Goal: Task Accomplishment & Management: Complete application form

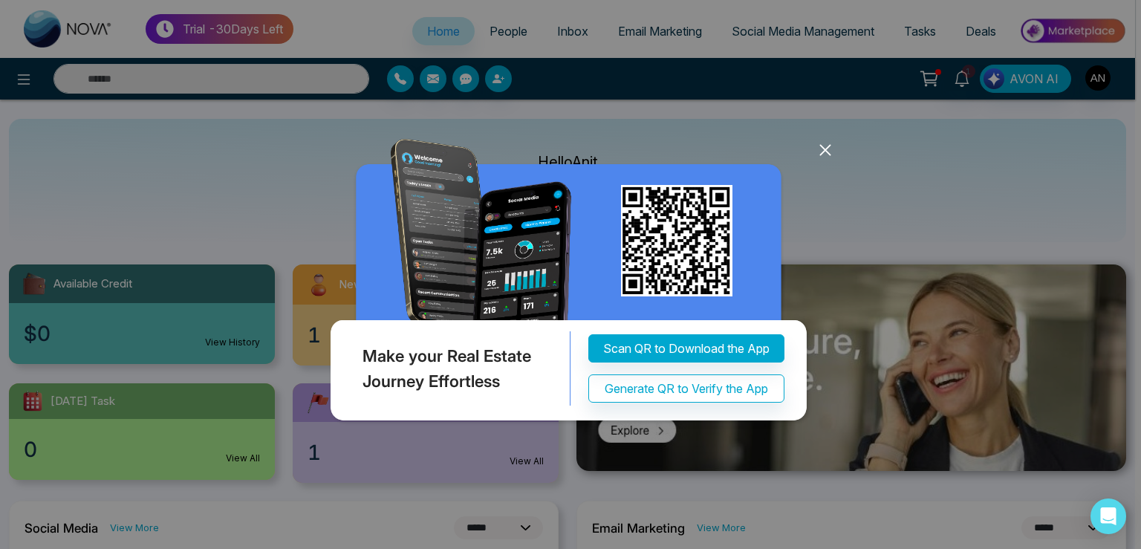
select select "*"
click at [824, 152] on icon at bounding box center [825, 150] width 22 height 22
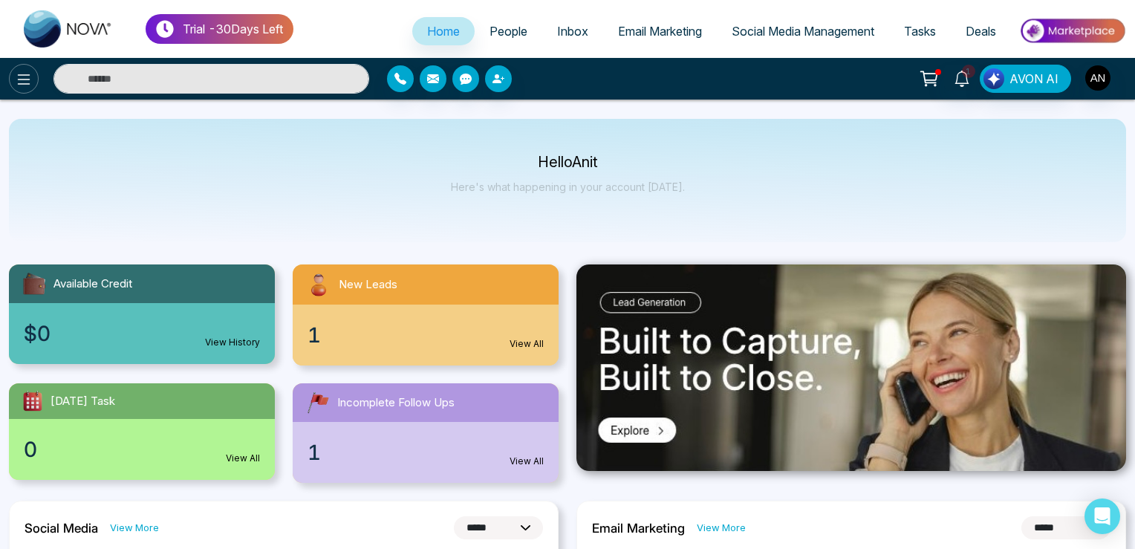
click at [31, 91] on button at bounding box center [24, 79] width 30 height 30
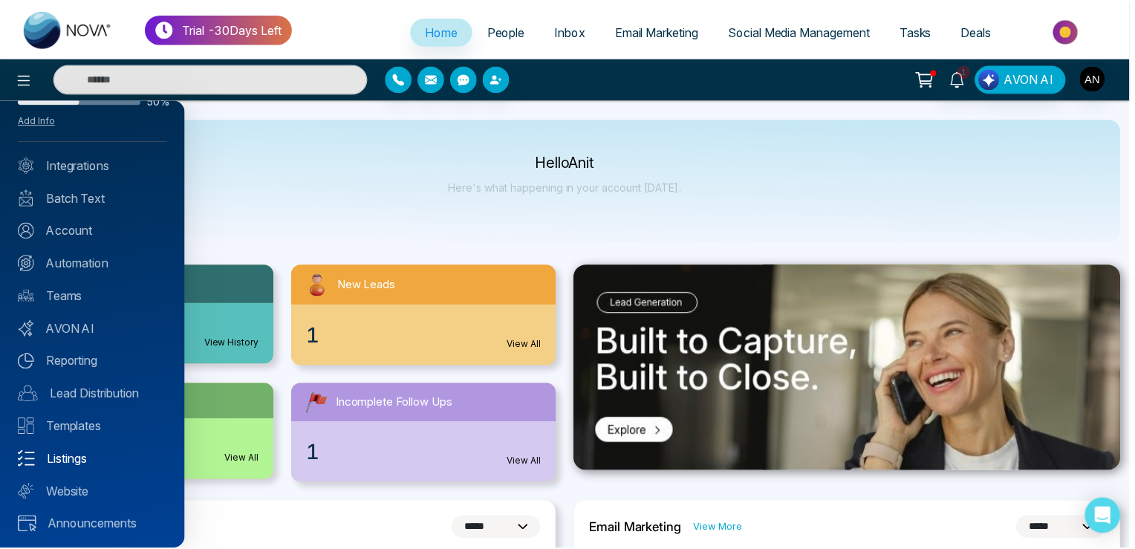
scroll to position [51, 0]
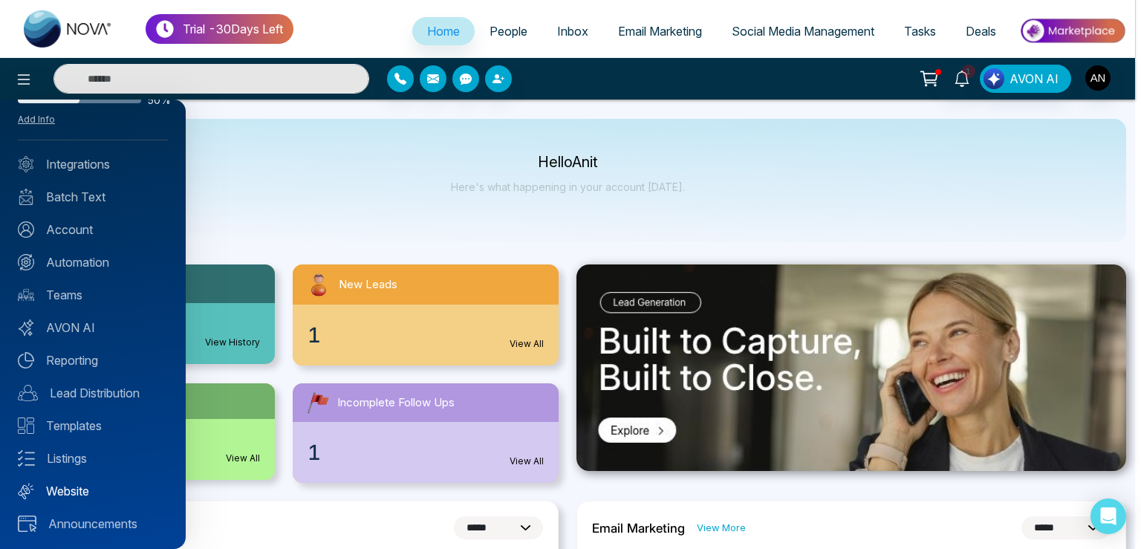
click at [84, 495] on link "Website" at bounding box center [93, 491] width 150 height 18
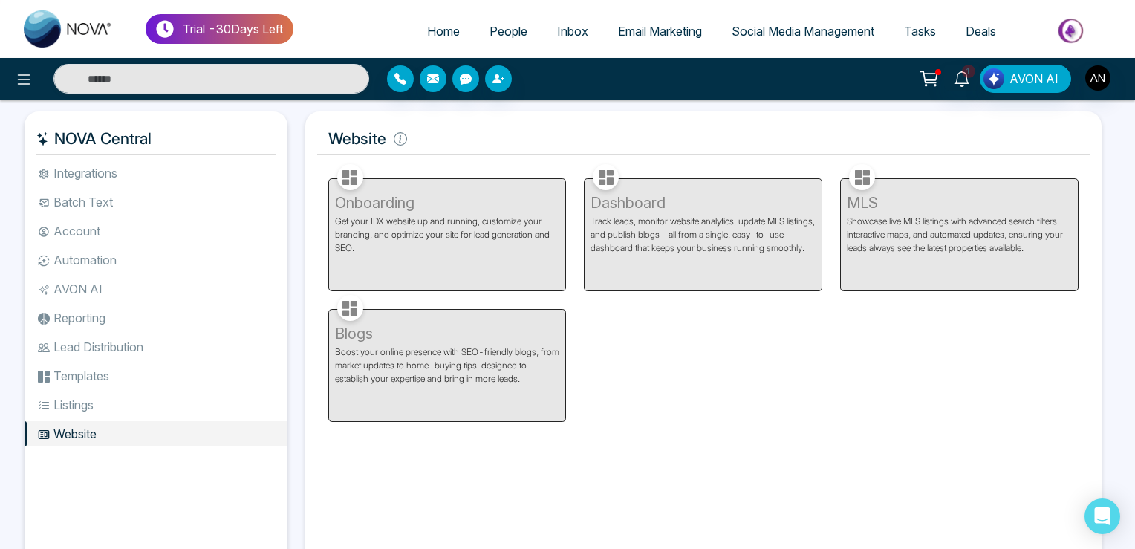
click at [585, 210] on div "Dashboard Track leads, monitor website analytics, update MLS listings, and publ…" at bounding box center [703, 225] width 256 height 131
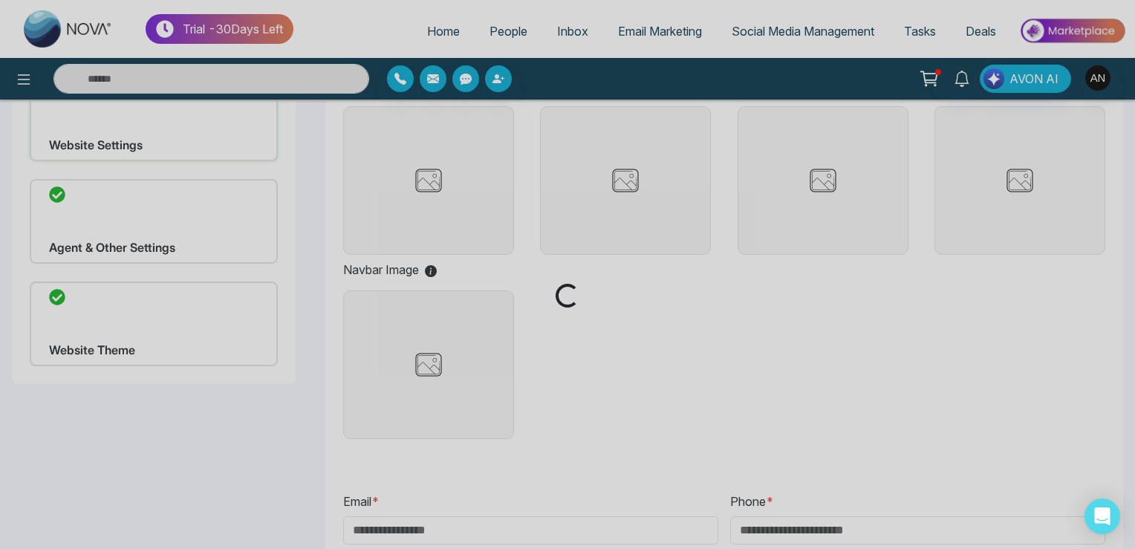
type input "**********"
type input "******"
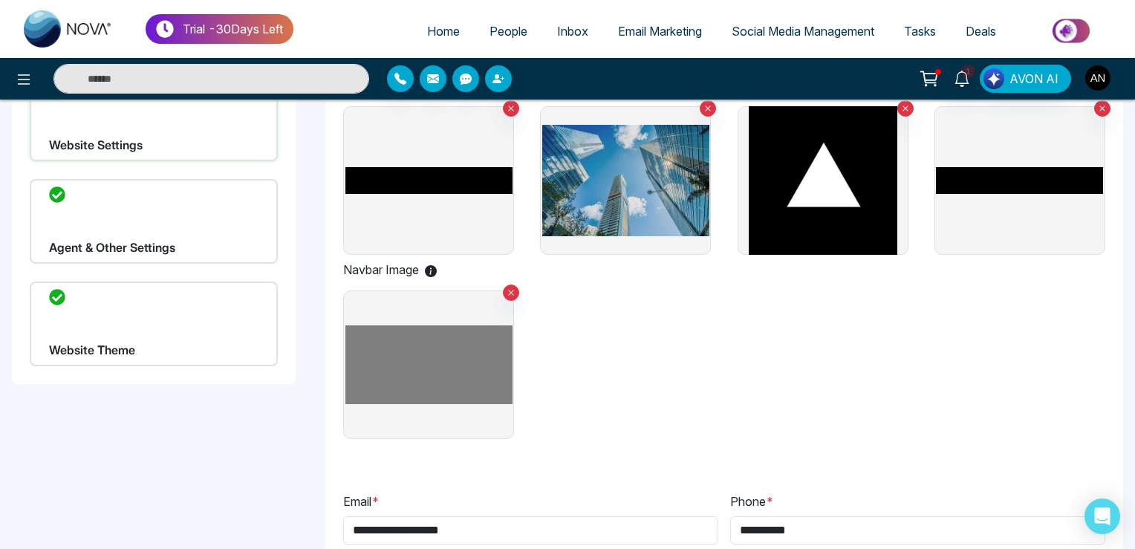
click at [146, 357] on div "Website Theme" at bounding box center [154, 323] width 248 height 85
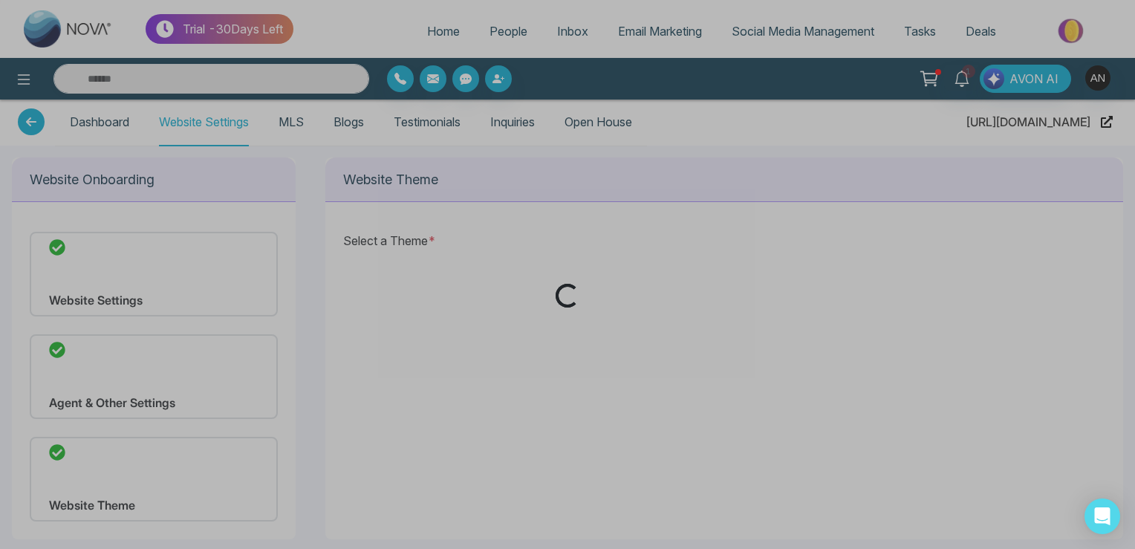
click at [146, 357] on div "Loading..." at bounding box center [567, 274] width 1135 height 549
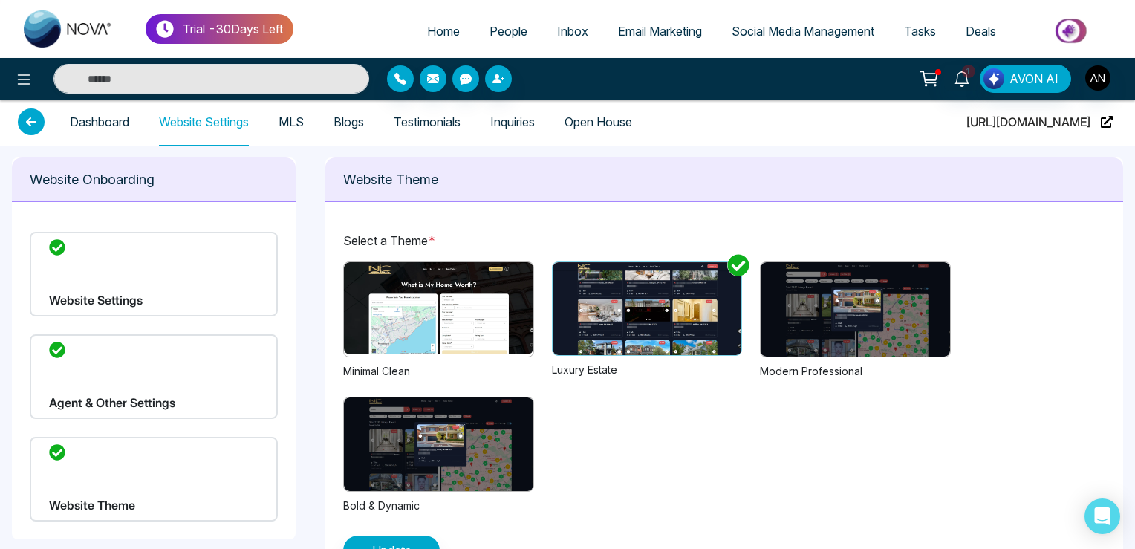
click at [155, 465] on div "Website Theme" at bounding box center [154, 479] width 248 height 85
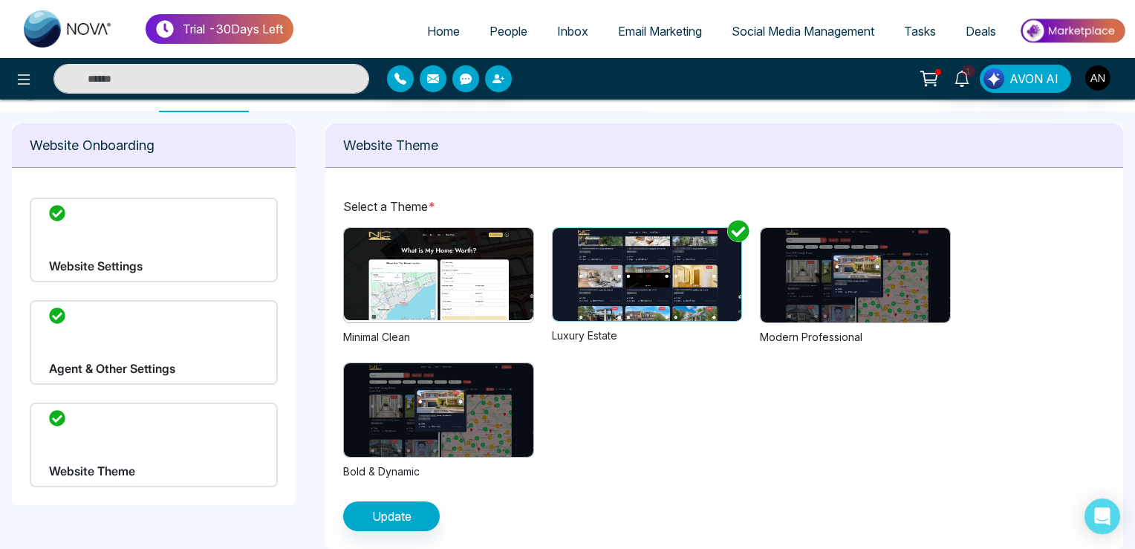
scroll to position [47, 0]
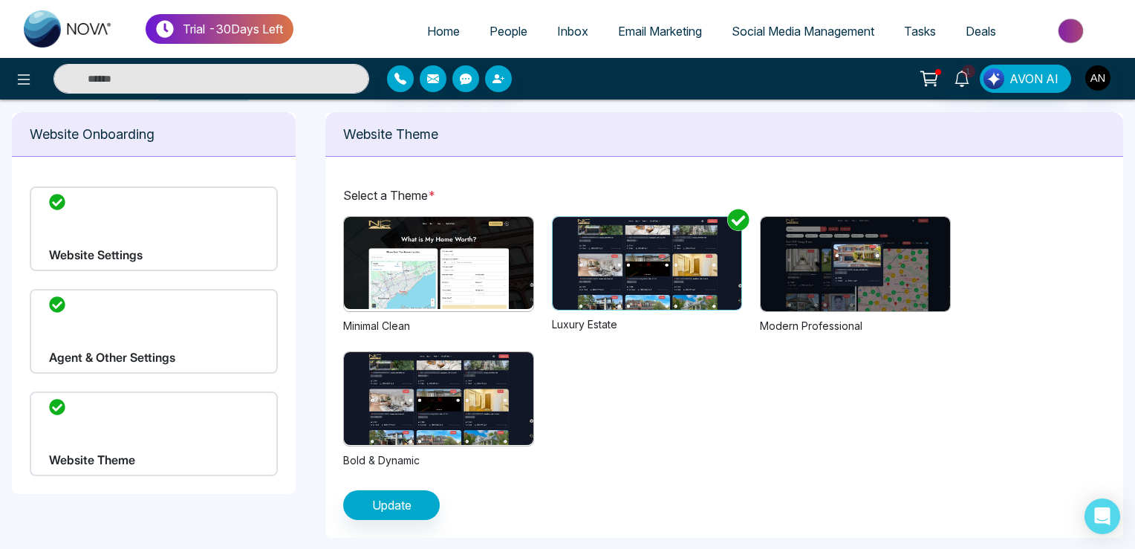
click at [541, 263] on div "Previous Next 1 2 Minimal Clean Previous Next 1 2 3 Luxury Estate Previous Next…" at bounding box center [724, 342] width 762 height 252
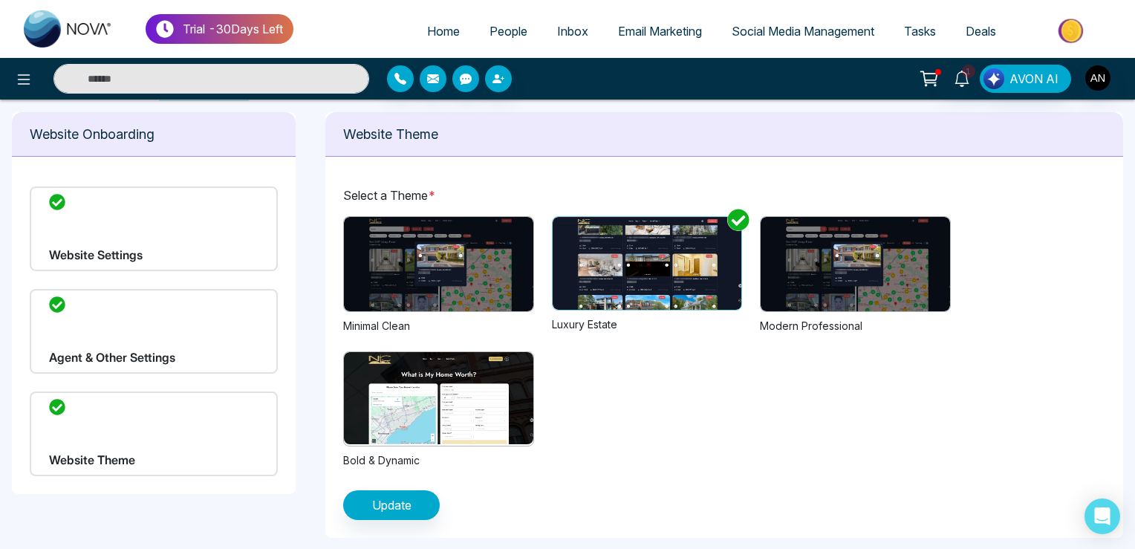
scroll to position [0, 0]
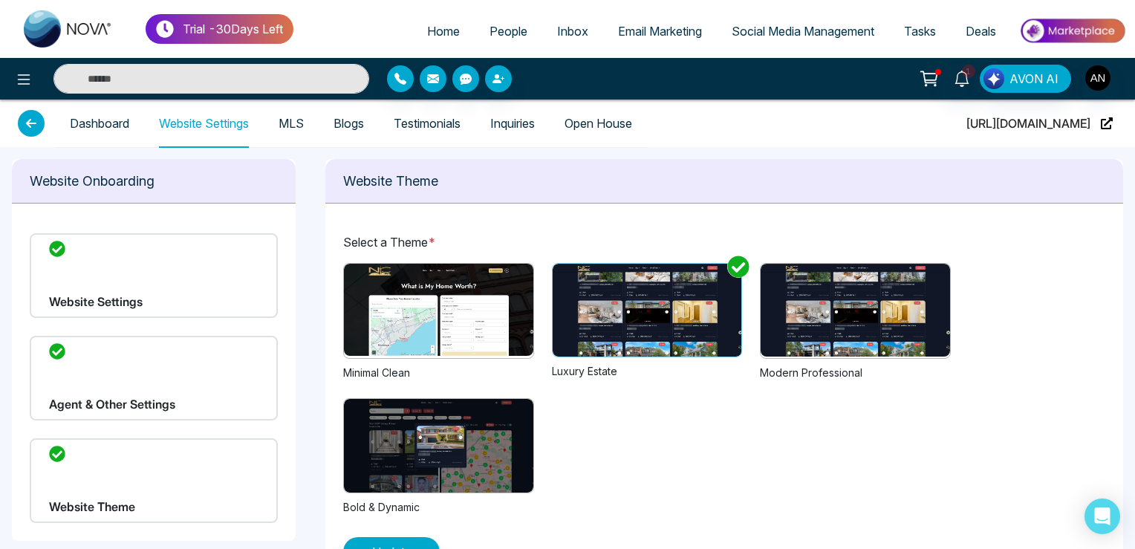
drag, startPoint x: 840, startPoint y: 128, endPoint x: 1074, endPoint y: 125, distance: 233.9
click at [1074, 125] on div "Dashboard Website Settings MLS Blogs Testimonials Inquiries Open House https://…" at bounding box center [567, 124] width 1099 height 48
click at [966, 119] on span "https://properties-demo-2.novacrm.ca/" at bounding box center [1028, 124] width 124 height 48
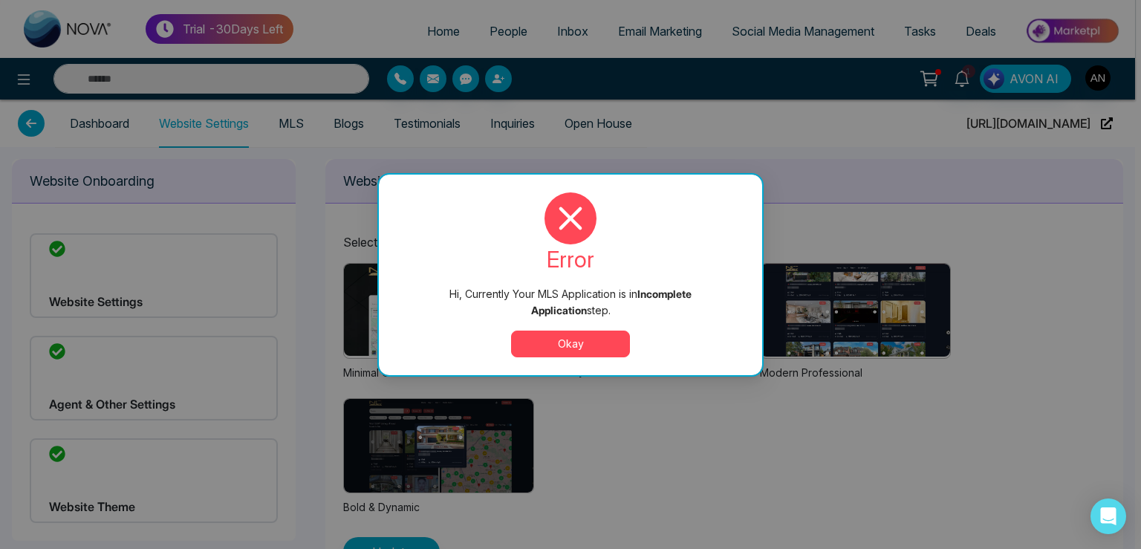
click at [704, 212] on div at bounding box center [571, 218] width 348 height 52
click at [556, 360] on div "error Hi, Currently Your MLS Application is in Incomplete Application step. Okay" at bounding box center [570, 275] width 383 height 201
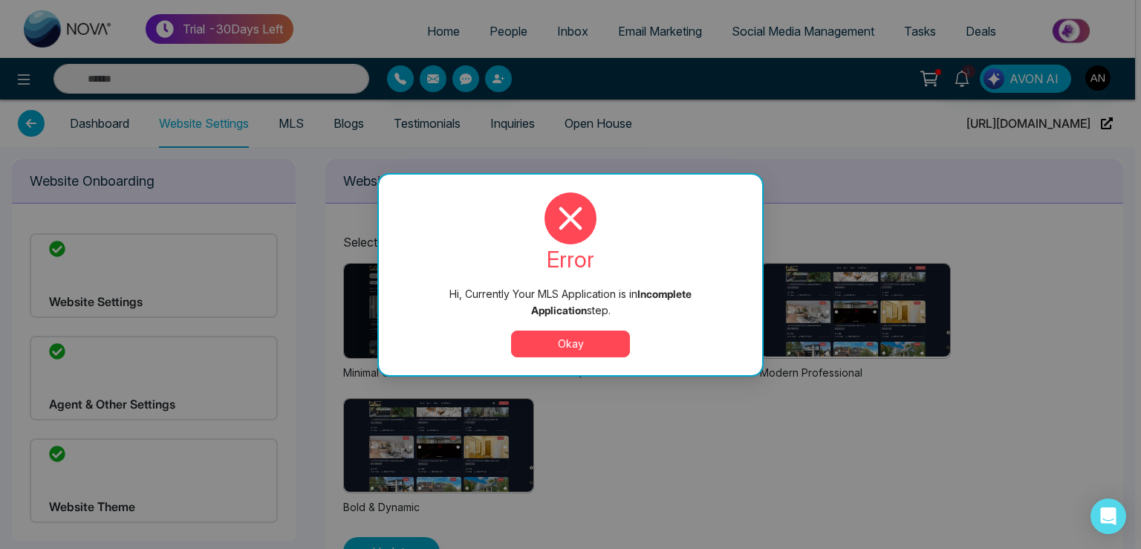
click at [545, 339] on button "Okay" at bounding box center [570, 343] width 119 height 27
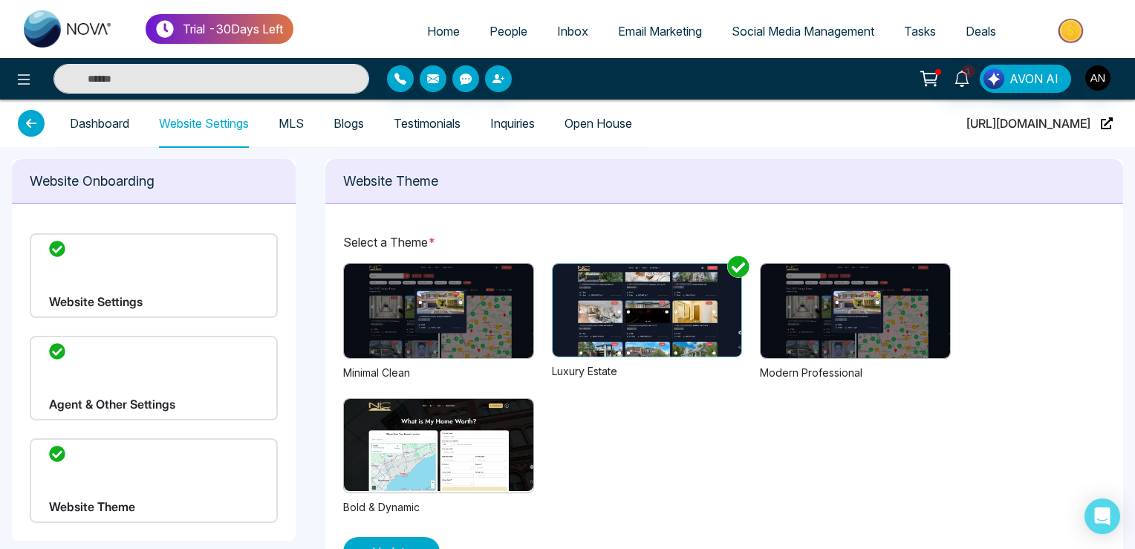
drag, startPoint x: 842, startPoint y: 117, endPoint x: 949, endPoint y: 120, distance: 107.0
click at [954, 120] on div "Dashboard Website Settings MLS Blogs Testimonials Inquiries Open House https://…" at bounding box center [567, 124] width 1099 height 48
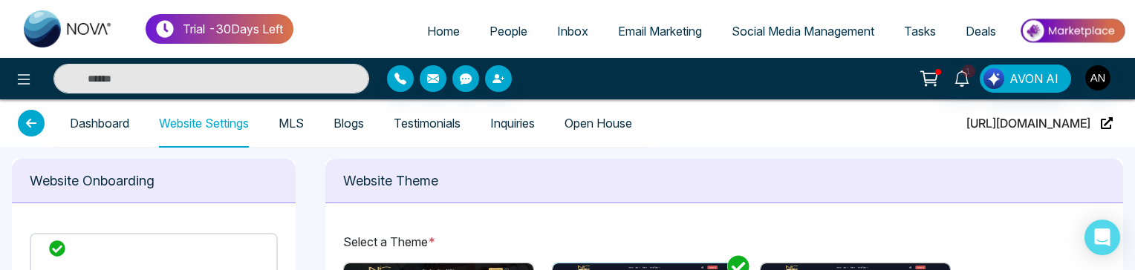
click at [966, 121] on span "https://properties-demo-2.novacrm.ca/" at bounding box center [1028, 124] width 124 height 48
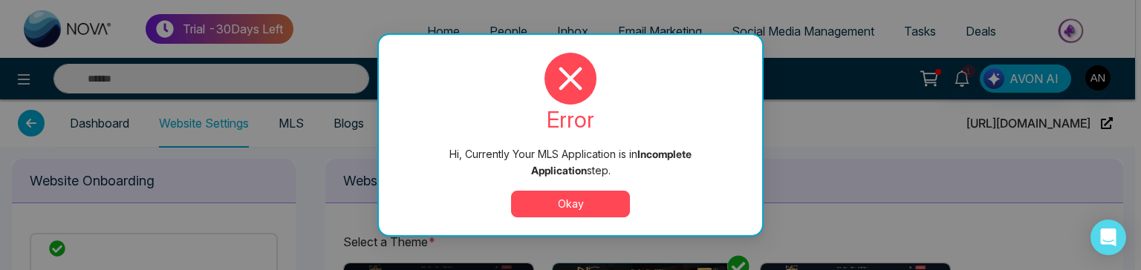
click at [554, 204] on button "Okay" at bounding box center [570, 204] width 119 height 27
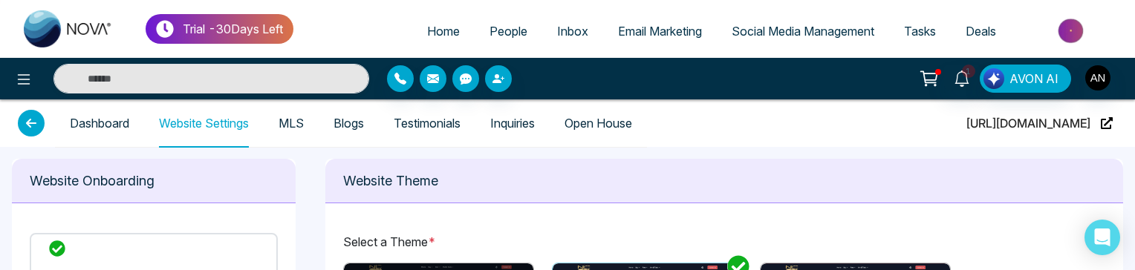
click at [489, 31] on span "People" at bounding box center [508, 31] width 38 height 15
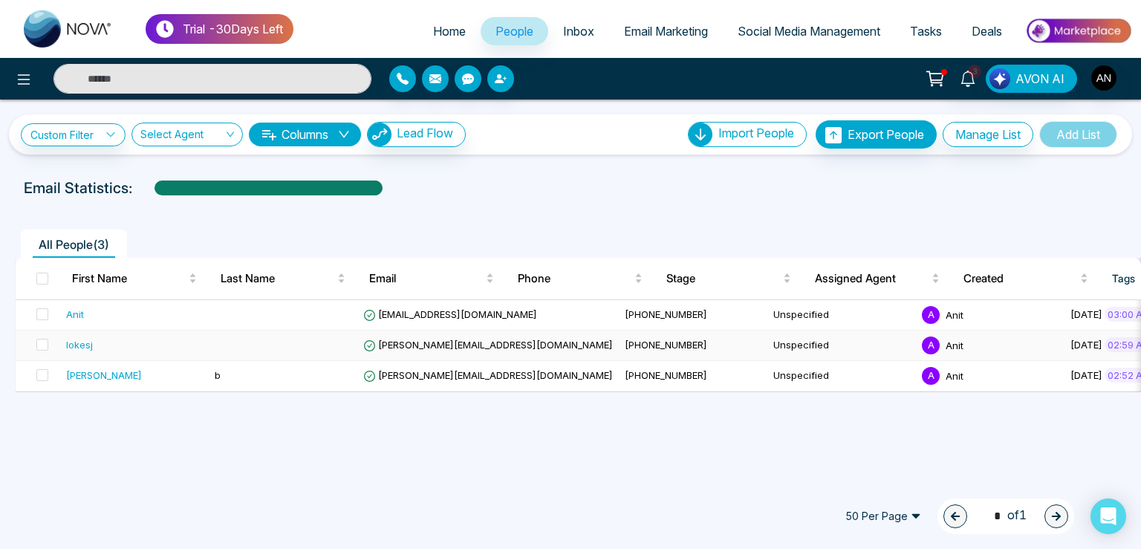
click at [423, 341] on span "lokesh@mmnovatech.com" at bounding box center [488, 345] width 250 height 12
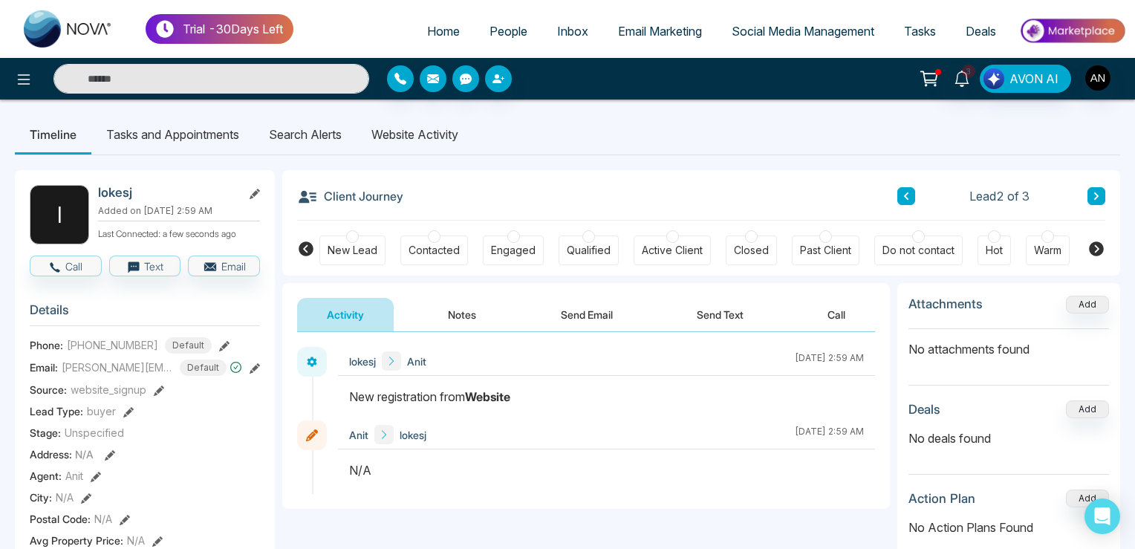
click at [391, 129] on li "Website Activity" at bounding box center [414, 134] width 117 height 40
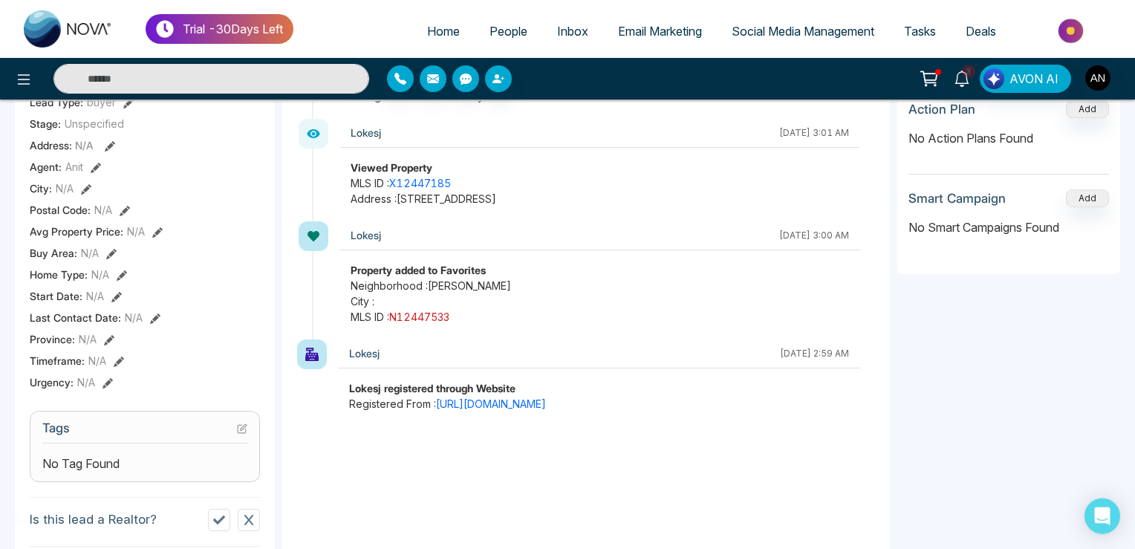
scroll to position [313, 0]
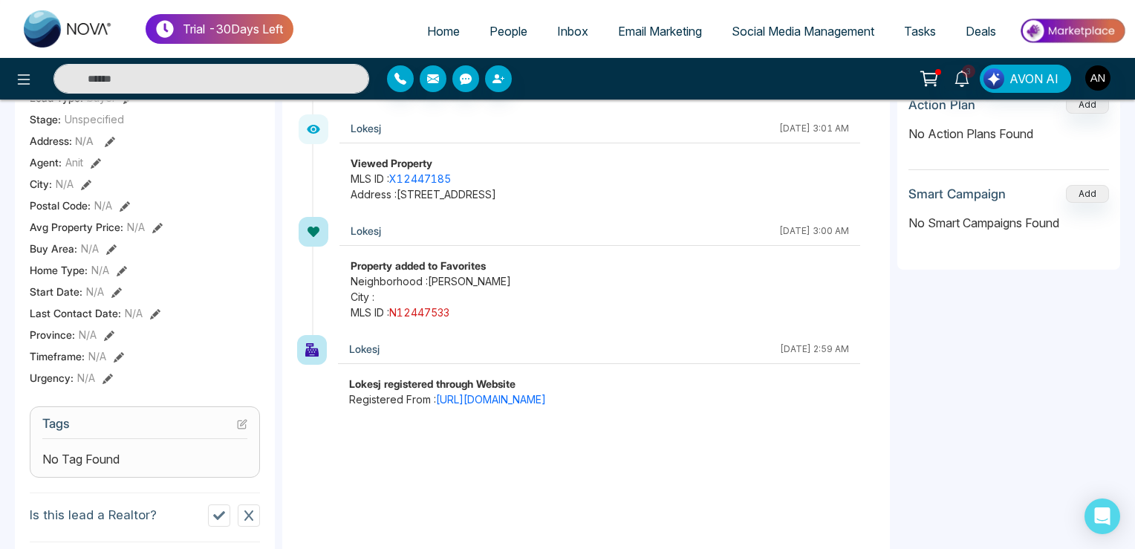
click at [417, 310] on link "N12447533" at bounding box center [419, 312] width 60 height 13
drag, startPoint x: 375, startPoint y: 299, endPoint x: 471, endPoint y: 299, distance: 95.8
click at [471, 299] on span "City :" at bounding box center [600, 297] width 498 height 16
click at [439, 377] on strong "Lokesj registered through Website" at bounding box center [432, 383] width 166 height 13
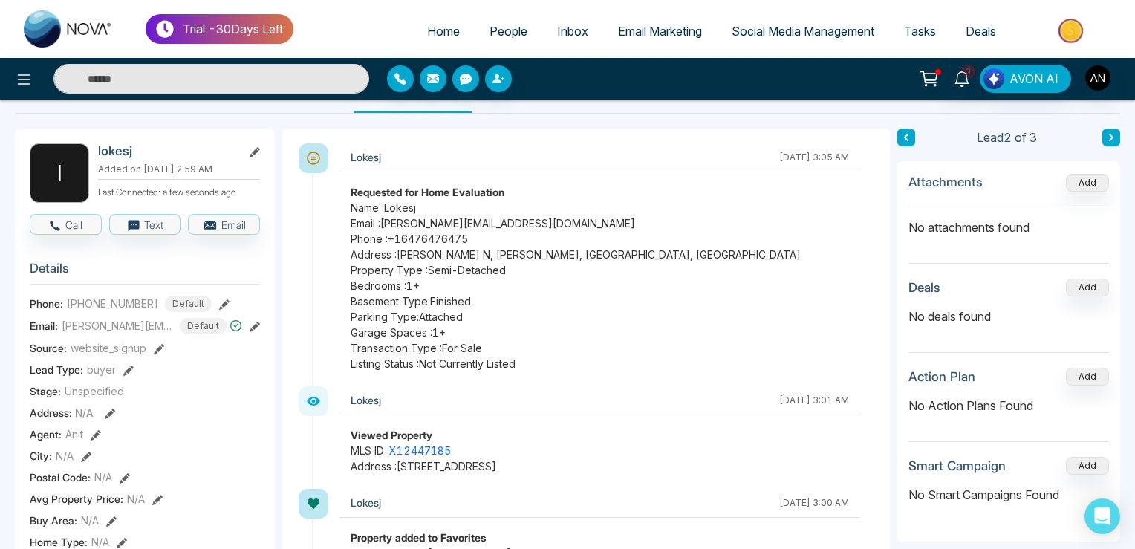
scroll to position [0, 0]
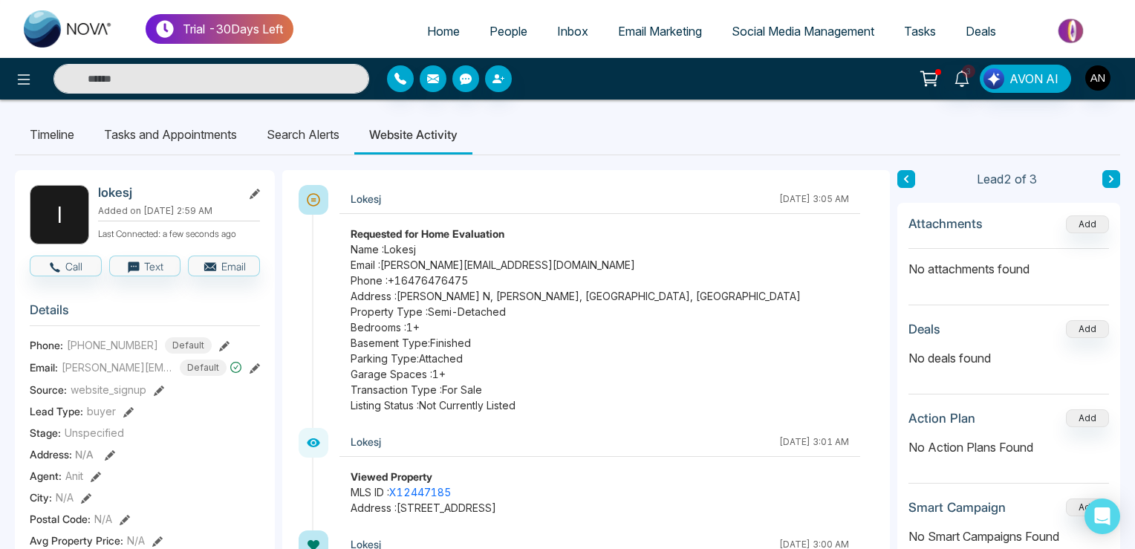
click at [319, 131] on li "Search Alerts" at bounding box center [303, 134] width 102 height 40
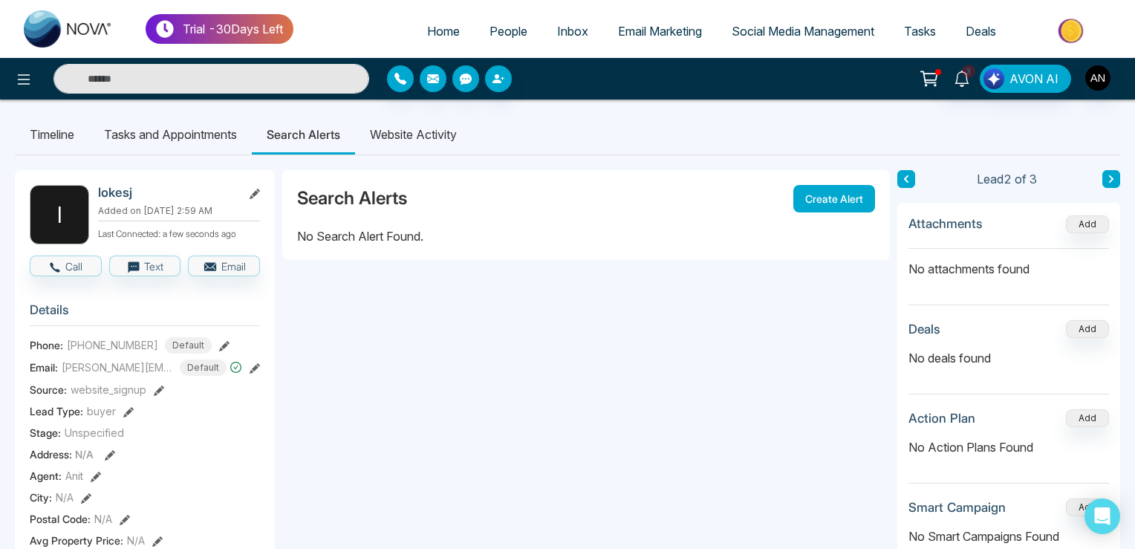
click at [850, 205] on button "Create Alert" at bounding box center [834, 198] width 82 height 27
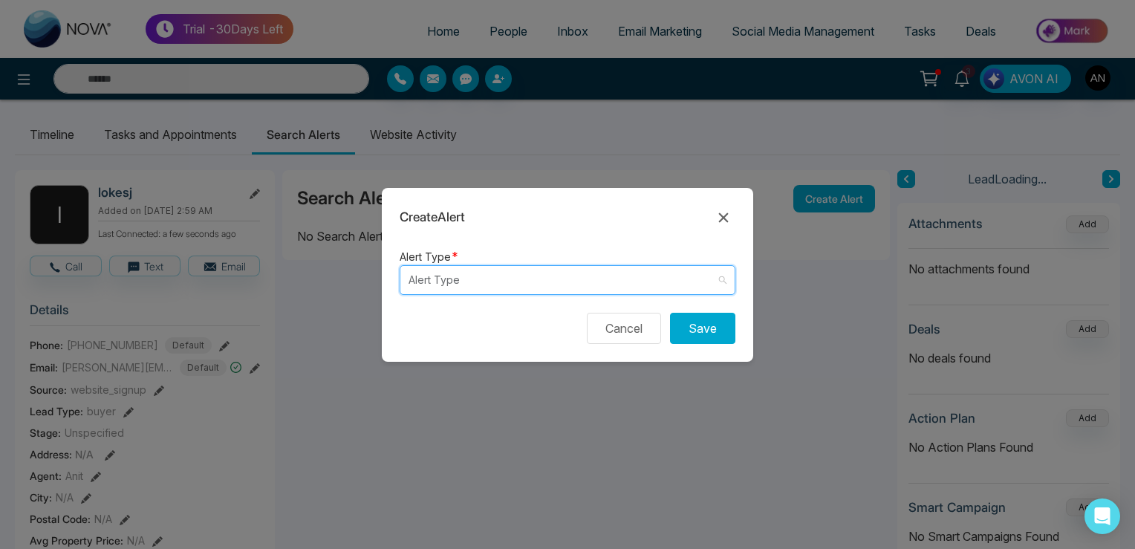
click at [472, 276] on input "search" at bounding box center [561, 280] width 307 height 28
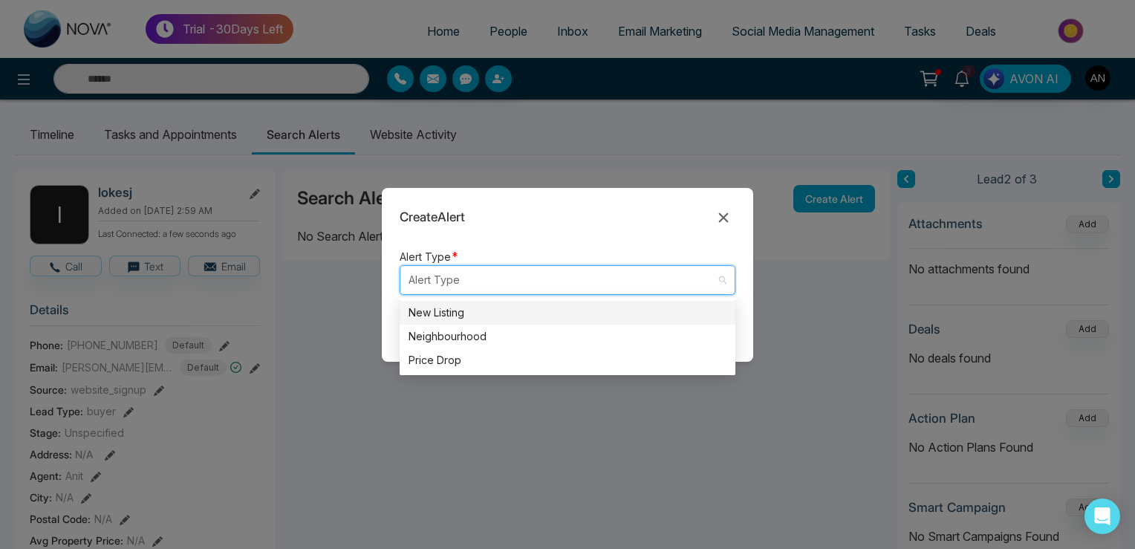
click at [451, 313] on div "New Listing" at bounding box center [567, 312] width 318 height 16
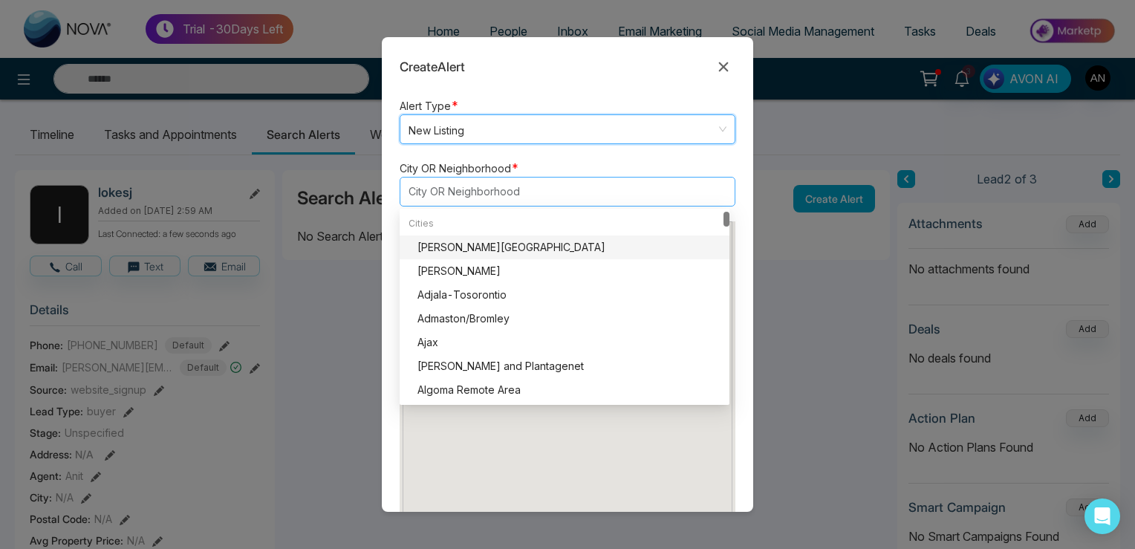
click at [454, 189] on div at bounding box center [560, 192] width 313 height 18
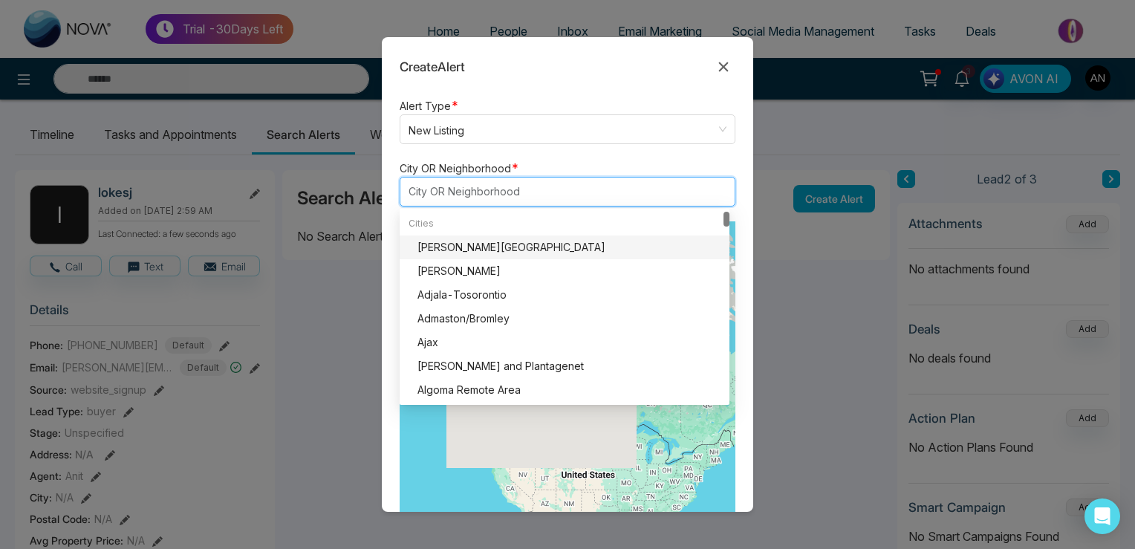
click at [462, 234] on div "Cities" at bounding box center [565, 224] width 330 height 24
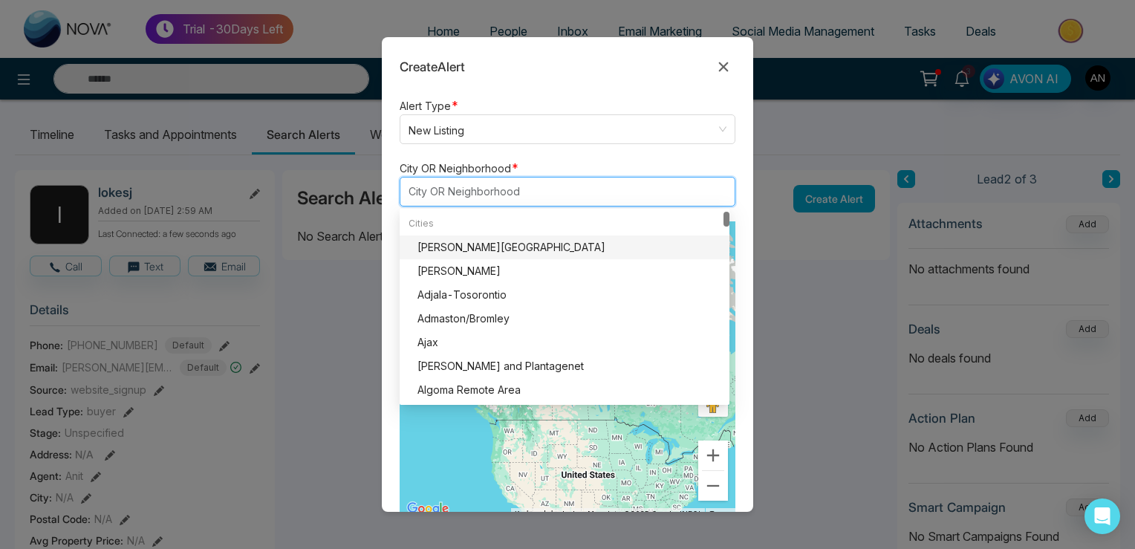
click at [462, 241] on div "Addington Highlands" at bounding box center [568, 247] width 303 height 16
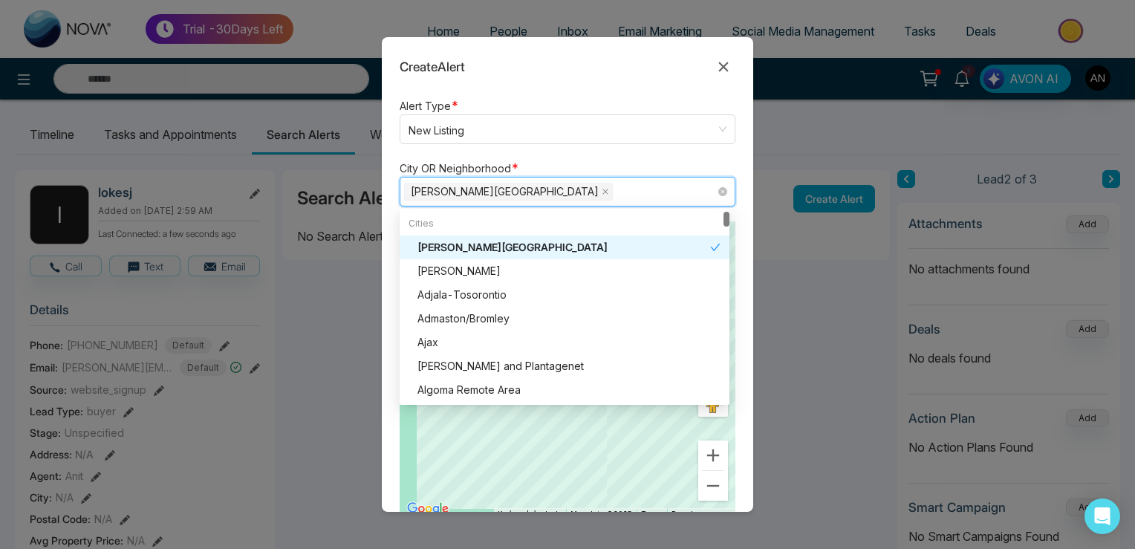
click at [452, 246] on div "Addington Highlands" at bounding box center [563, 247] width 293 height 16
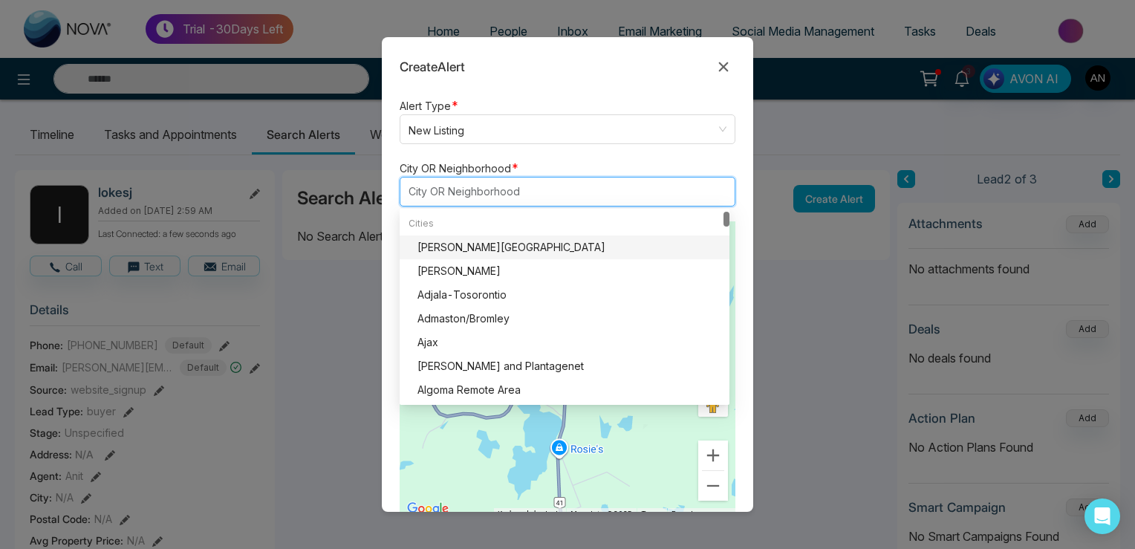
click at [465, 242] on div "Addington Highlands" at bounding box center [568, 247] width 303 height 16
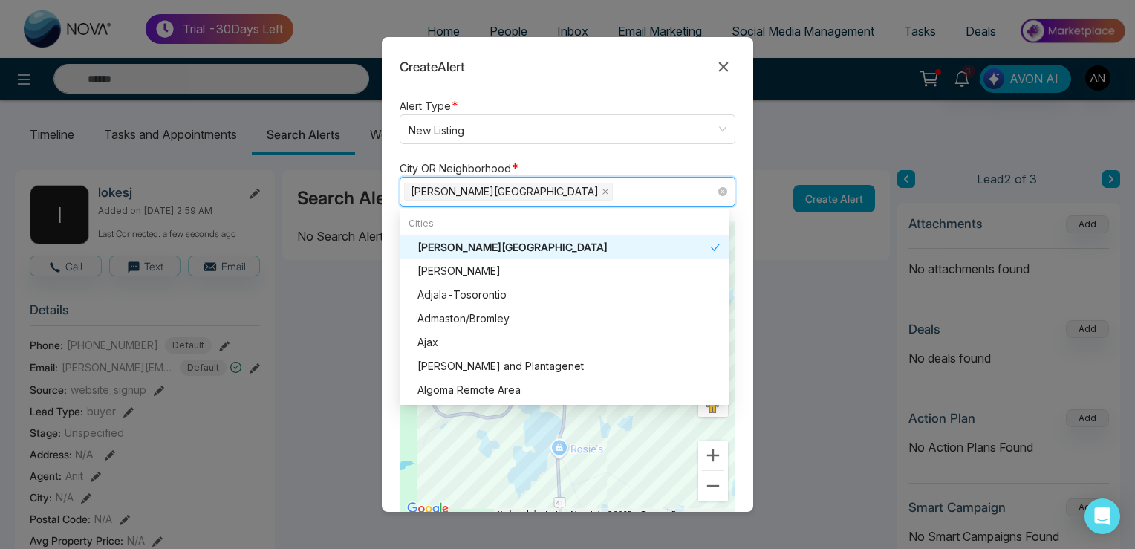
click at [480, 221] on div "Cities" at bounding box center [565, 224] width 330 height 24
click at [679, 160] on div "City OR Neighborhood * Addington Highlands Addington Highlands Adelaide Metcalf…" at bounding box center [568, 183] width 336 height 48
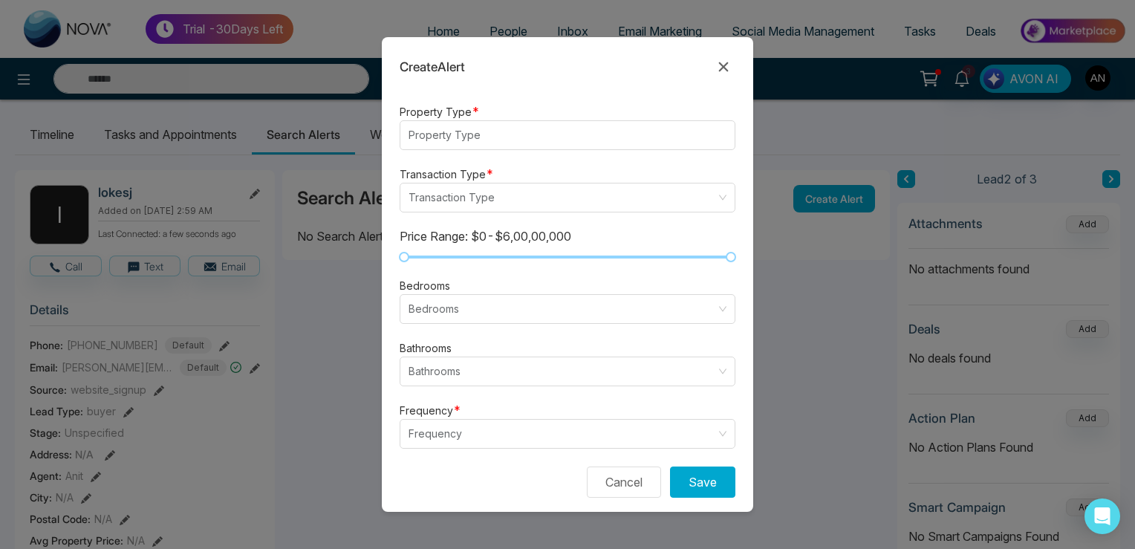
scroll to position [448, 0]
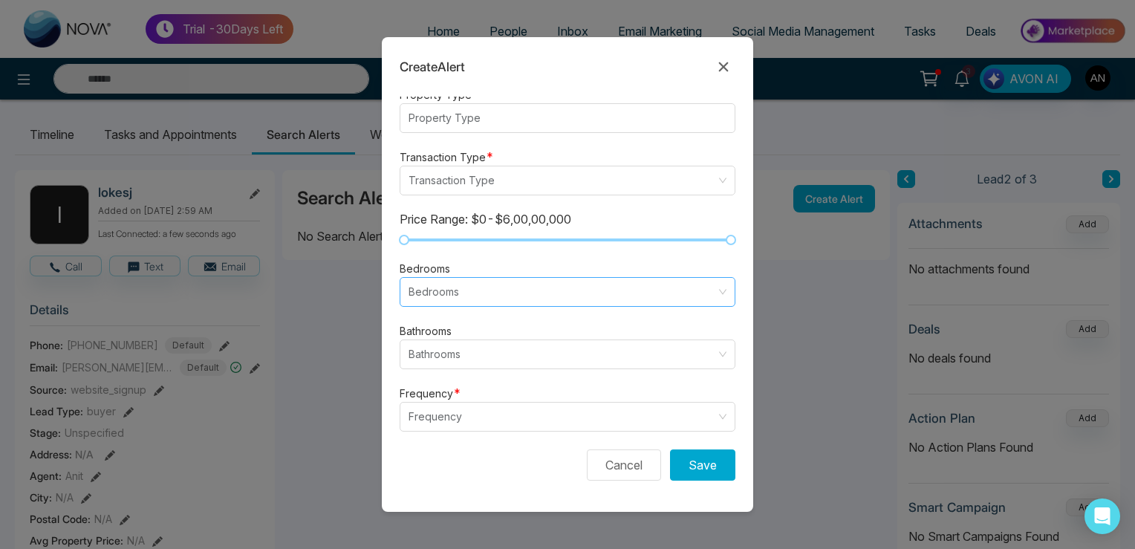
click at [455, 291] on input "search" at bounding box center [561, 292] width 307 height 28
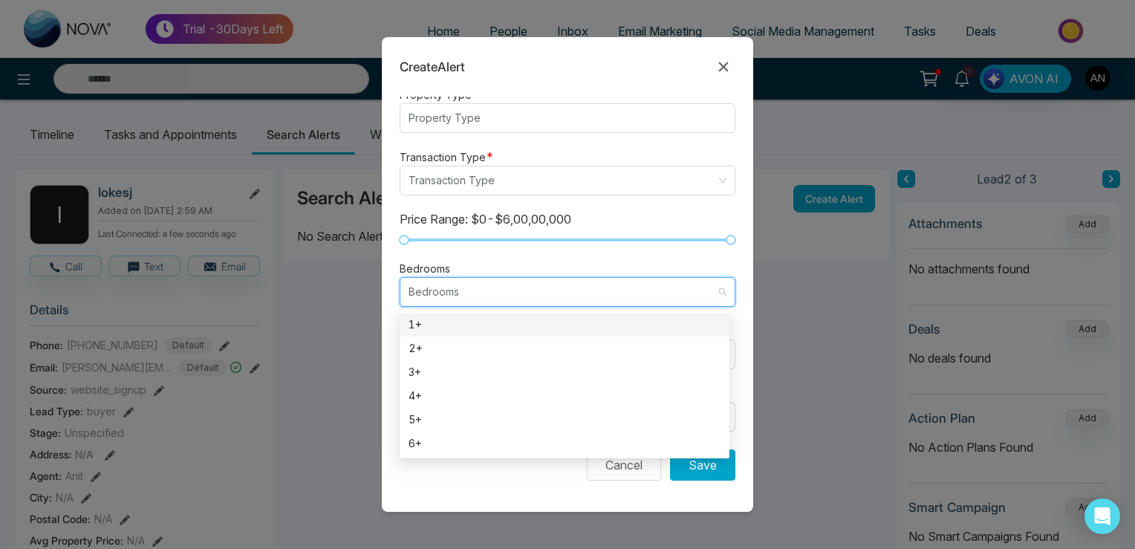
click at [440, 320] on div "1+" at bounding box center [564, 324] width 312 height 16
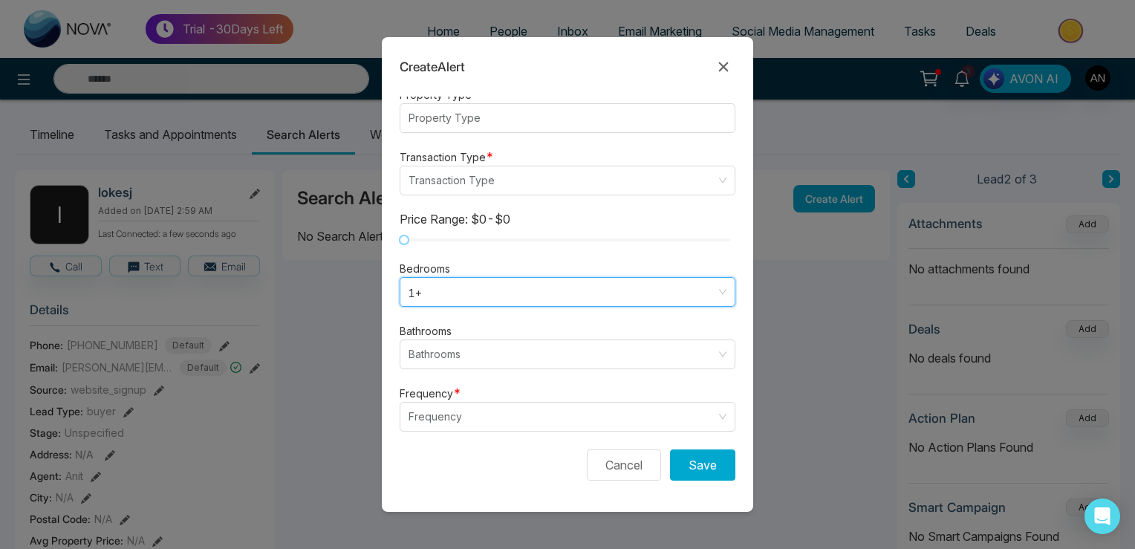
click at [460, 233] on form "Alert Type * New Listing listing neighbourhood New Listing Neighbourhood Price …" at bounding box center [567, 304] width 371 height 415
click at [452, 182] on input "search" at bounding box center [561, 180] width 307 height 28
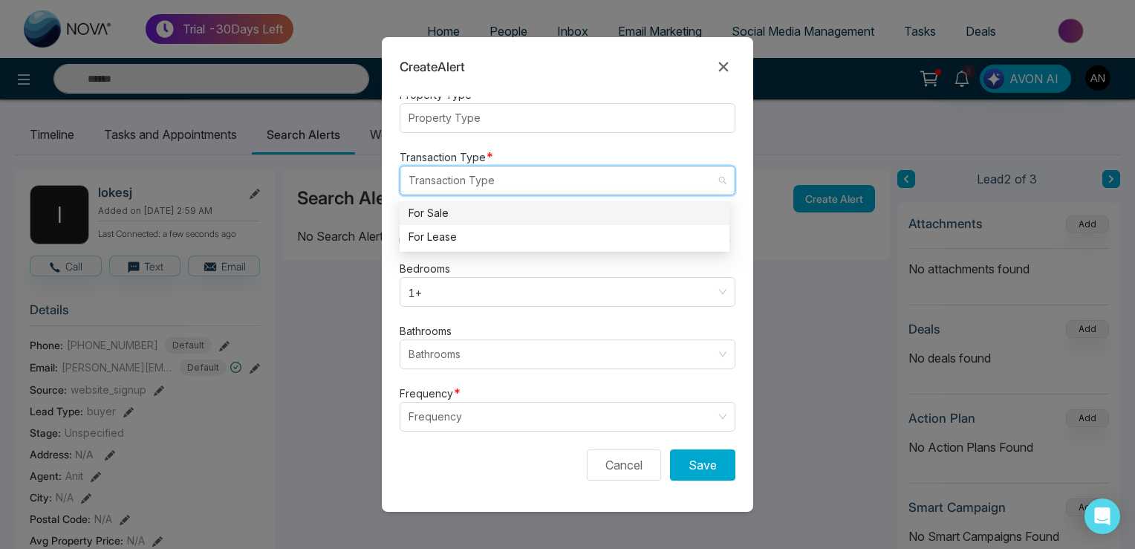
click at [434, 224] on div "For Sale" at bounding box center [565, 213] width 330 height 24
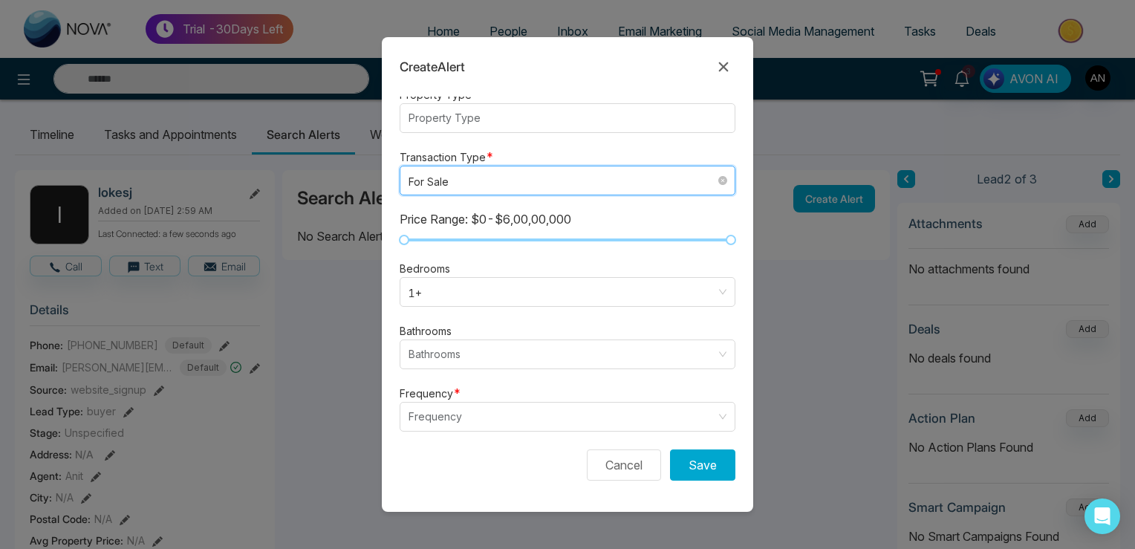
click at [460, 171] on span "For Sale" at bounding box center [567, 180] width 318 height 19
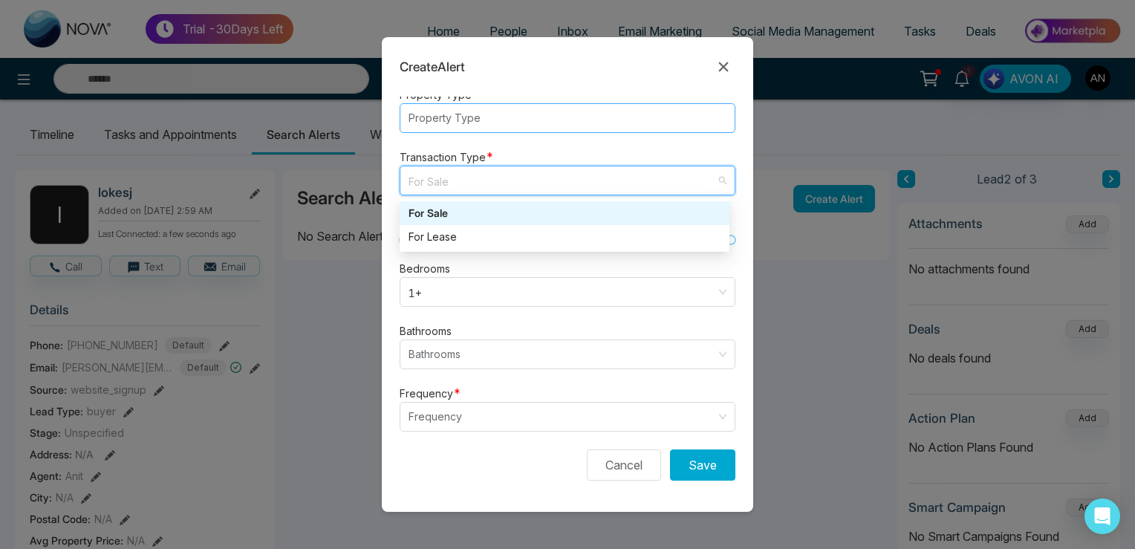
click at [467, 114] on div at bounding box center [560, 118] width 313 height 18
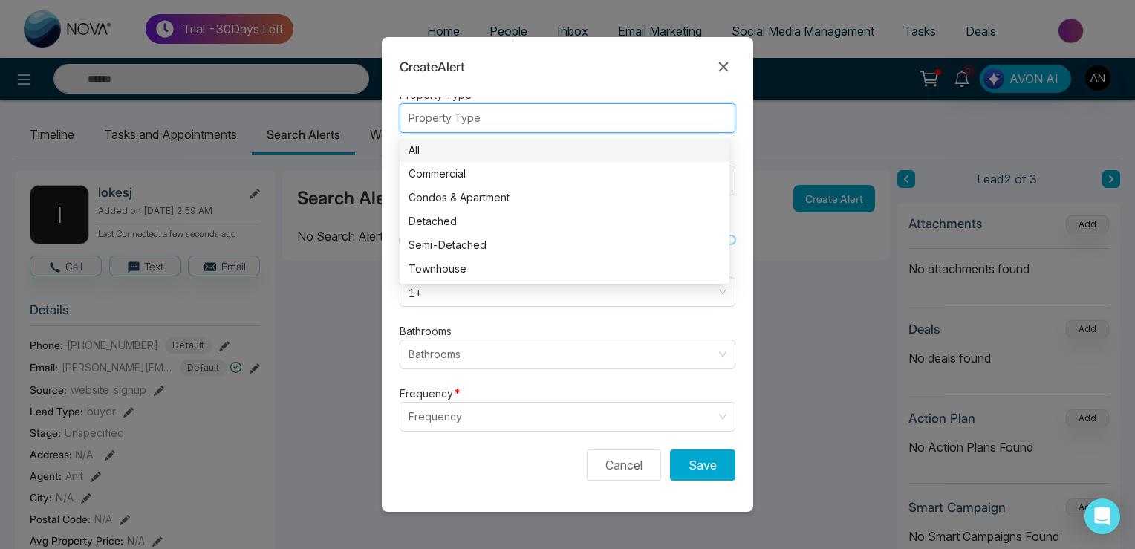
click at [453, 159] on div "All" at bounding box center [565, 150] width 330 height 24
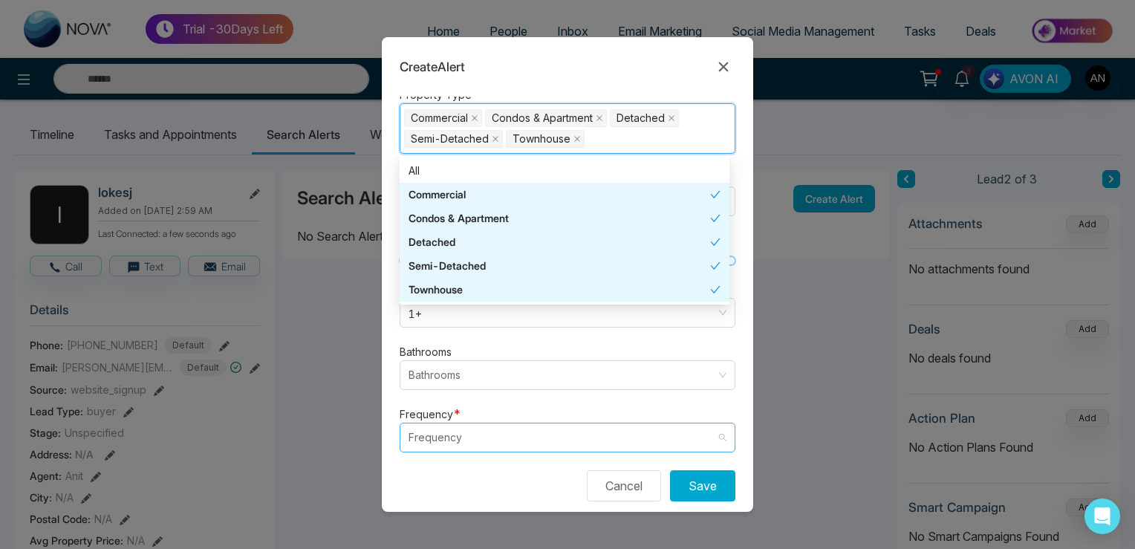
click at [459, 423] on input "search" at bounding box center [561, 437] width 307 height 28
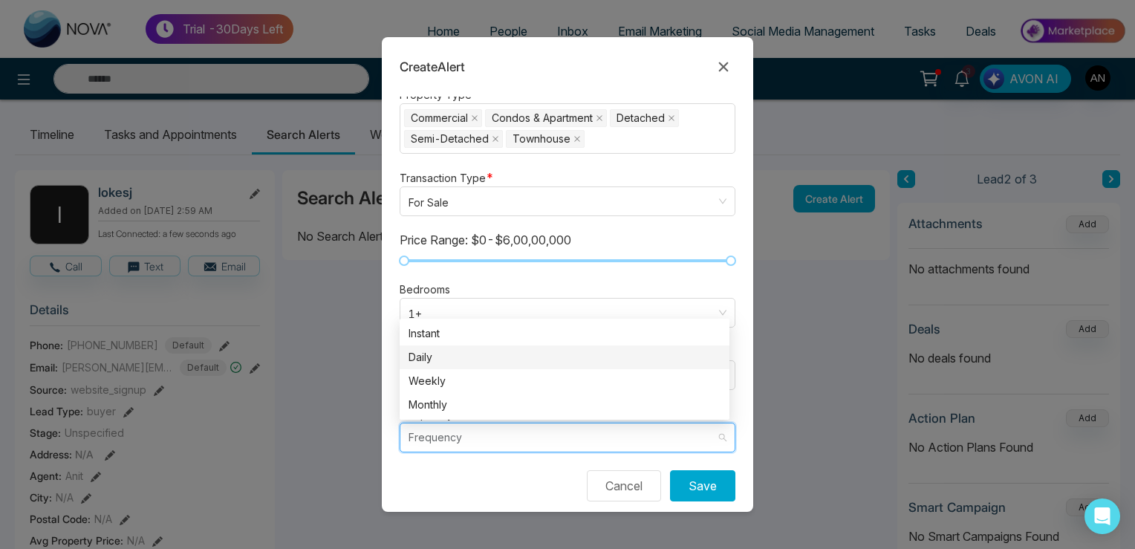
click at [443, 358] on div "Daily" at bounding box center [564, 357] width 312 height 16
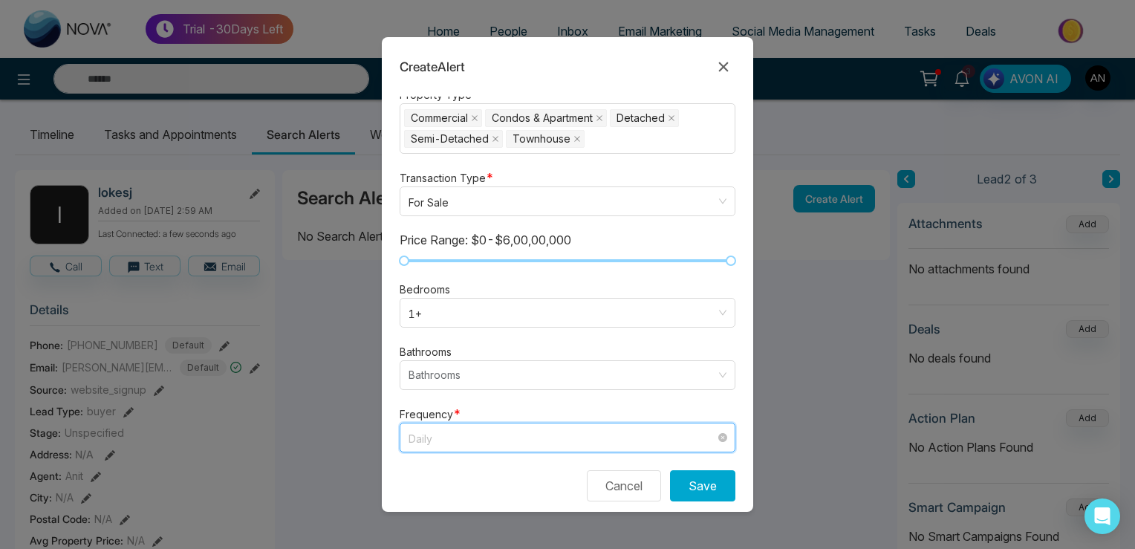
click at [432, 431] on span "Daily" at bounding box center [567, 437] width 318 height 19
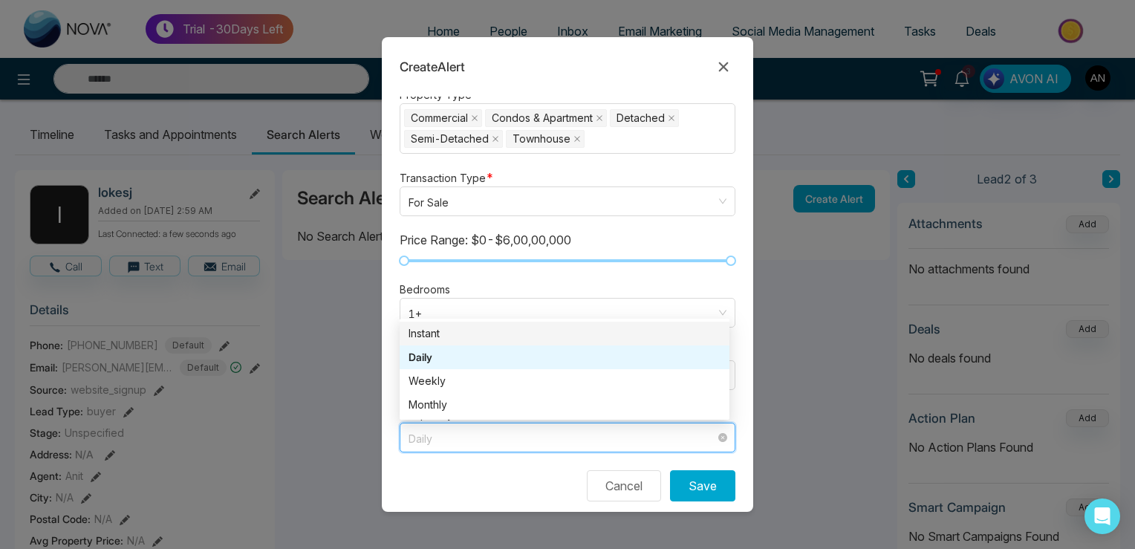
click at [443, 331] on div "Instant" at bounding box center [564, 333] width 312 height 16
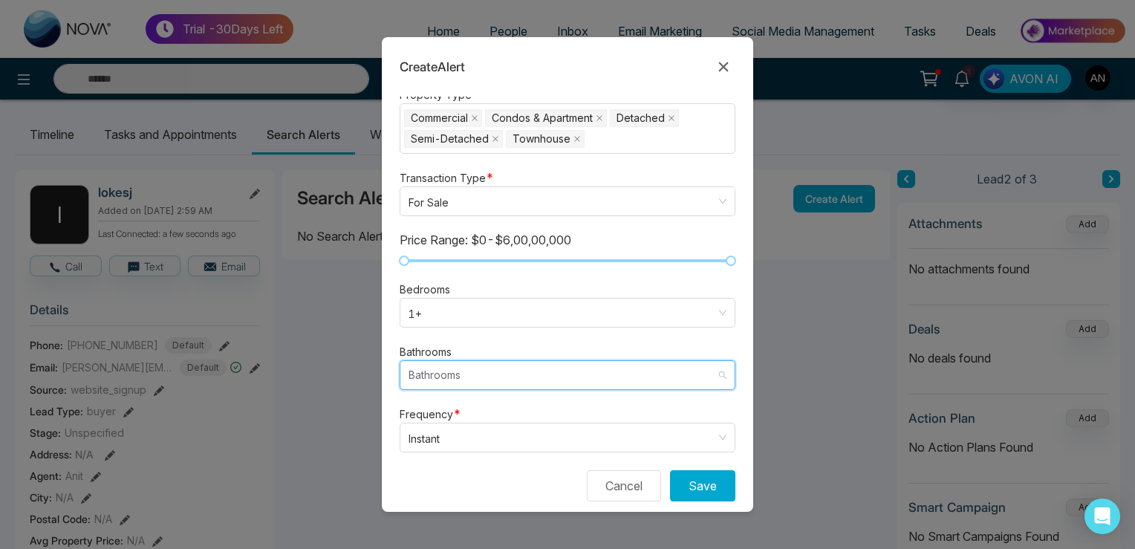
click at [448, 374] on input "search" at bounding box center [561, 375] width 307 height 28
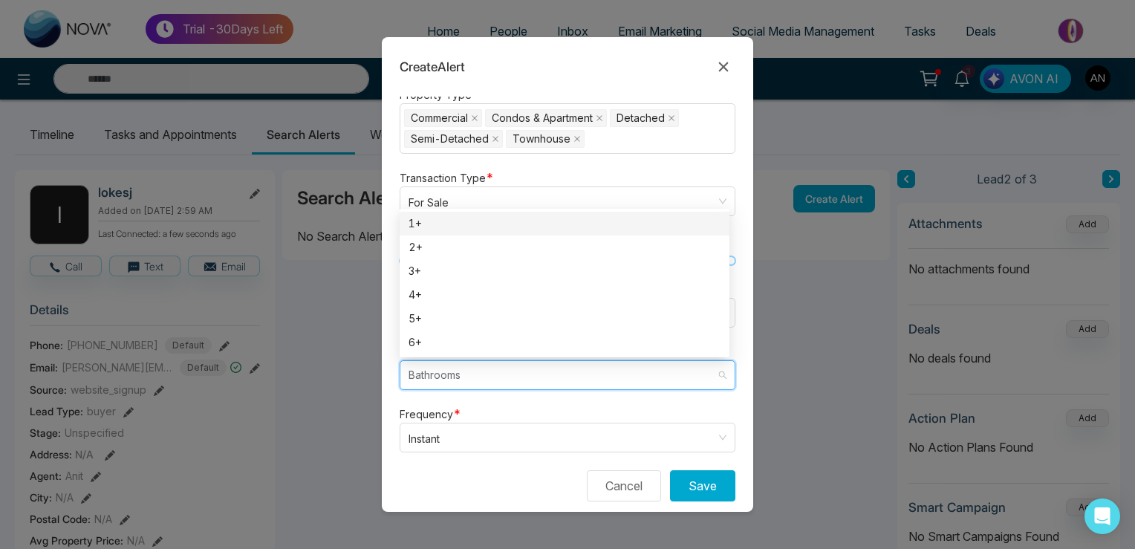
click at [434, 221] on div "1+" at bounding box center [564, 223] width 312 height 16
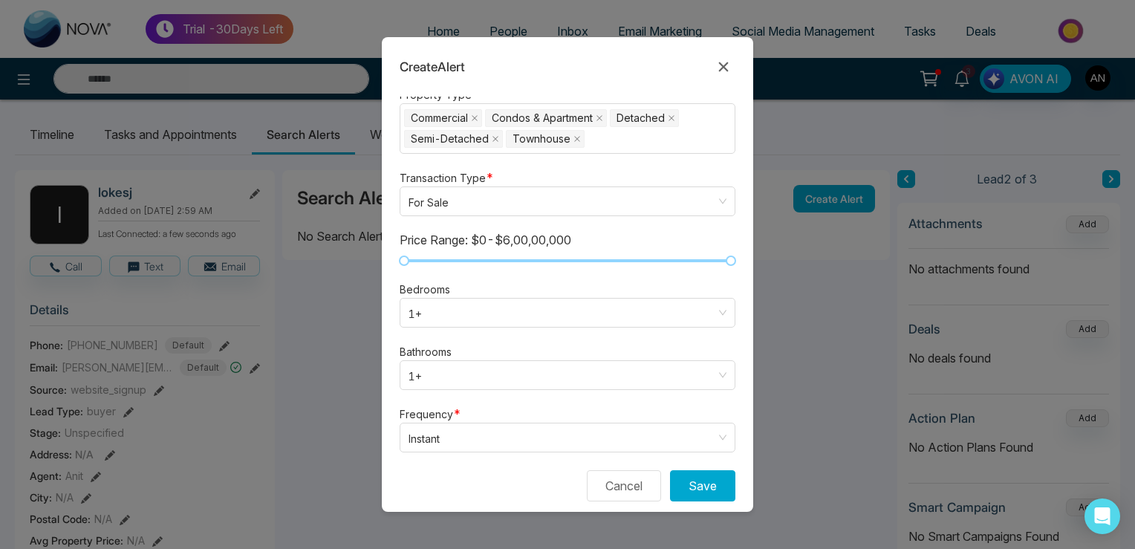
drag, startPoint x: 467, startPoint y: 254, endPoint x: 520, endPoint y: 254, distance: 52.7
click at [520, 254] on form "Alert Type * New Listing listing neighbourhood New Listing Neighbourhood Price …" at bounding box center [567, 304] width 371 height 415
click at [563, 258] on div at bounding box center [567, 260] width 327 height 9
click at [691, 488] on button "Save" at bounding box center [702, 485] width 65 height 31
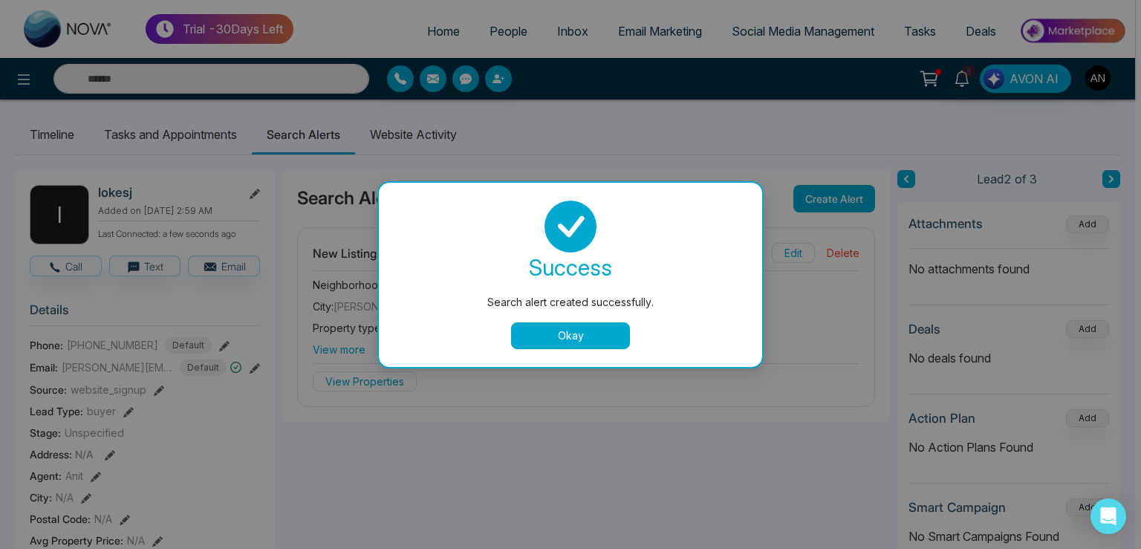
click at [540, 325] on button "Okay" at bounding box center [570, 335] width 119 height 27
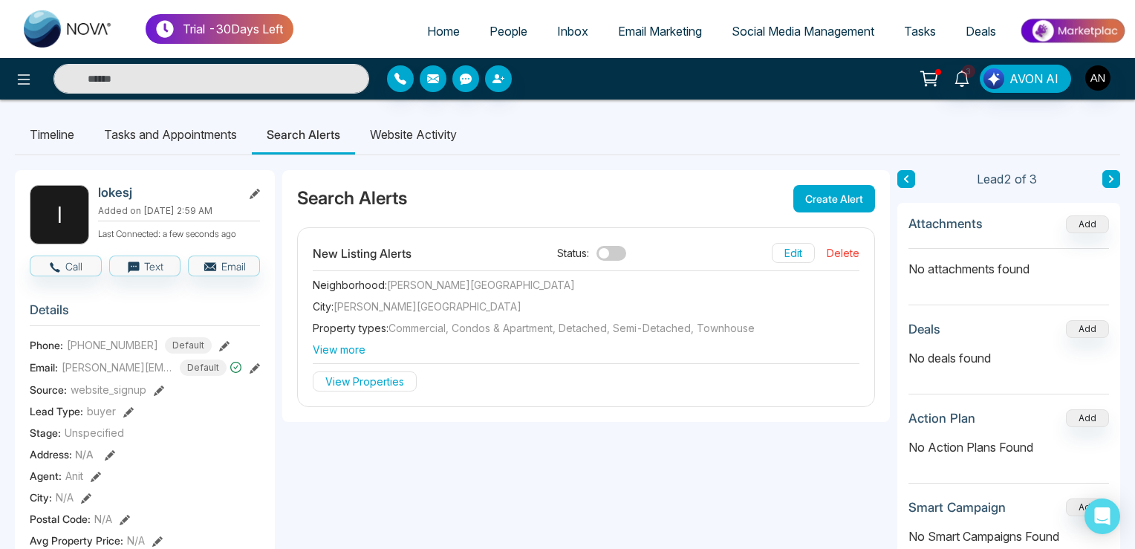
click at [799, 247] on button "Edit" at bounding box center [793, 253] width 43 height 20
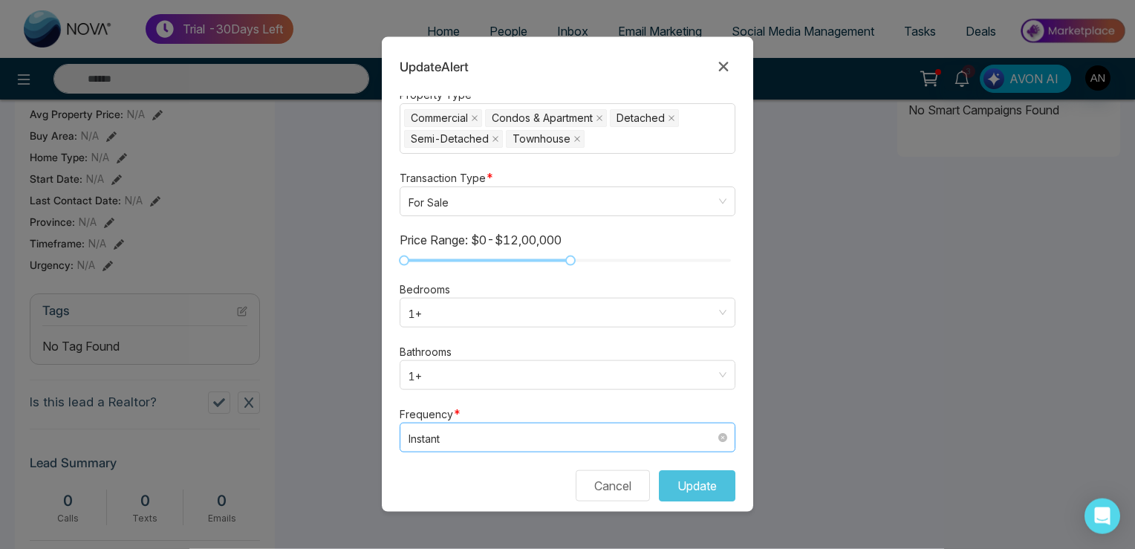
scroll to position [470, 0]
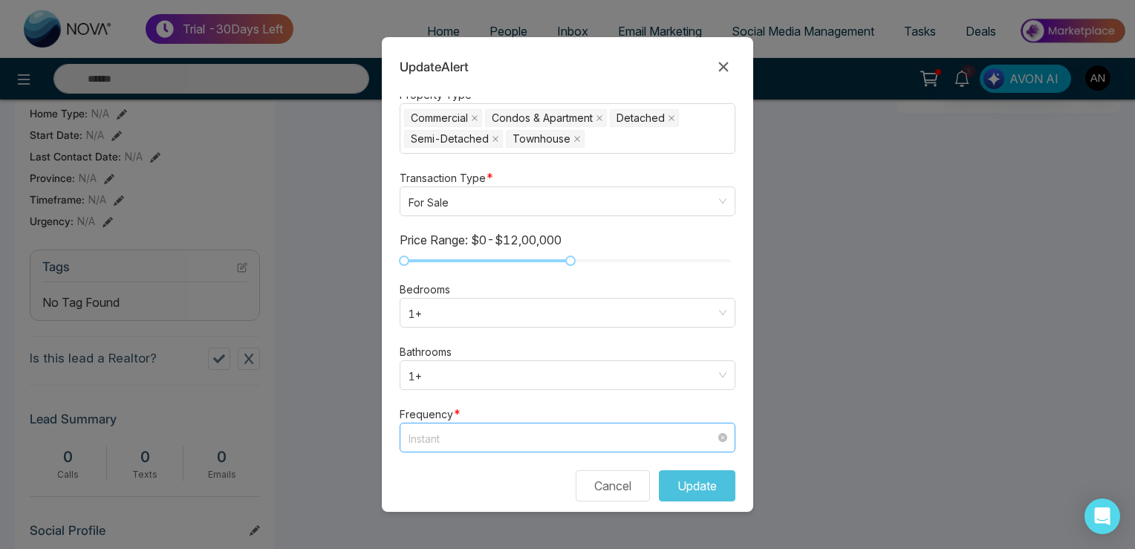
click at [506, 428] on span "Instant" at bounding box center [567, 437] width 318 height 19
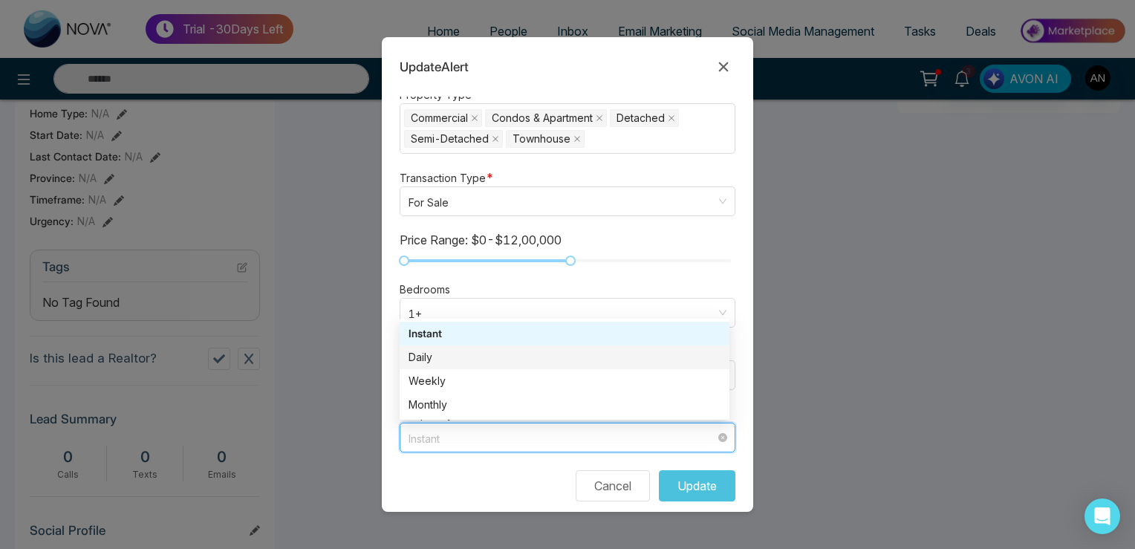
click at [429, 349] on div "Daily" at bounding box center [564, 357] width 312 height 16
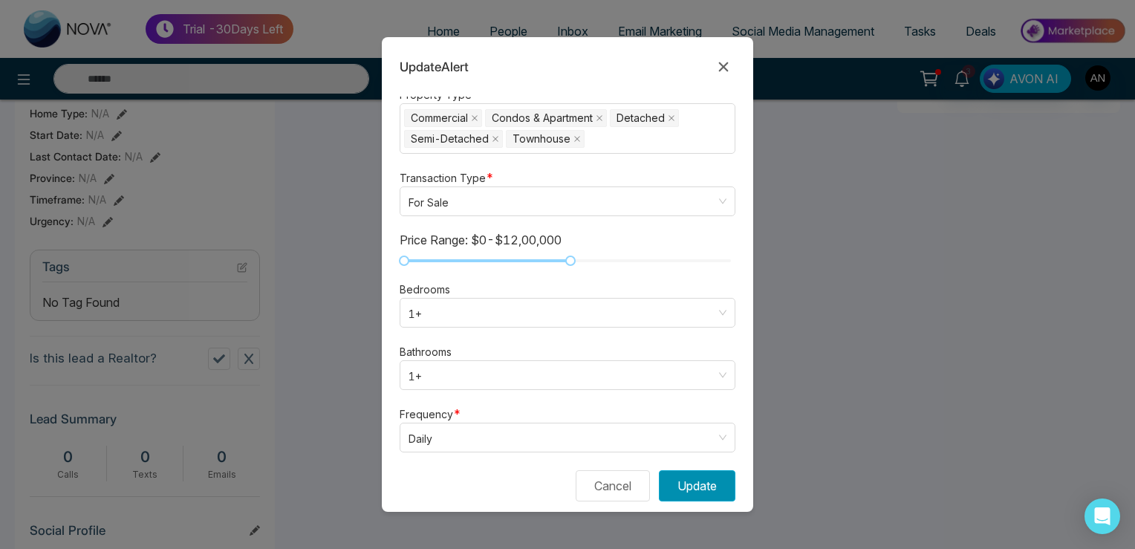
click at [682, 470] on button "Update" at bounding box center [697, 485] width 76 height 31
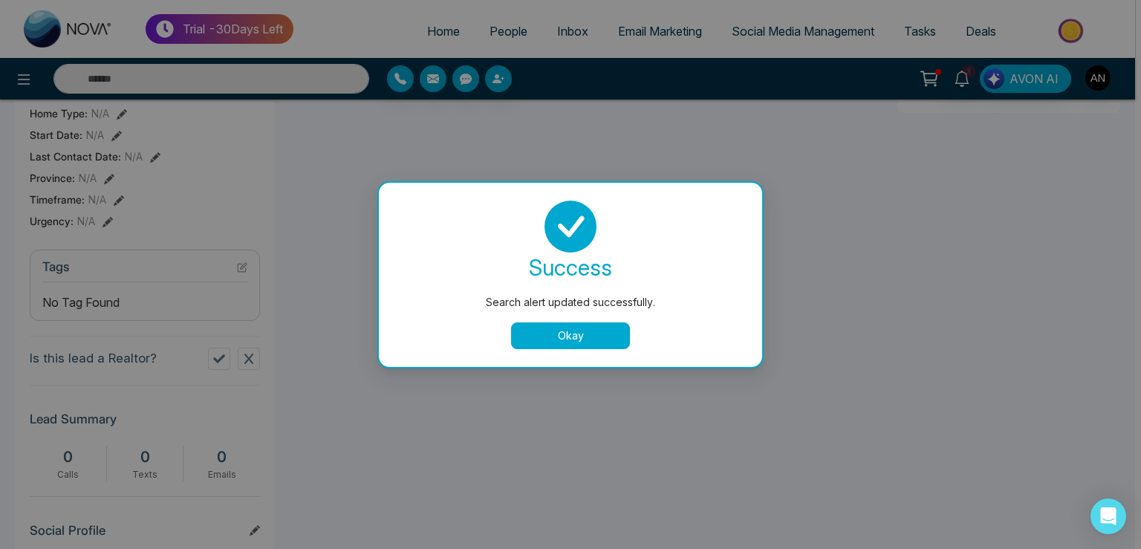
click at [555, 345] on button "Okay" at bounding box center [570, 335] width 119 height 27
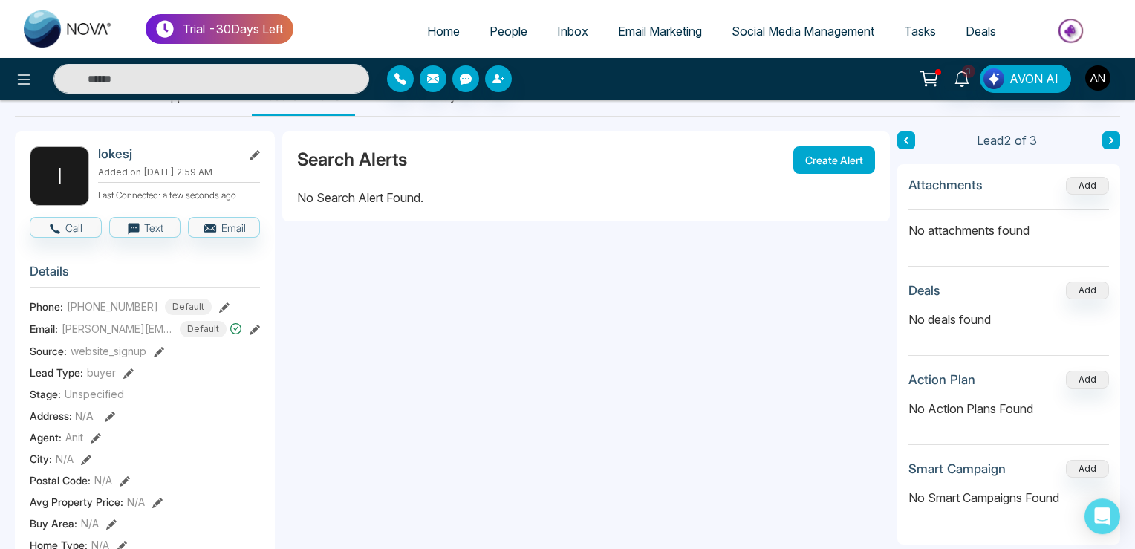
scroll to position [0, 0]
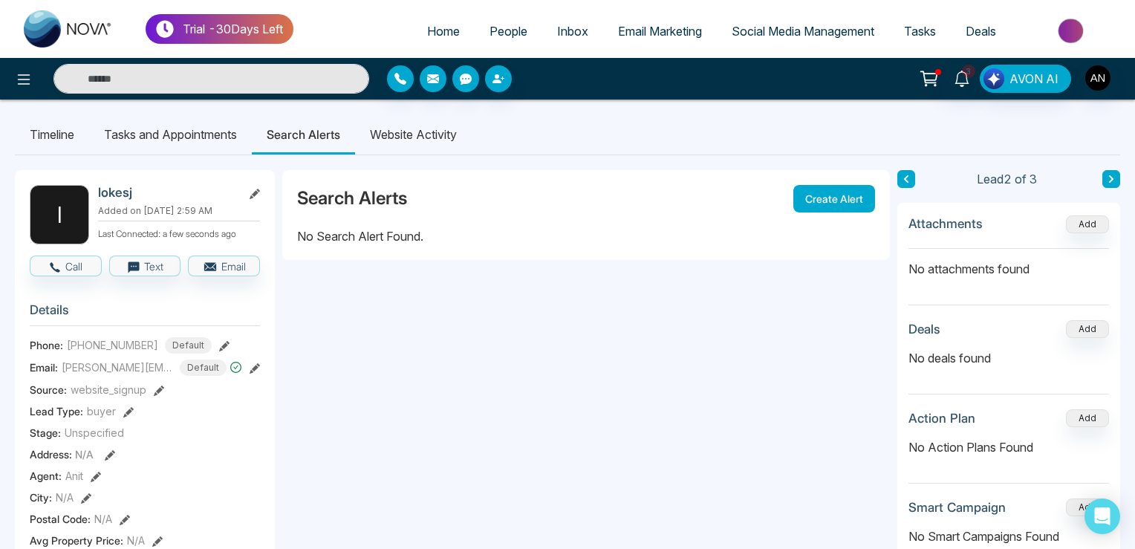
click at [420, 138] on li "Website Activity" at bounding box center [413, 134] width 117 height 40
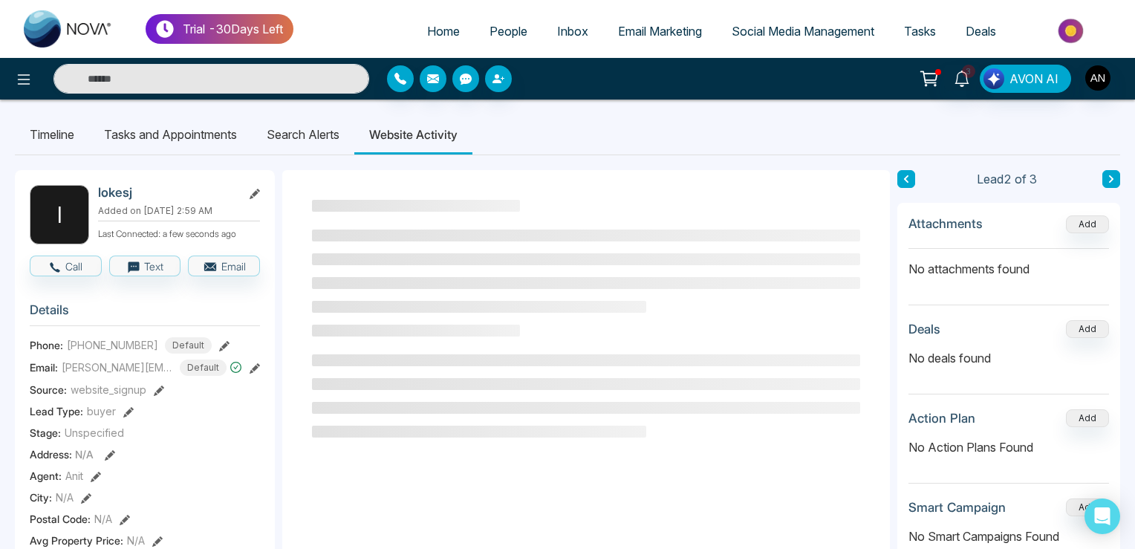
click at [326, 130] on li "Search Alerts" at bounding box center [303, 134] width 102 height 40
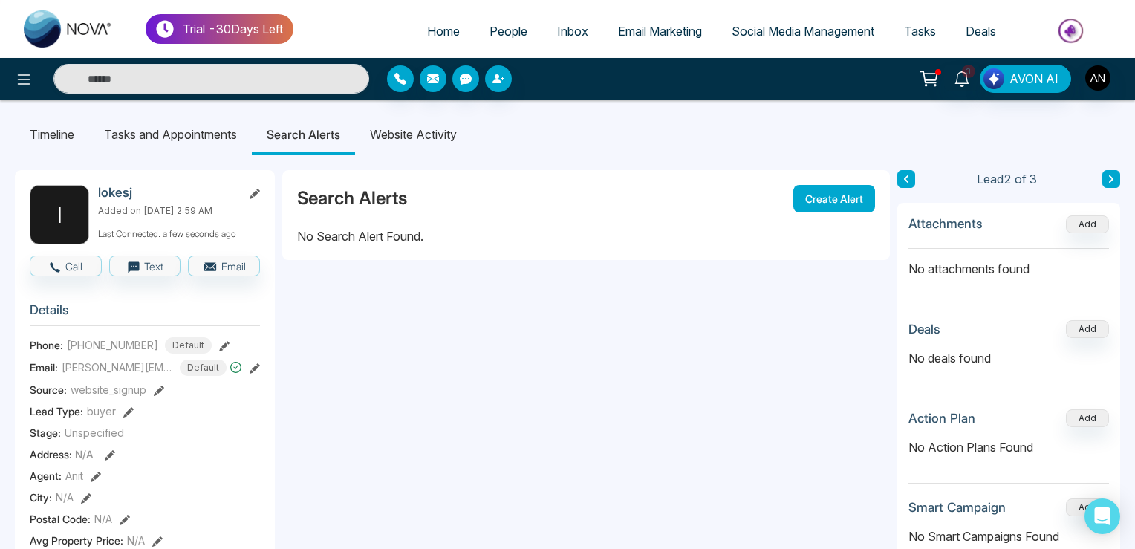
drag, startPoint x: 827, startPoint y: 203, endPoint x: 812, endPoint y: 203, distance: 14.9
click at [826, 203] on button "Create Alert" at bounding box center [834, 198] width 82 height 27
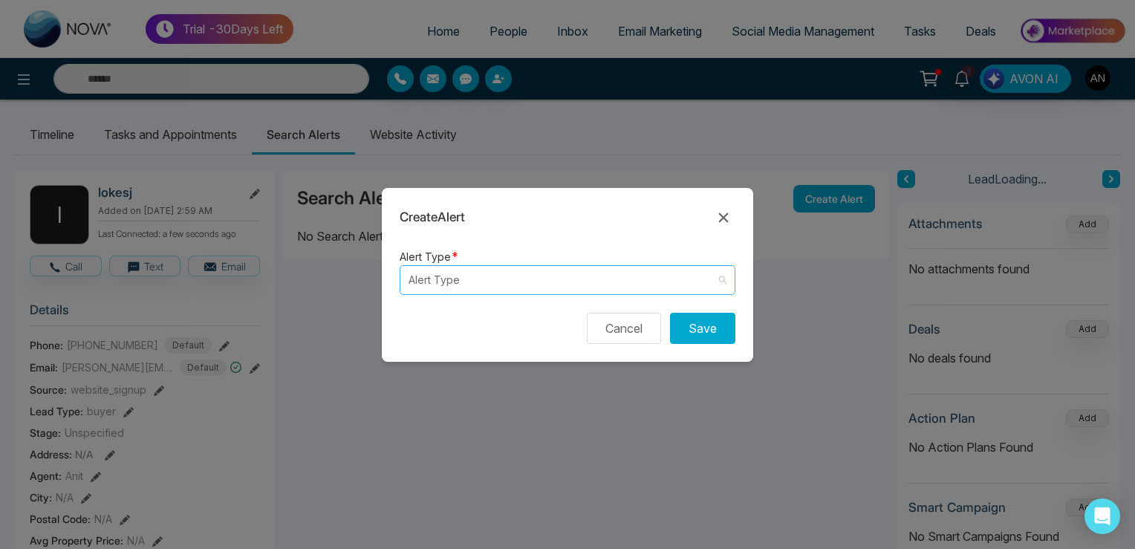
click at [421, 277] on input "search" at bounding box center [561, 280] width 307 height 28
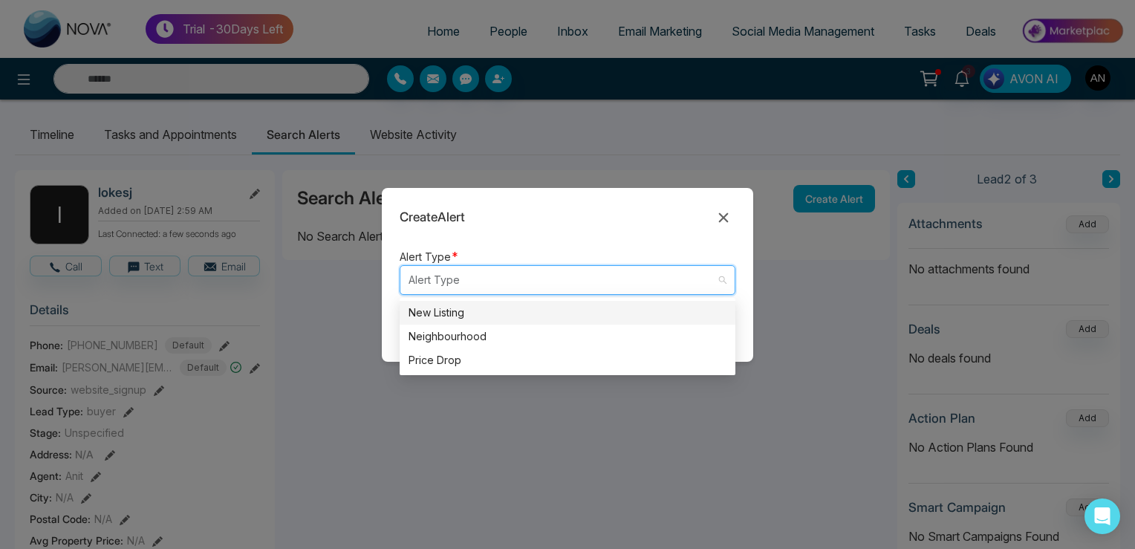
click at [462, 322] on div "New Listing" at bounding box center [568, 313] width 336 height 24
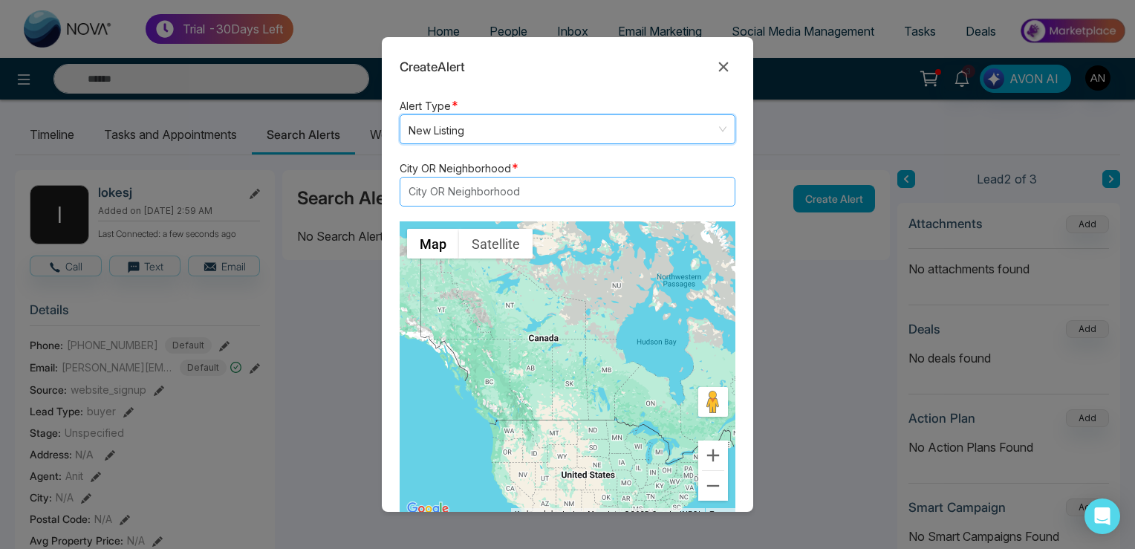
click at [462, 188] on div at bounding box center [560, 192] width 313 height 18
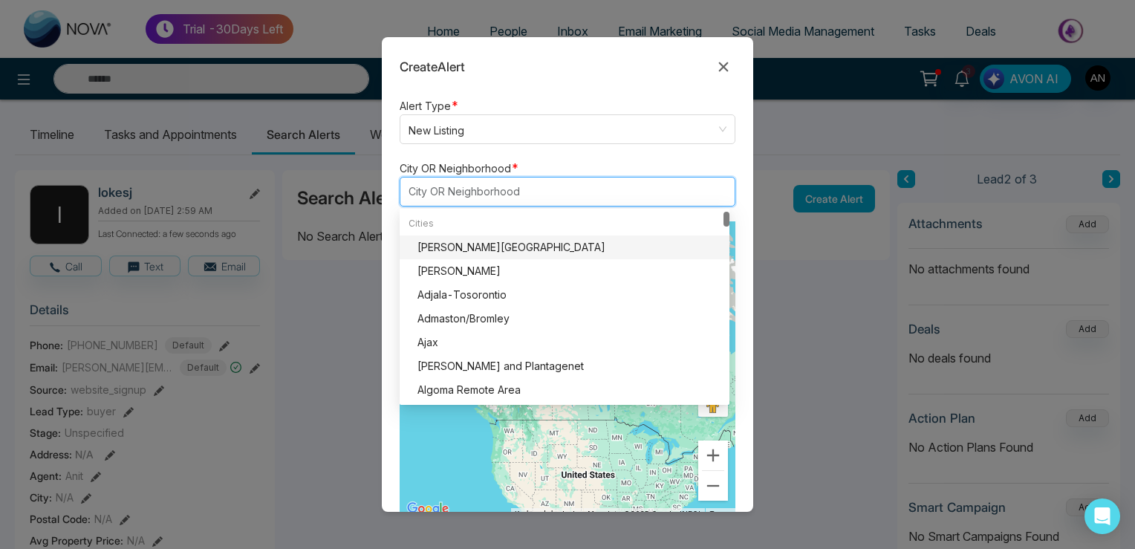
click at [468, 245] on div "Addington Highlands" at bounding box center [568, 247] width 303 height 16
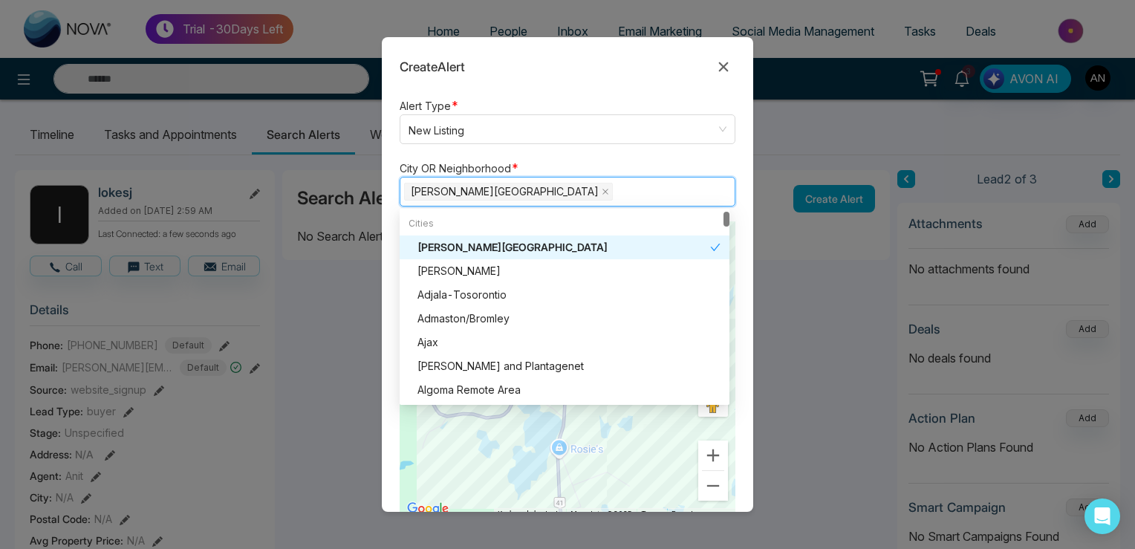
click at [608, 153] on form "Alert Type * New Listing listing neighbourhood New Listing Neighbourhood Price …" at bounding box center [567, 304] width 371 height 415
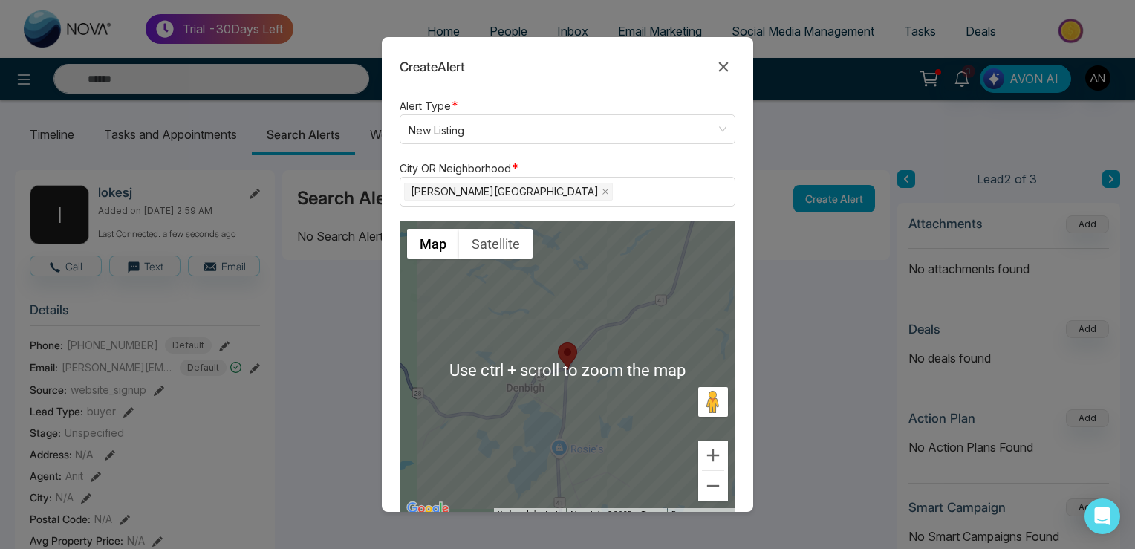
scroll to position [448, 0]
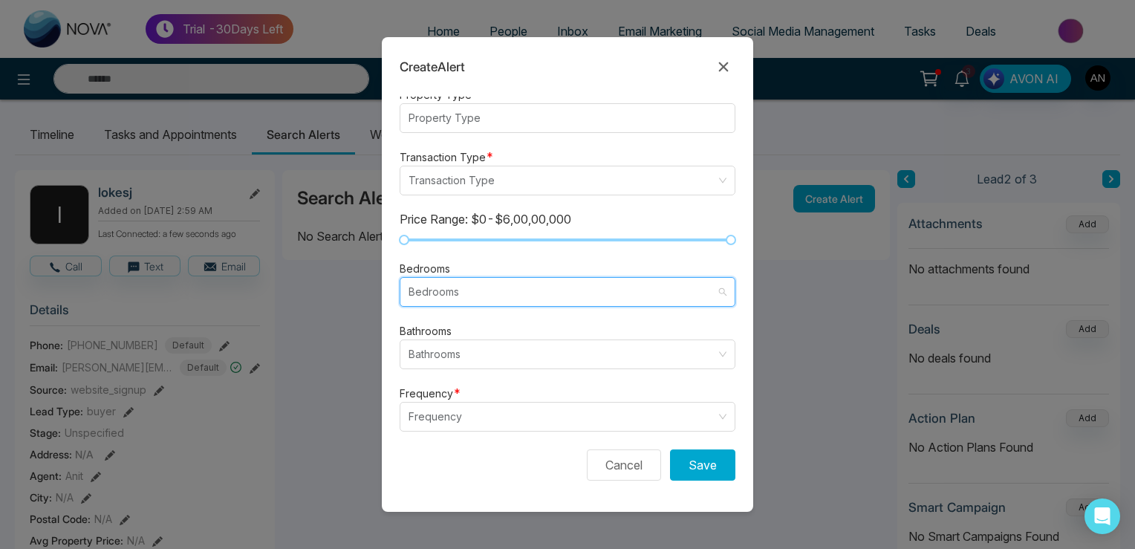
click at [468, 296] on input "search" at bounding box center [561, 292] width 307 height 28
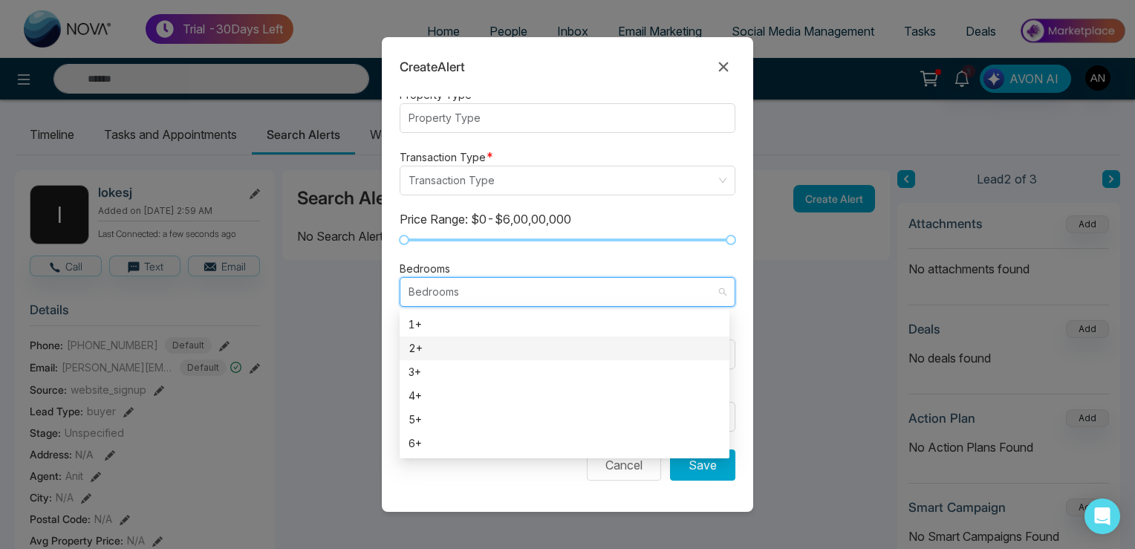
click at [469, 349] on div "2+" at bounding box center [564, 348] width 312 height 16
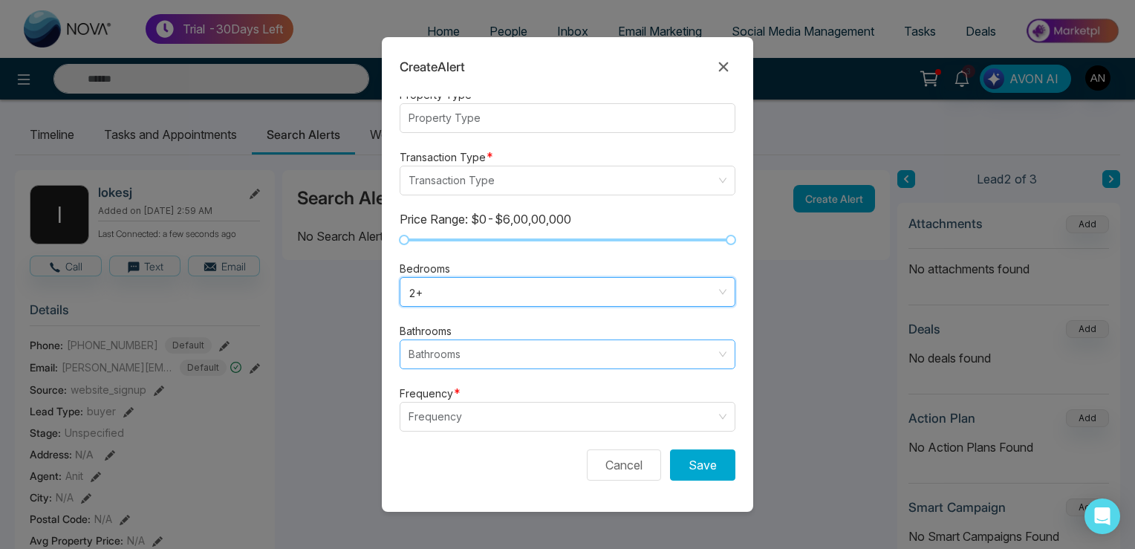
click at [466, 352] on input "search" at bounding box center [561, 354] width 307 height 28
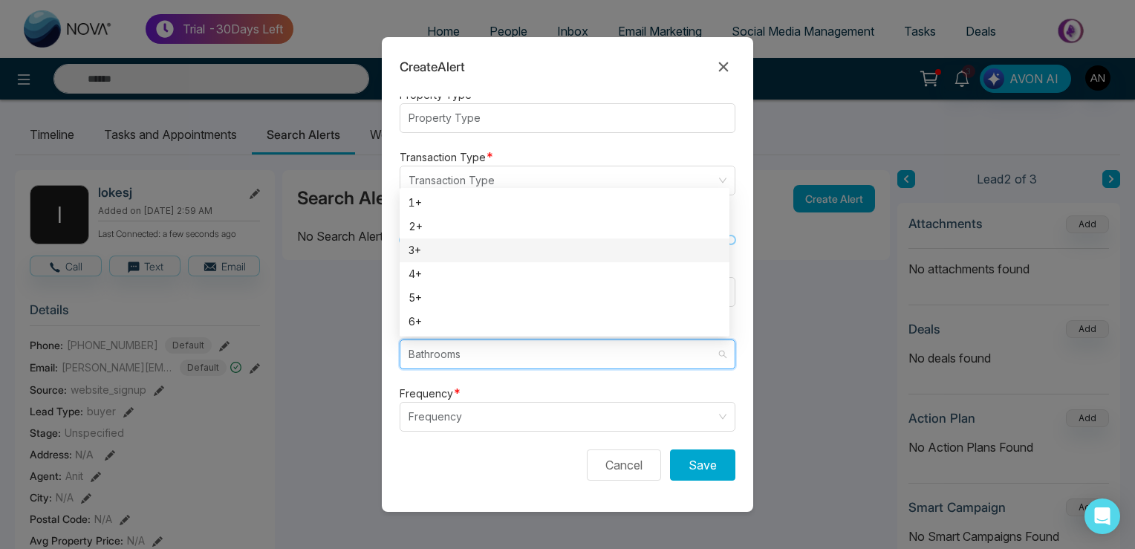
click at [457, 245] on div "3+" at bounding box center [564, 250] width 312 height 16
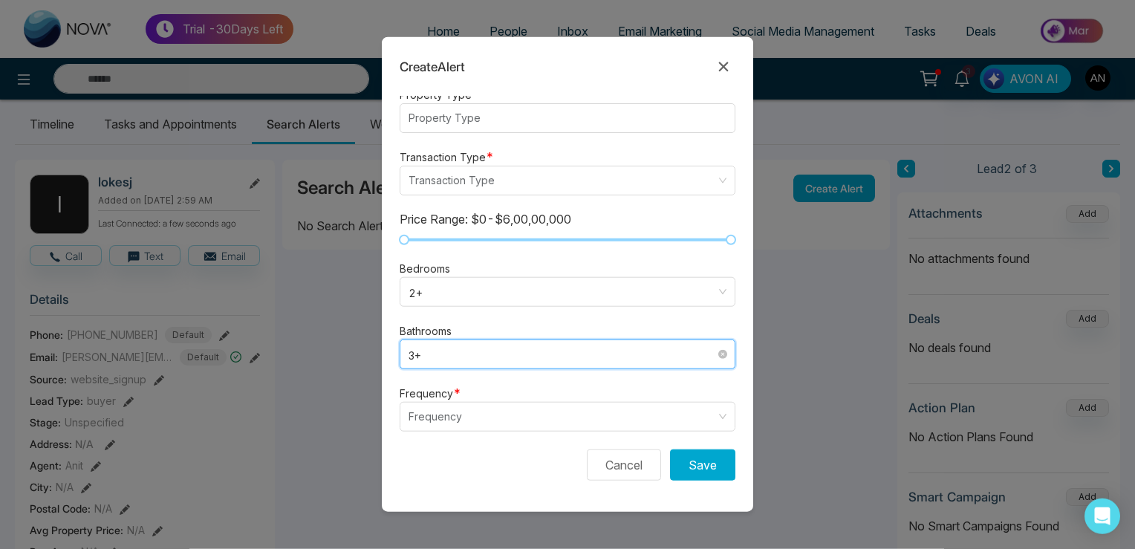
scroll to position [78, 0]
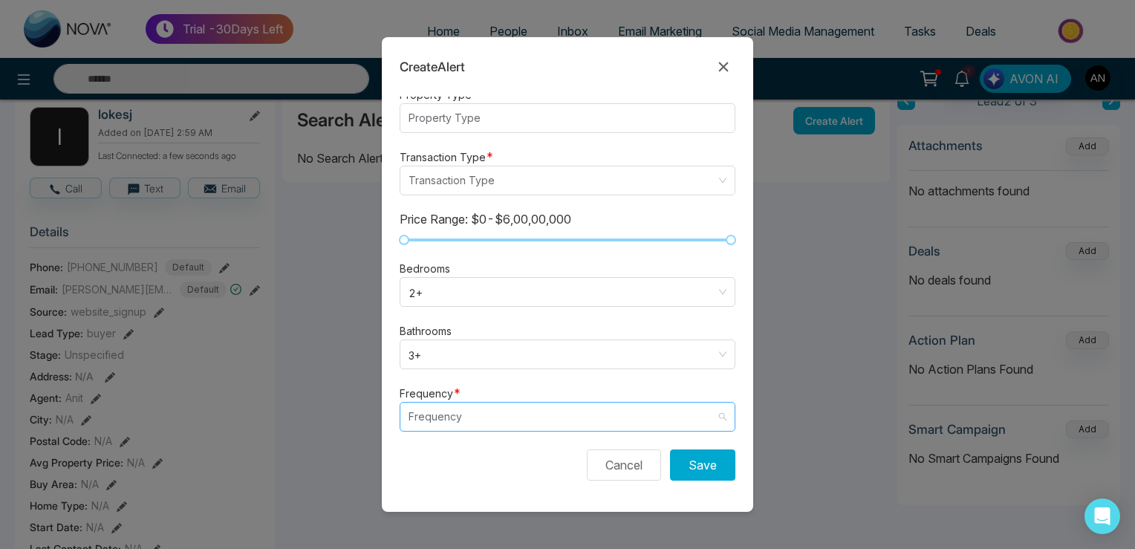
click at [450, 414] on input "search" at bounding box center [561, 417] width 307 height 28
click at [448, 293] on span "2+" at bounding box center [567, 291] width 318 height 19
drag, startPoint x: 444, startPoint y: 494, endPoint x: 435, endPoint y: 443, distance: 51.3
click at [444, 494] on form "Alert Type * New Listing listing neighbourhood New Listing Neighbourhood Price …" at bounding box center [567, 304] width 371 height 415
click at [450, 411] on input "search" at bounding box center [561, 417] width 307 height 28
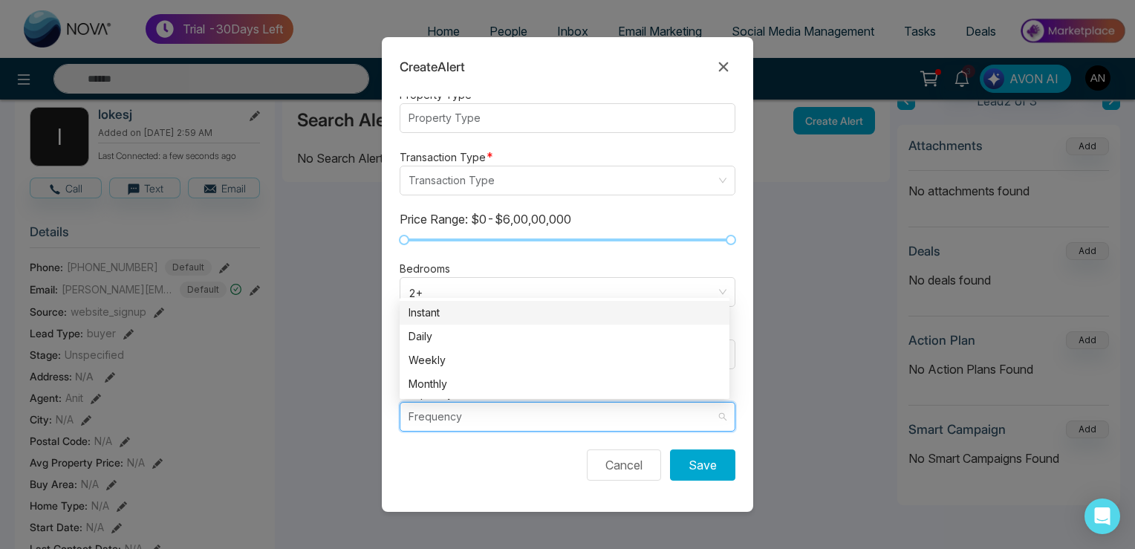
click at [436, 304] on div "Instant" at bounding box center [565, 313] width 330 height 24
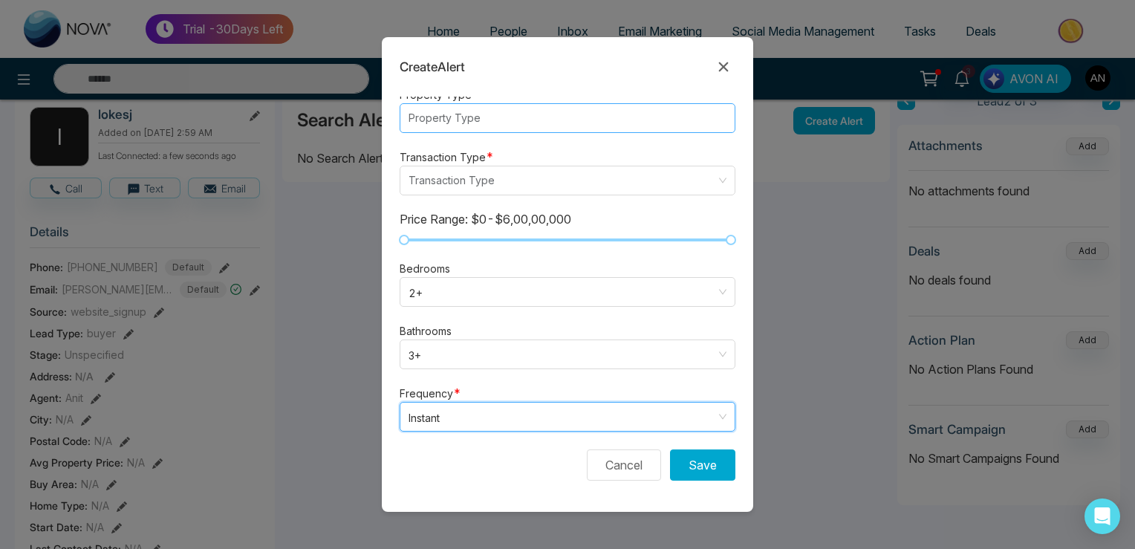
click at [477, 110] on div at bounding box center [560, 118] width 313 height 18
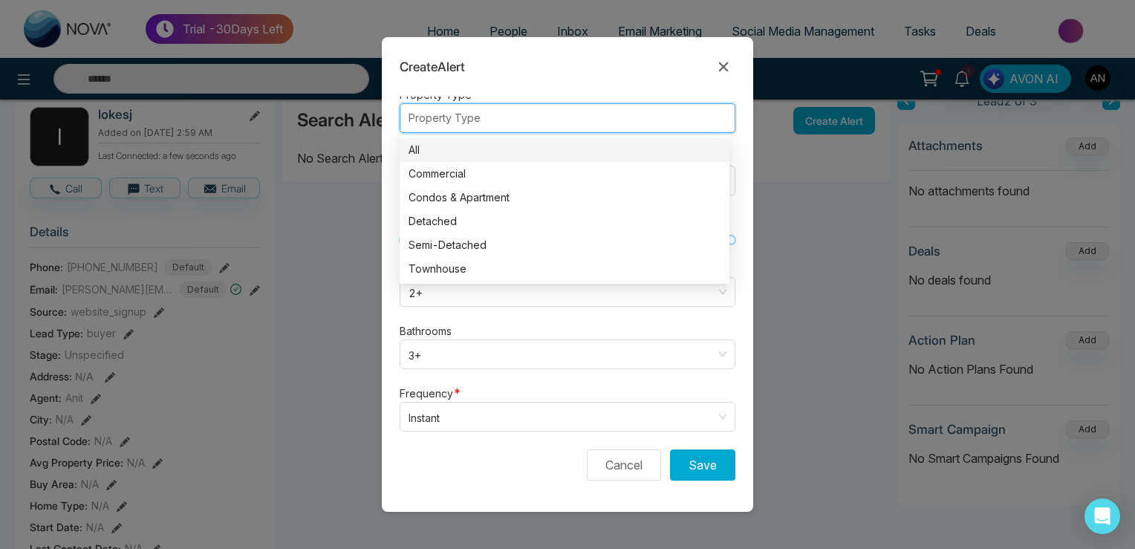
click at [467, 141] on div "All" at bounding box center [565, 150] width 330 height 24
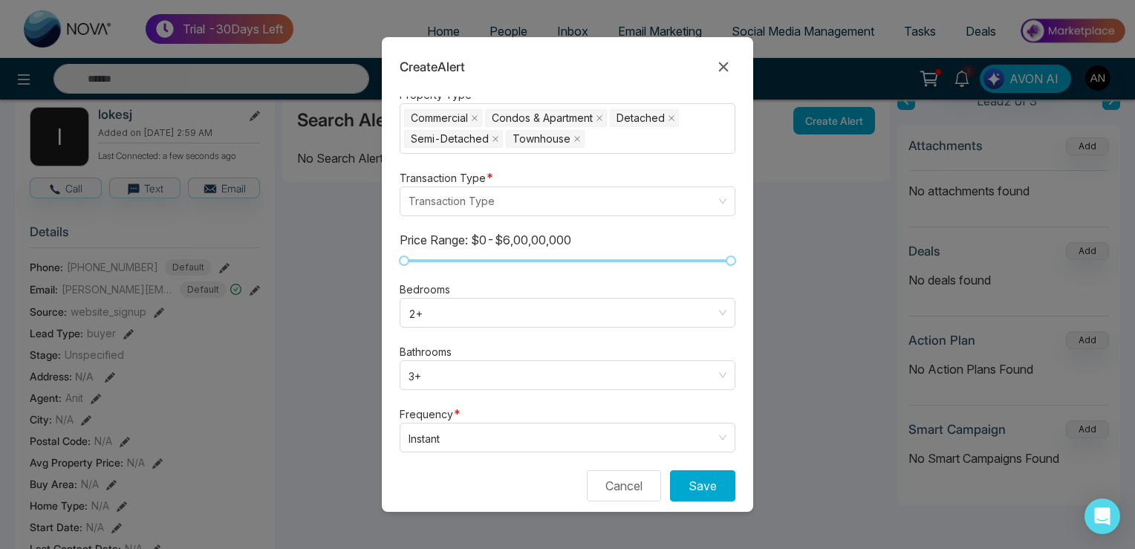
click at [617, 400] on form "Alert Type * New Listing listing neighbourhood New Listing Neighbourhood Price …" at bounding box center [567, 304] width 371 height 415
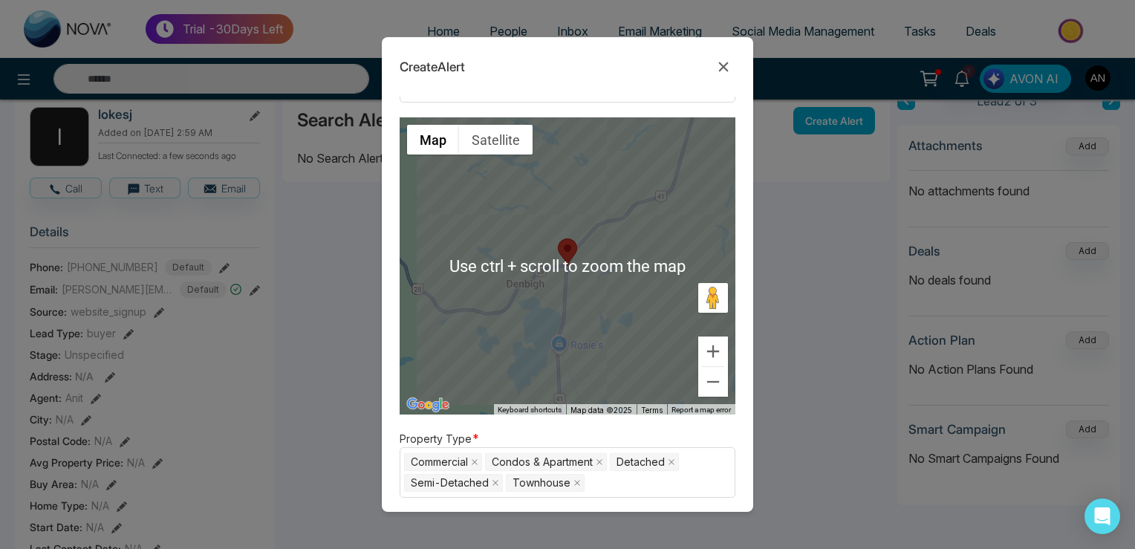
scroll to position [0, 0]
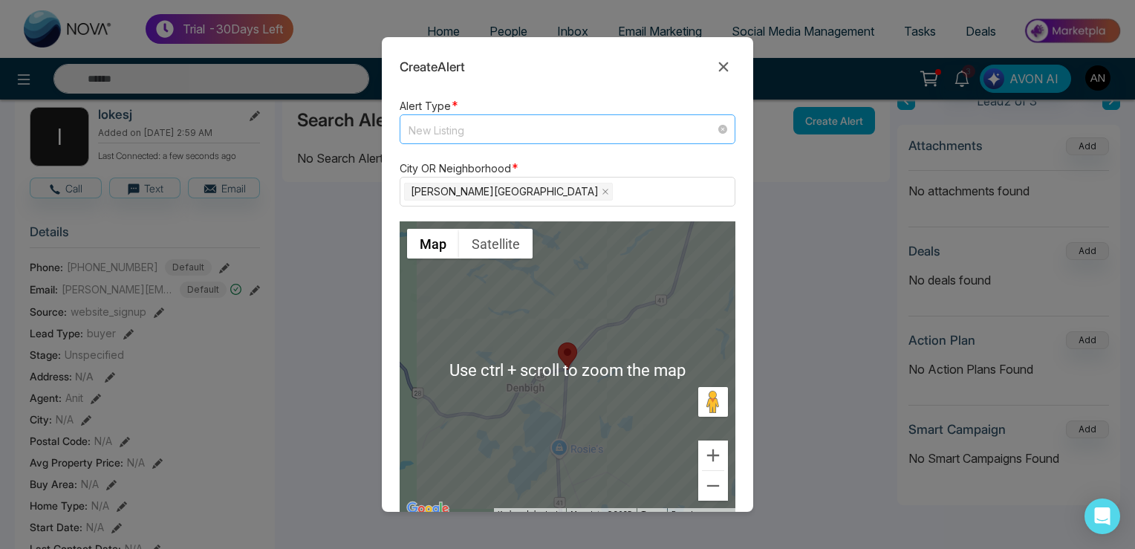
click at [460, 137] on span "New Listing" at bounding box center [567, 129] width 318 height 19
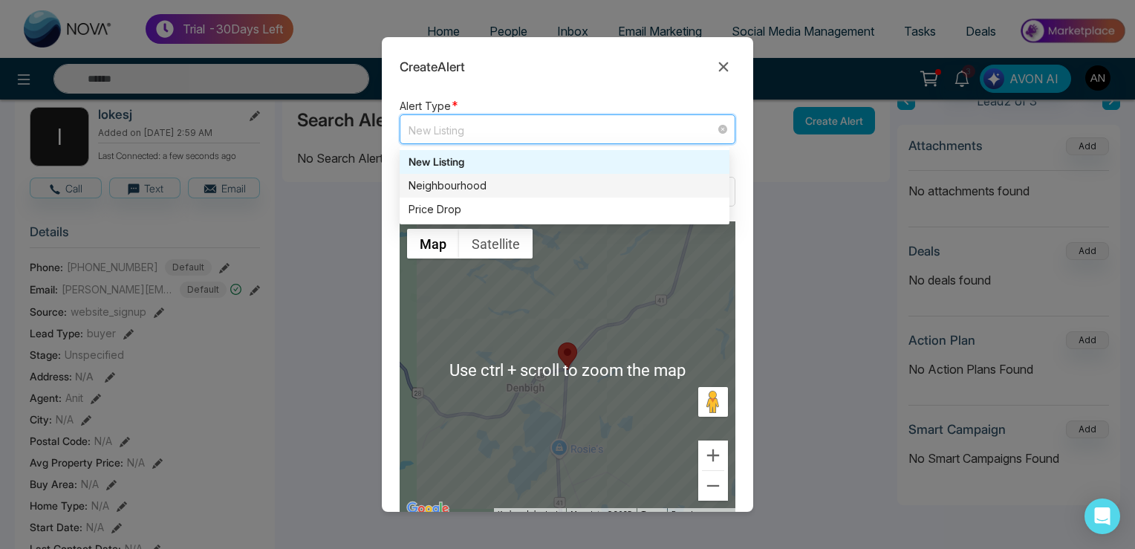
click at [462, 183] on div "Neighbourhood" at bounding box center [564, 185] width 312 height 16
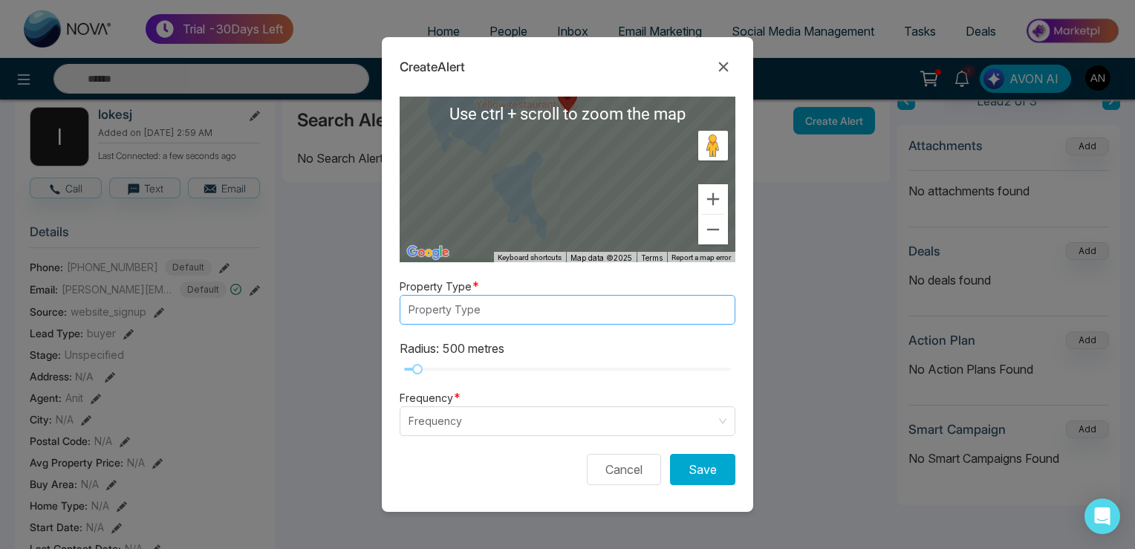
scroll to position [261, 0]
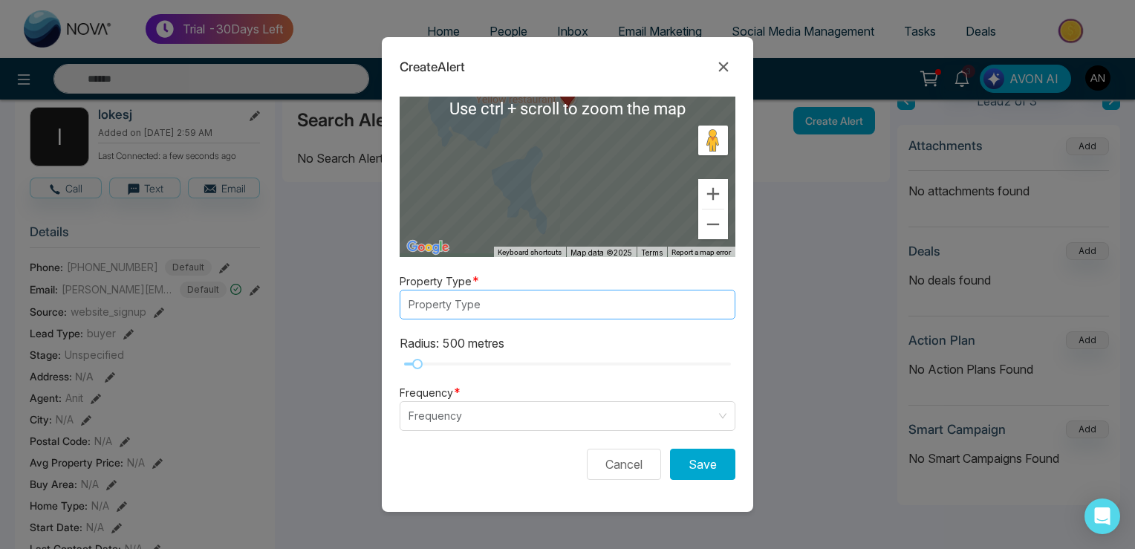
click at [477, 296] on div "Property Type" at bounding box center [568, 305] width 336 height 30
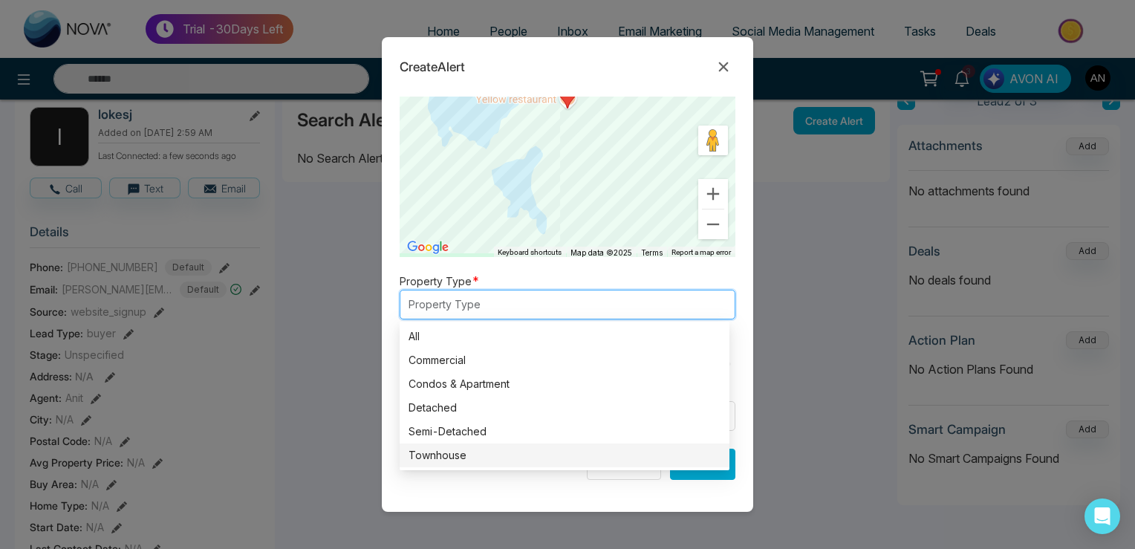
click at [464, 339] on div "All" at bounding box center [564, 336] width 312 height 16
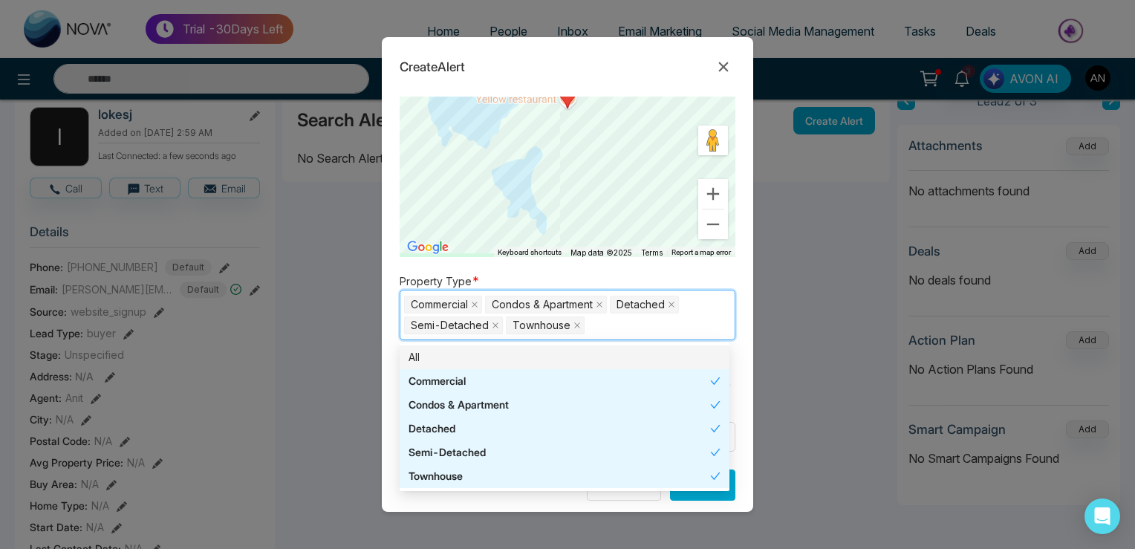
click at [586, 273] on div "Property Type * Commercial Condos & Apartment Detached Semi-Detached Townhouse …" at bounding box center [568, 306] width 336 height 68
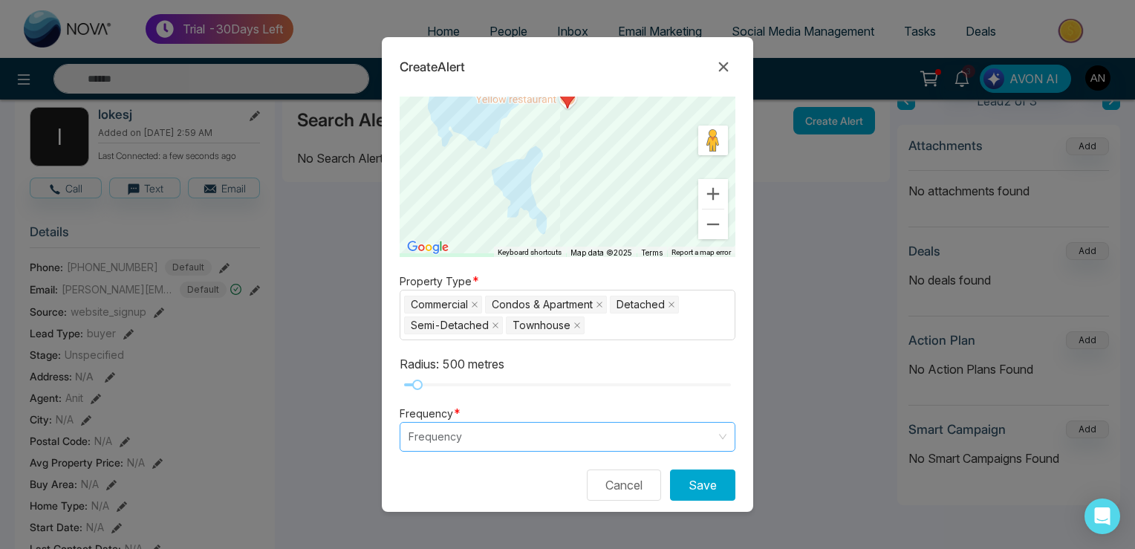
click at [451, 435] on input "search" at bounding box center [561, 437] width 307 height 28
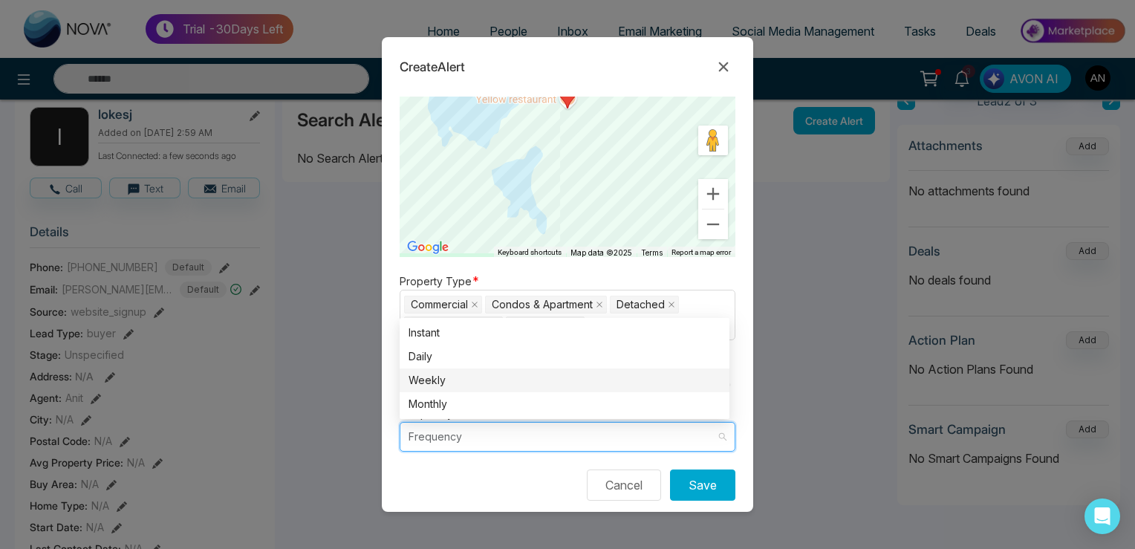
click at [448, 382] on div "Weekly" at bounding box center [564, 380] width 312 height 16
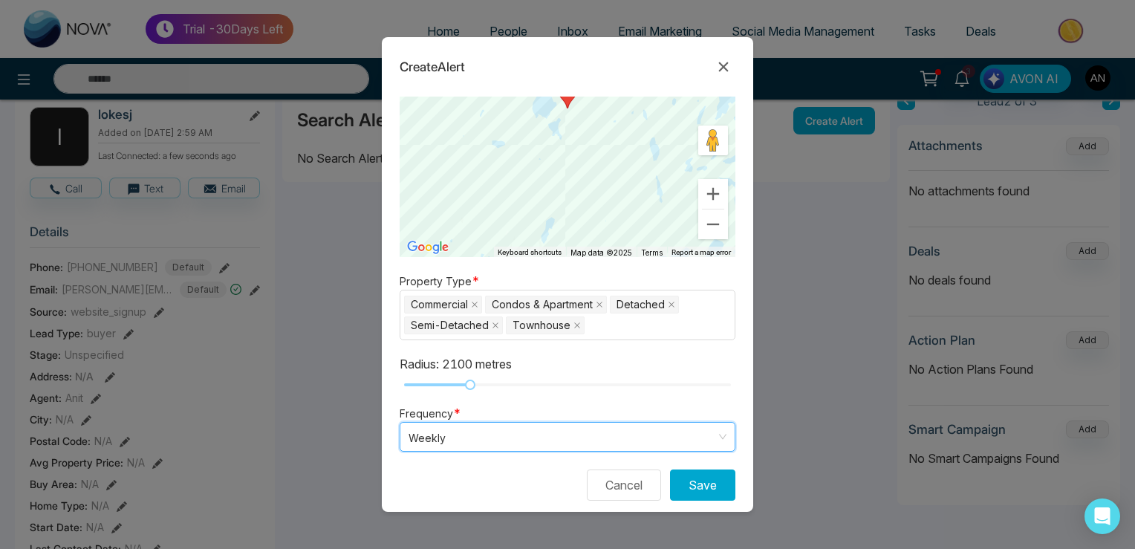
drag, startPoint x: 469, startPoint y: 382, endPoint x: 392, endPoint y: 388, distance: 76.7
click at [392, 388] on form "Alert Type * Neighbourhood listing neighbourhood price_drop New Listing Neighbo…" at bounding box center [567, 304] width 371 height 415
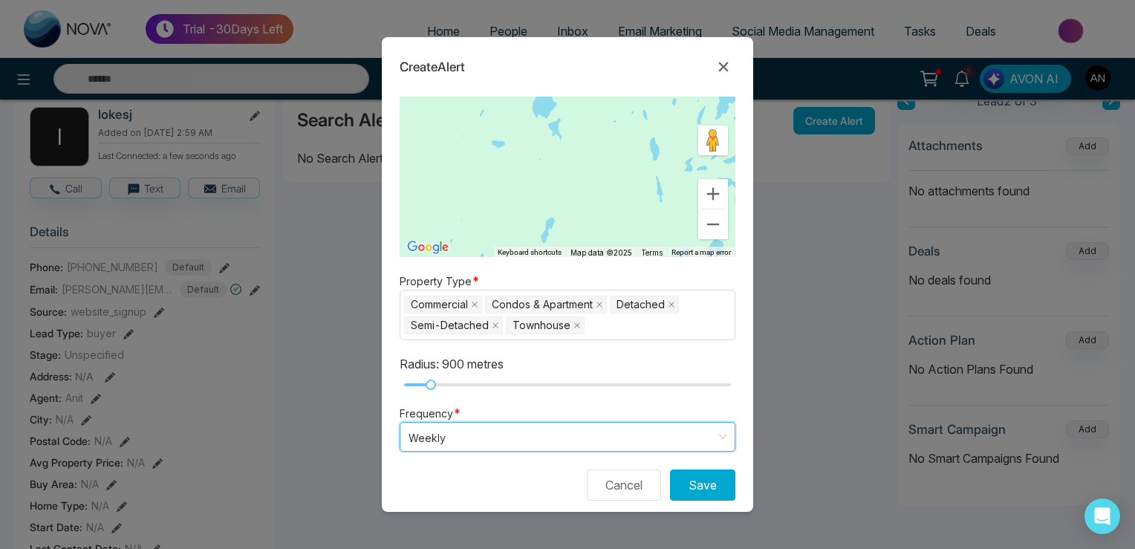
click at [429, 388] on div at bounding box center [567, 384] width 327 height 9
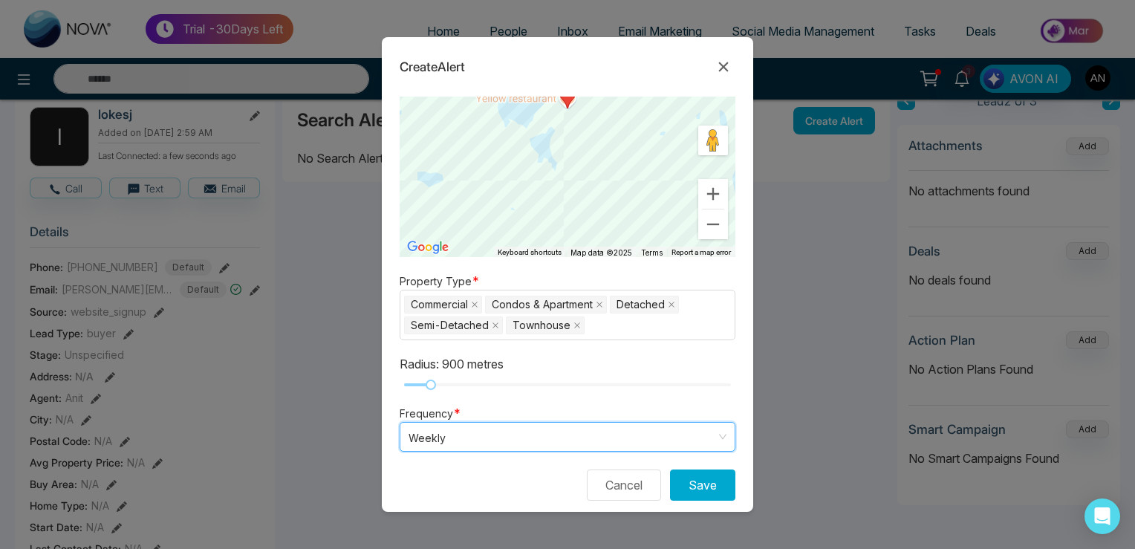
click at [703, 465] on form "Alert Type * Neighbourhood listing neighbourhood price_drop New Listing Neighbo…" at bounding box center [567, 304] width 371 height 415
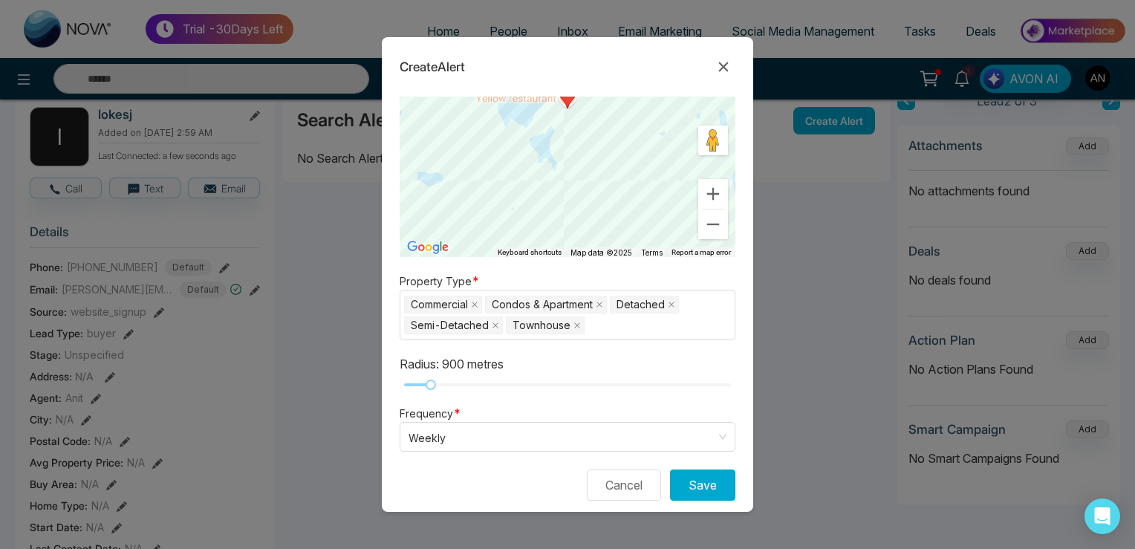
click at [691, 492] on button "Save" at bounding box center [702, 484] width 65 height 31
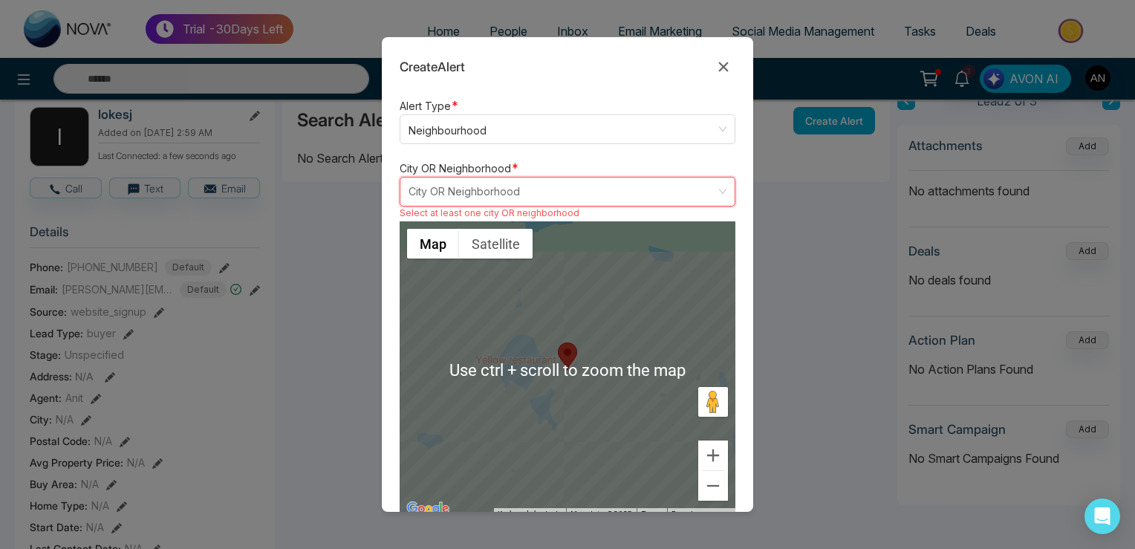
scroll to position [0, 0]
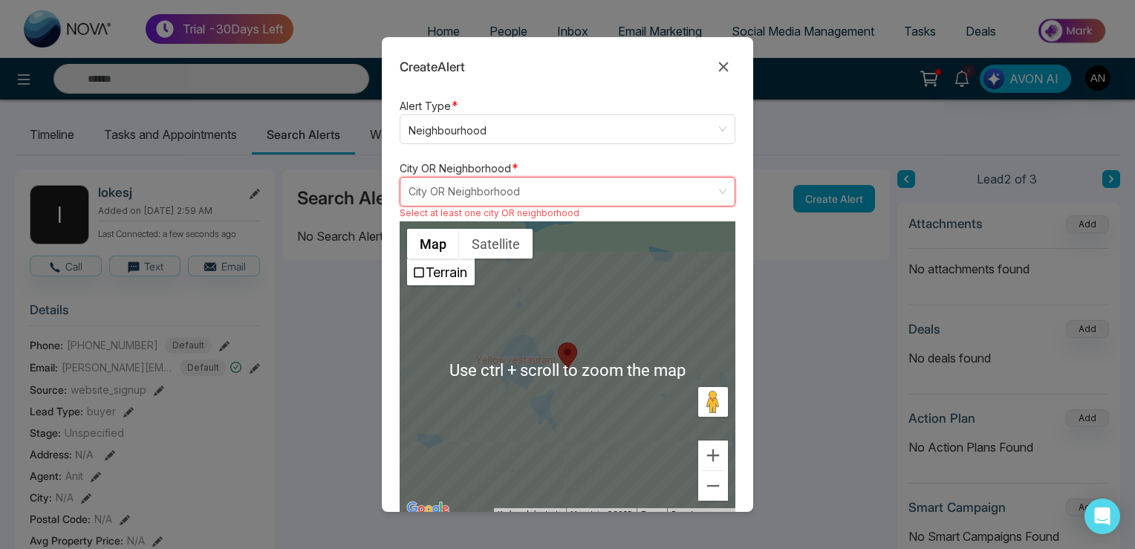
click at [456, 201] on input "search" at bounding box center [561, 191] width 307 height 28
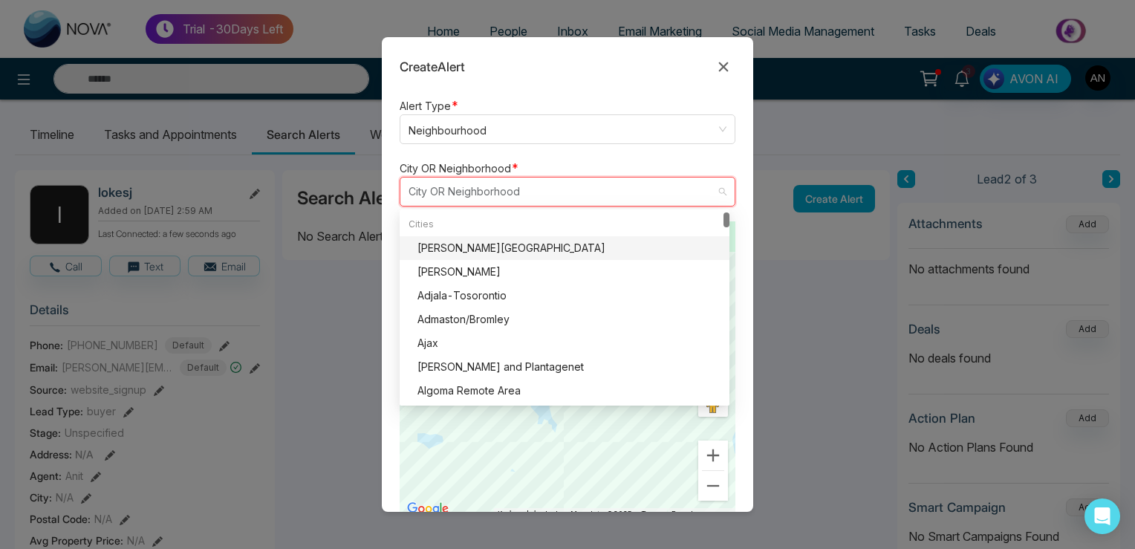
click at [463, 244] on div "Addington Highlands" at bounding box center [568, 248] width 303 height 16
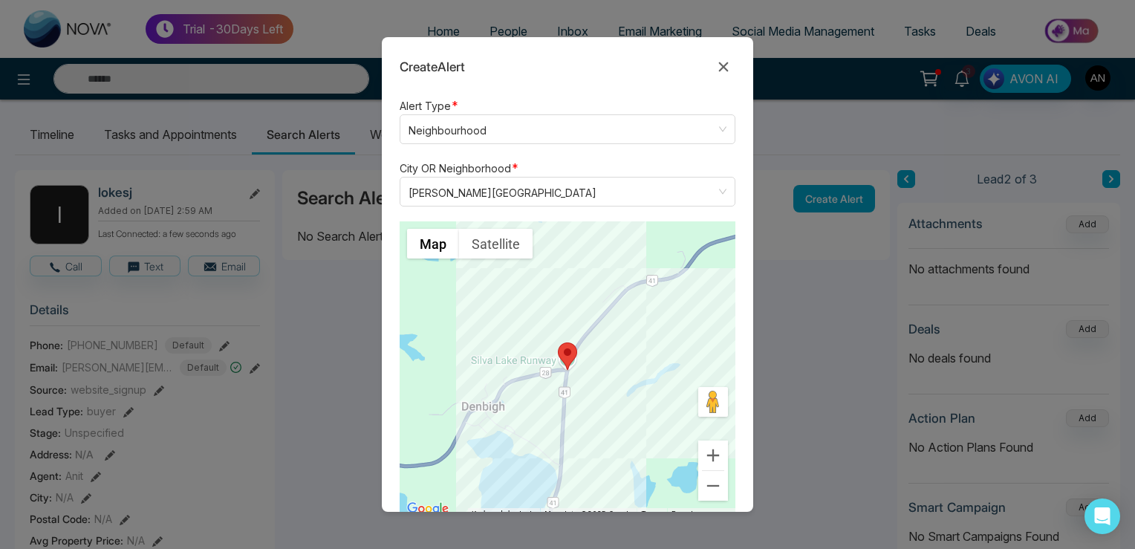
click at [550, 170] on div "City OR Neighborhood * Addington Highlands Addington Highlands Adelaide Metcalf…" at bounding box center [568, 183] width 336 height 48
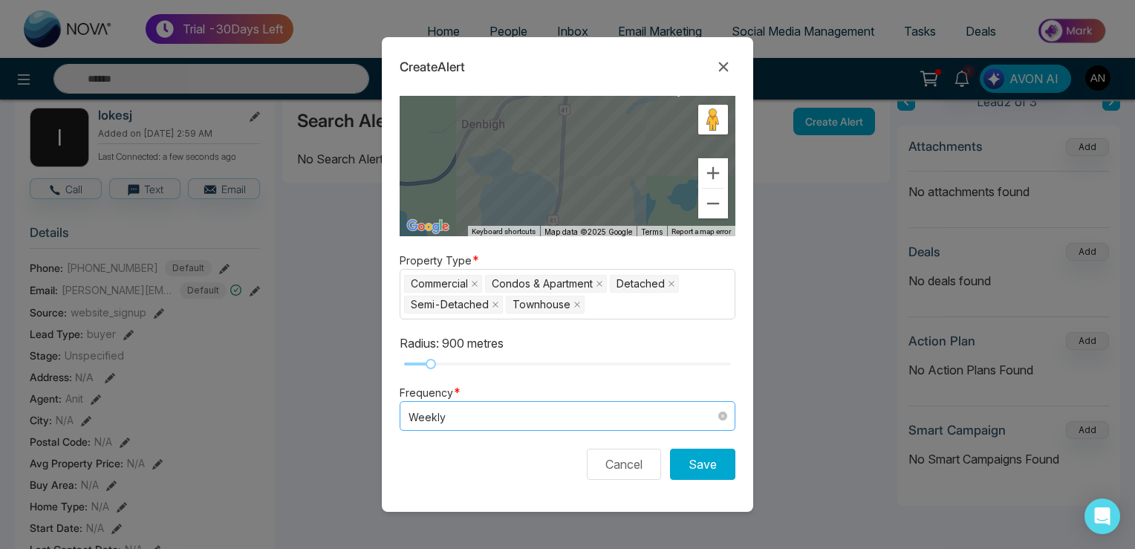
scroll to position [313, 0]
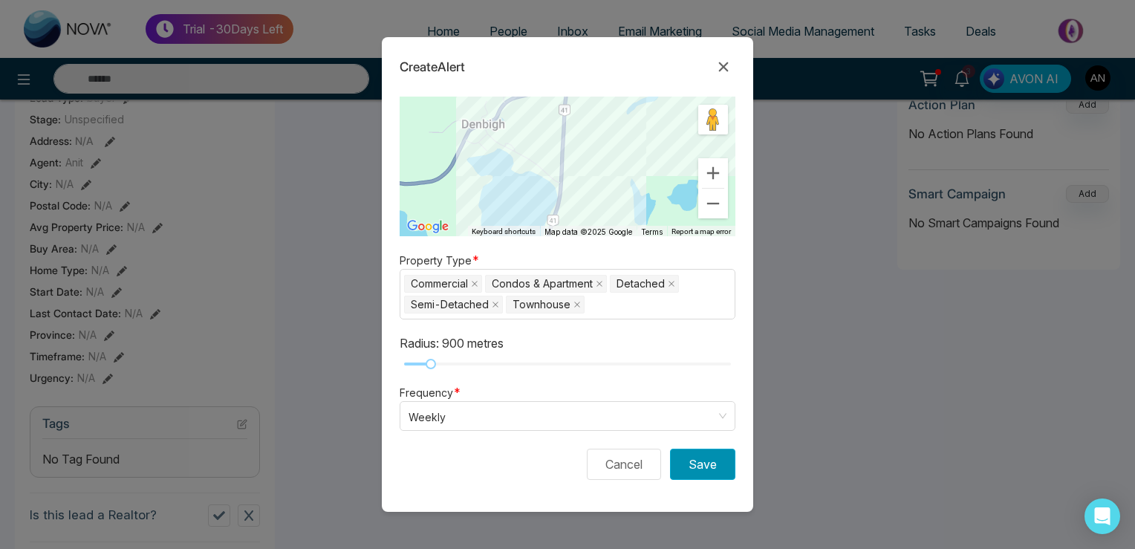
click at [694, 465] on button "Save" at bounding box center [702, 464] width 65 height 31
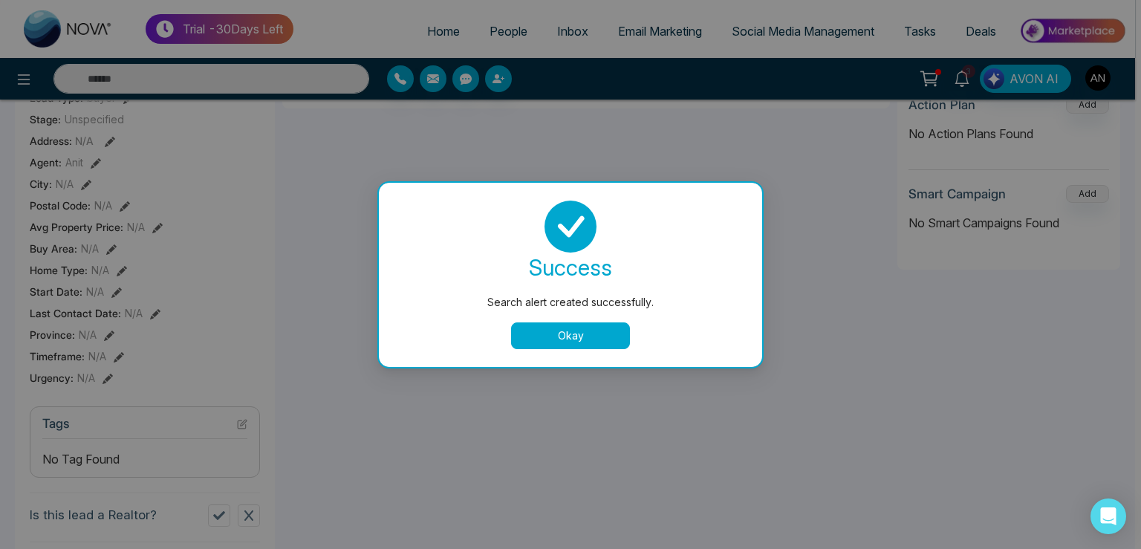
click at [545, 325] on button "Okay" at bounding box center [570, 335] width 119 height 27
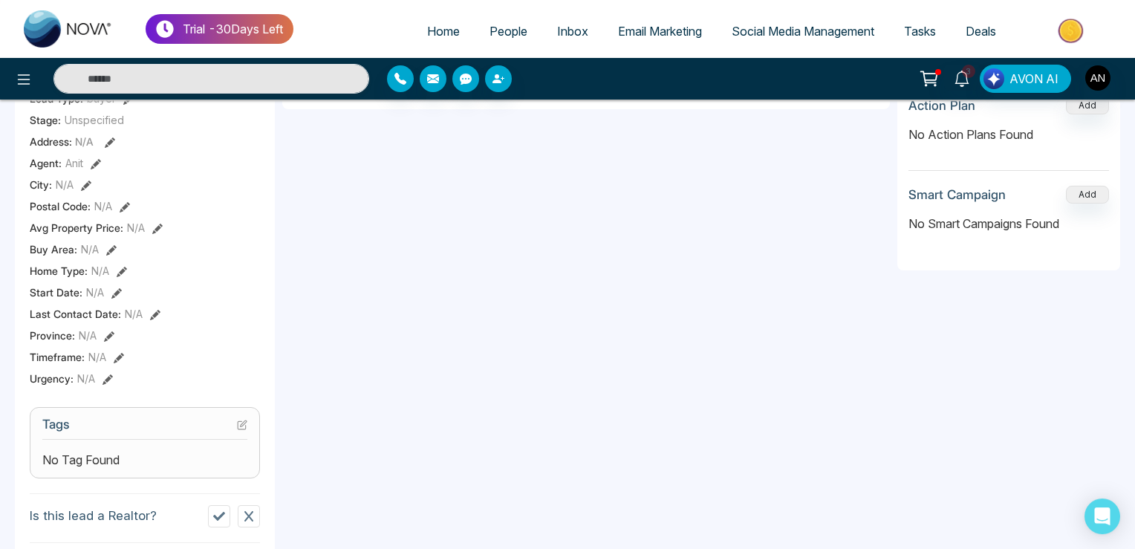
scroll to position [0, 0]
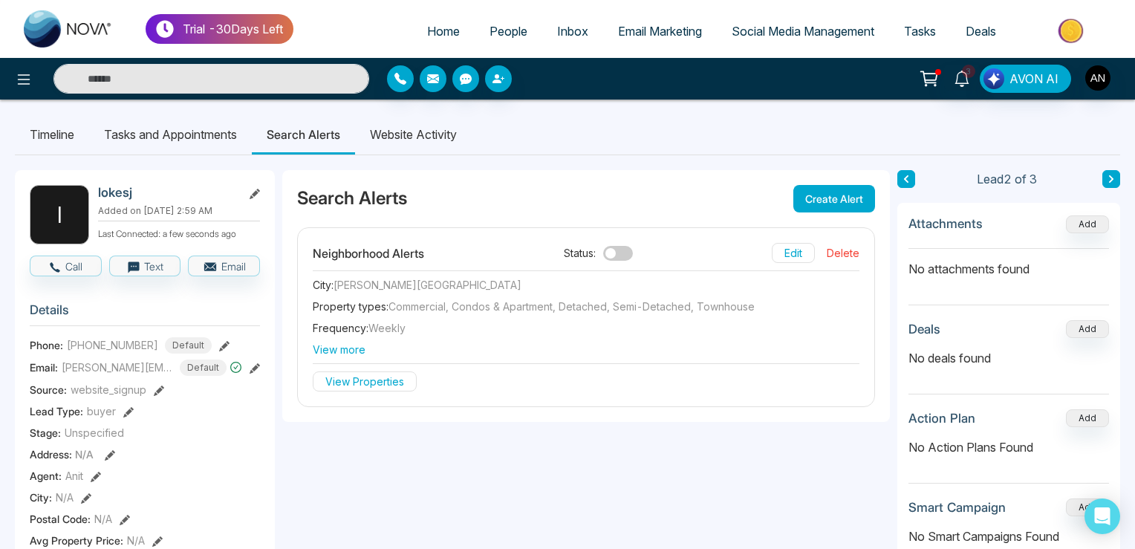
click at [798, 249] on button "Edit" at bounding box center [793, 253] width 43 height 20
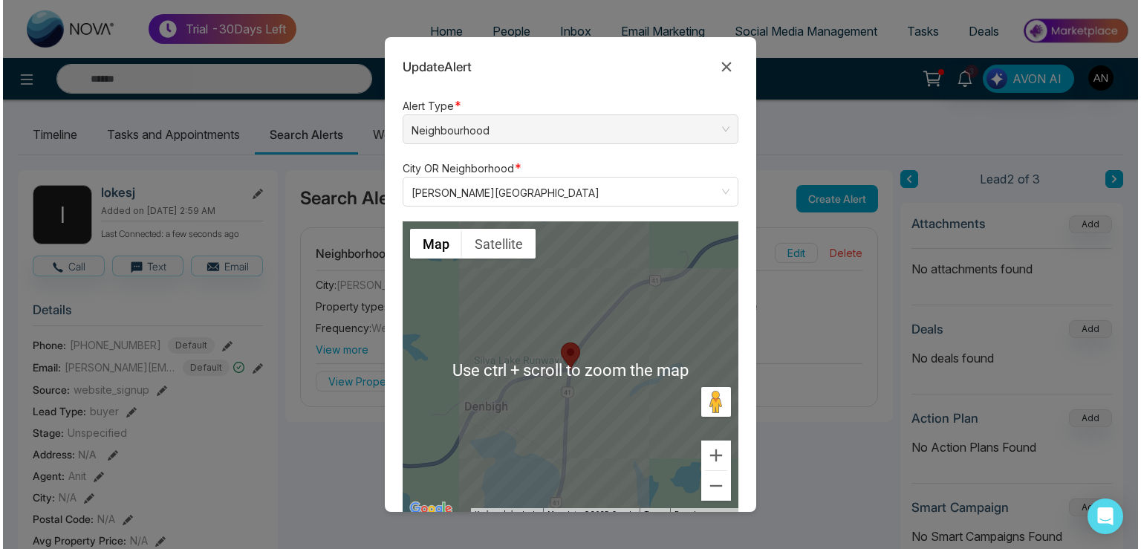
scroll to position [282, 0]
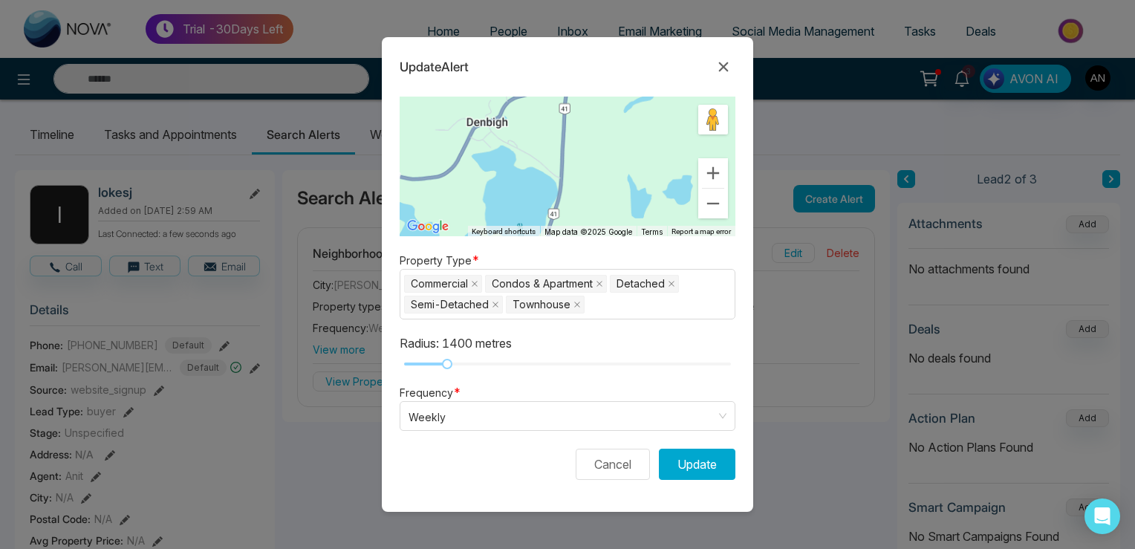
drag, startPoint x: 447, startPoint y: 368, endPoint x: 599, endPoint y: 355, distance: 152.8
click at [578, 356] on form "Alert Type * Neighbourhood City OR Neighborhood * Addington Highlands ← Move le…" at bounding box center [567, 304] width 371 height 415
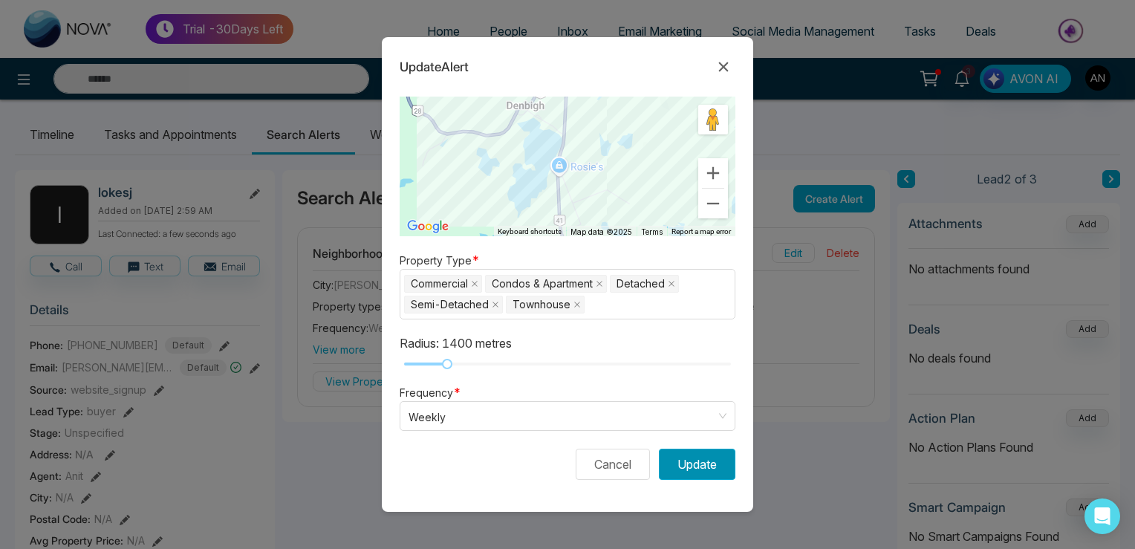
click at [681, 459] on button "Update" at bounding box center [697, 464] width 76 height 31
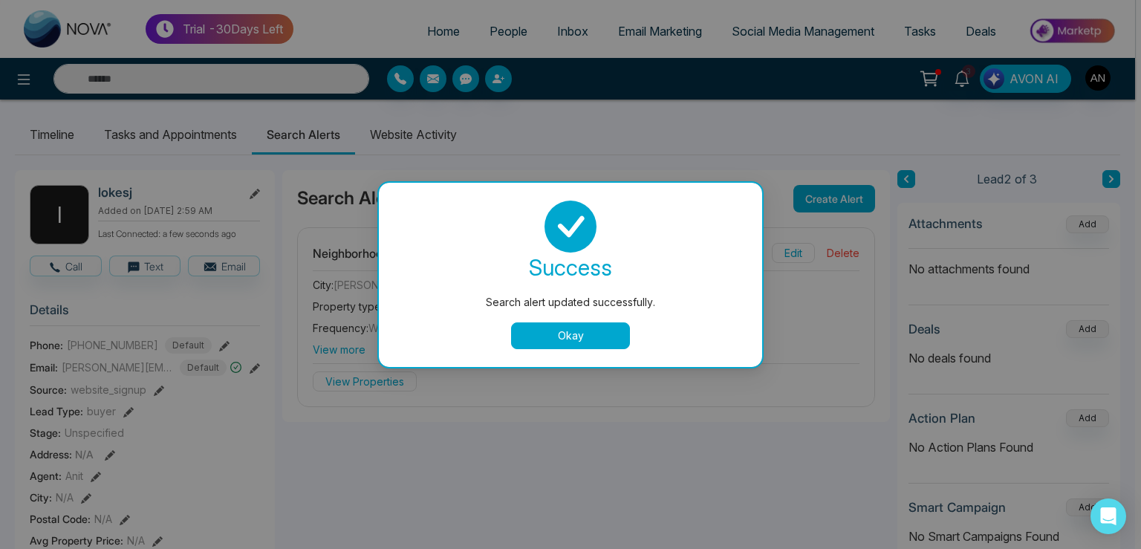
click at [565, 347] on button "Okay" at bounding box center [570, 335] width 119 height 27
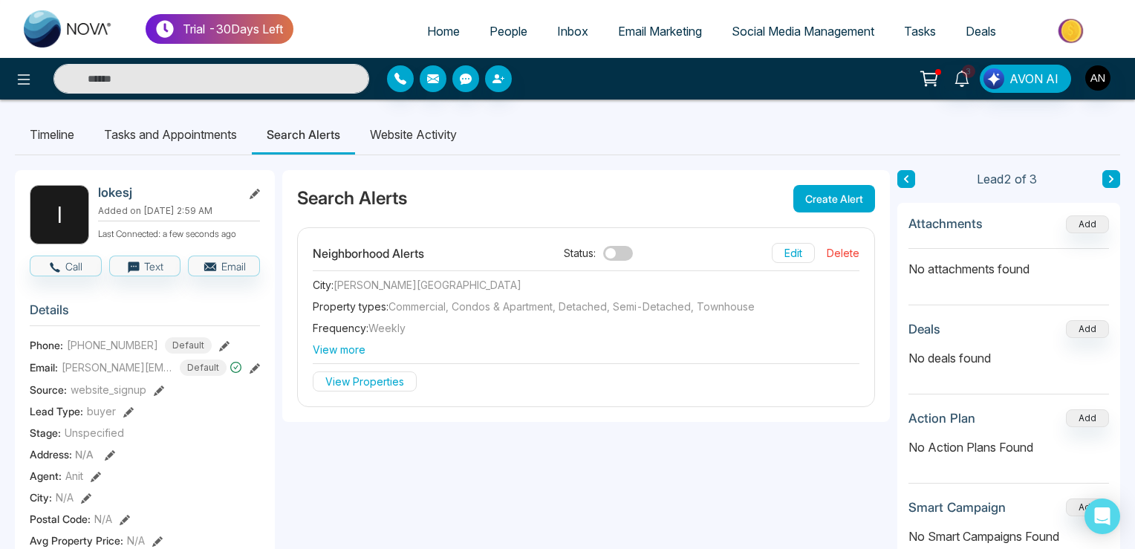
click at [850, 255] on button "Delete" at bounding box center [843, 253] width 33 height 20
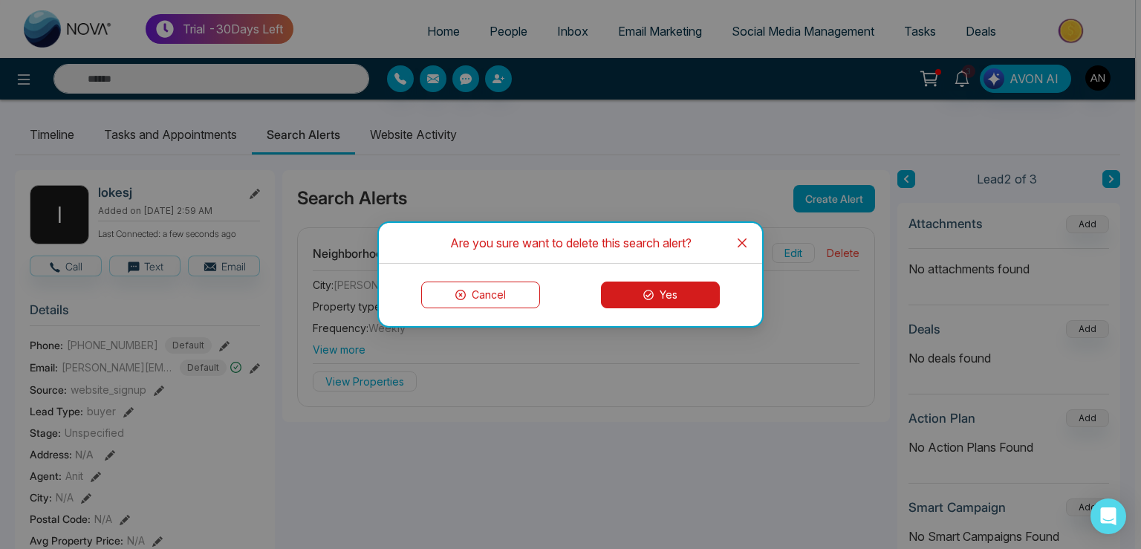
drag, startPoint x: 405, startPoint y: 382, endPoint x: 395, endPoint y: 382, distance: 10.4
click at [405, 382] on div "Are you sure want to delete this search alert? Cancel Yes" at bounding box center [570, 274] width 1141 height 549
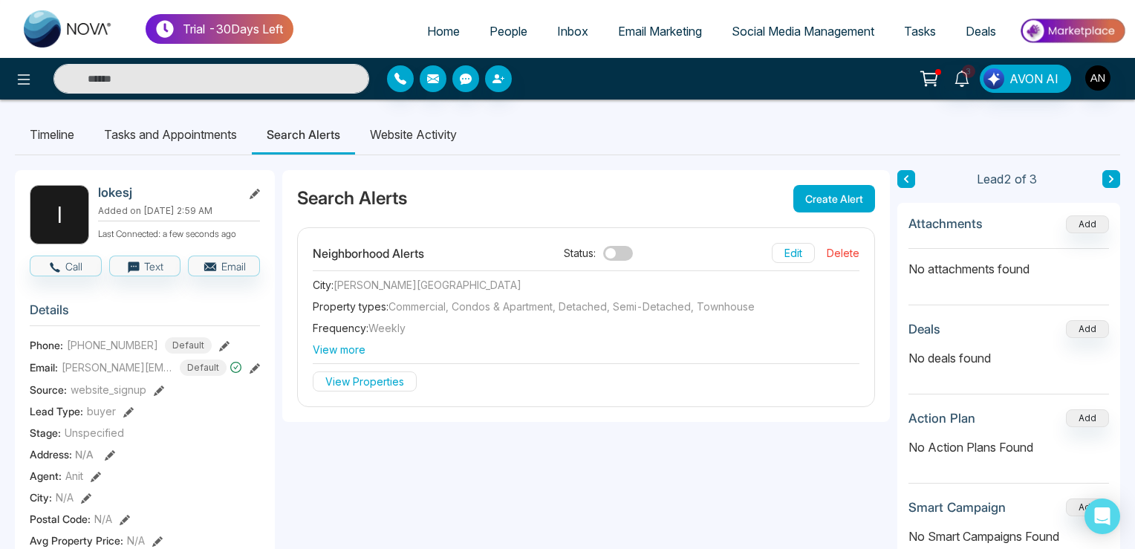
click at [394, 383] on button "View Properties" at bounding box center [365, 381] width 104 height 20
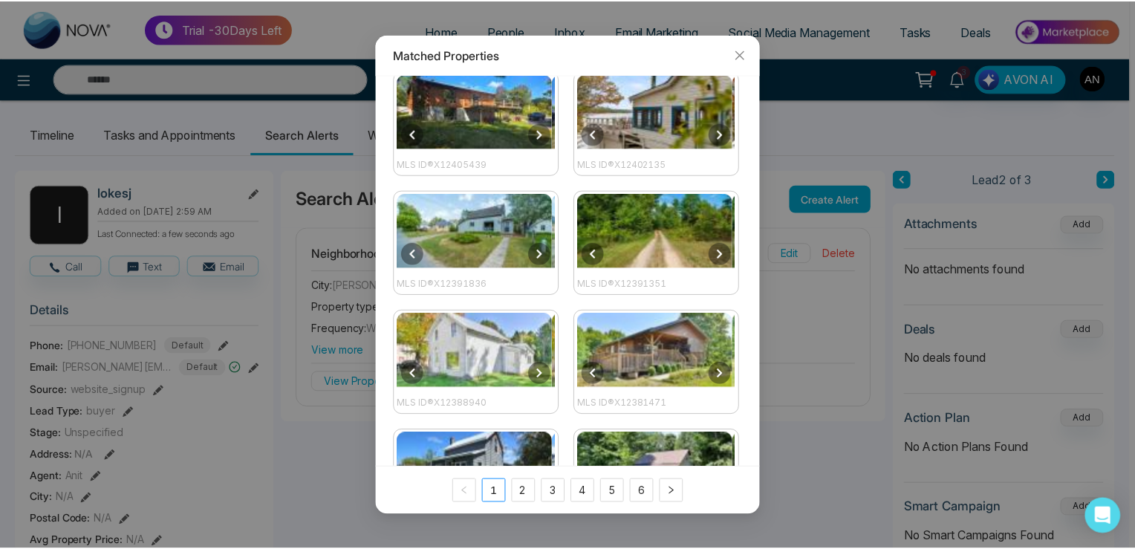
scroll to position [224, 0]
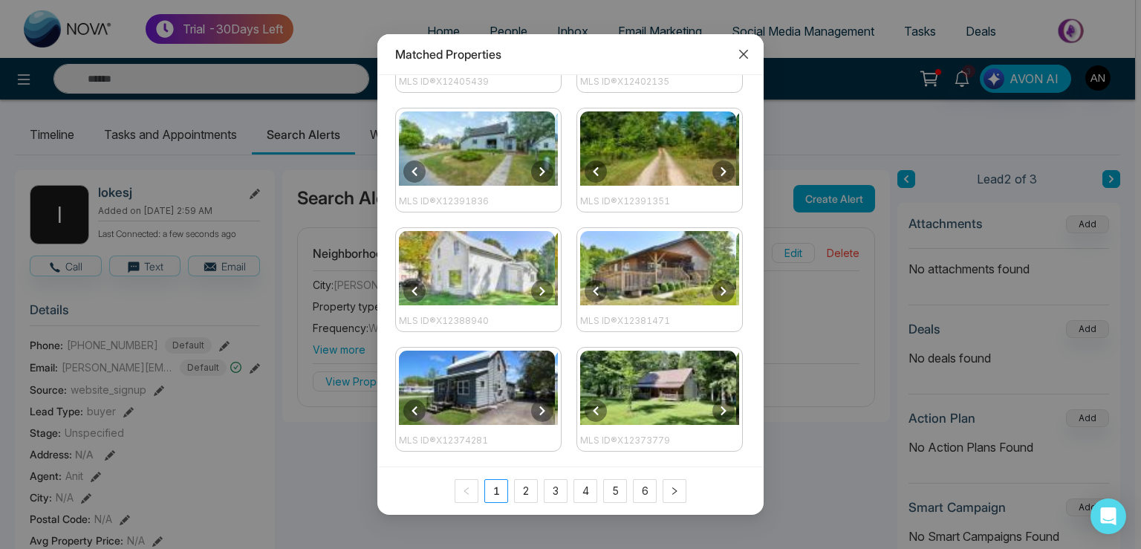
click at [736, 53] on span "Close" at bounding box center [743, 54] width 40 height 40
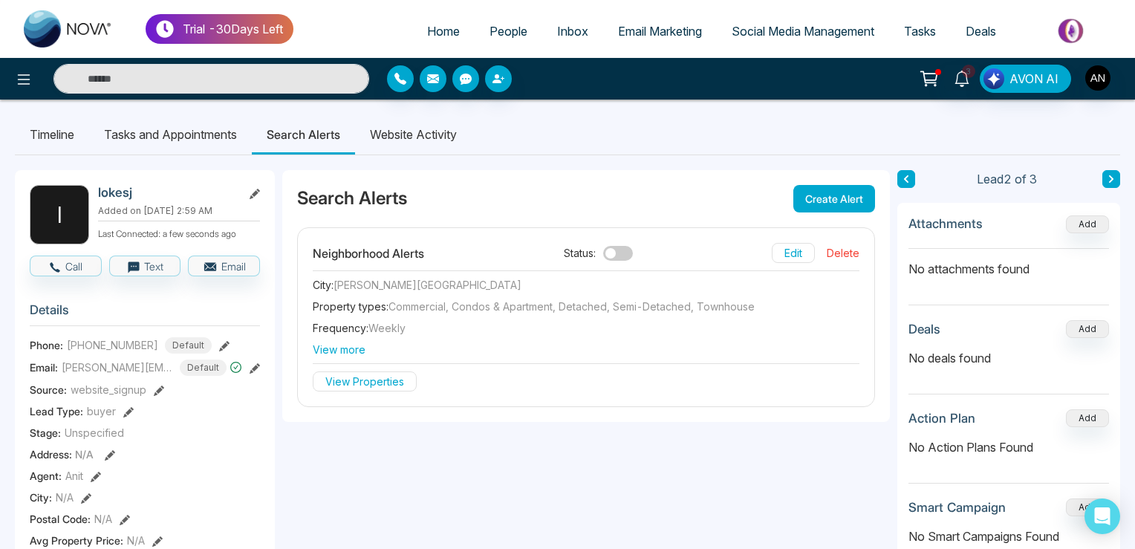
click at [209, 132] on li "Tasks and Appointments" at bounding box center [170, 134] width 163 height 40
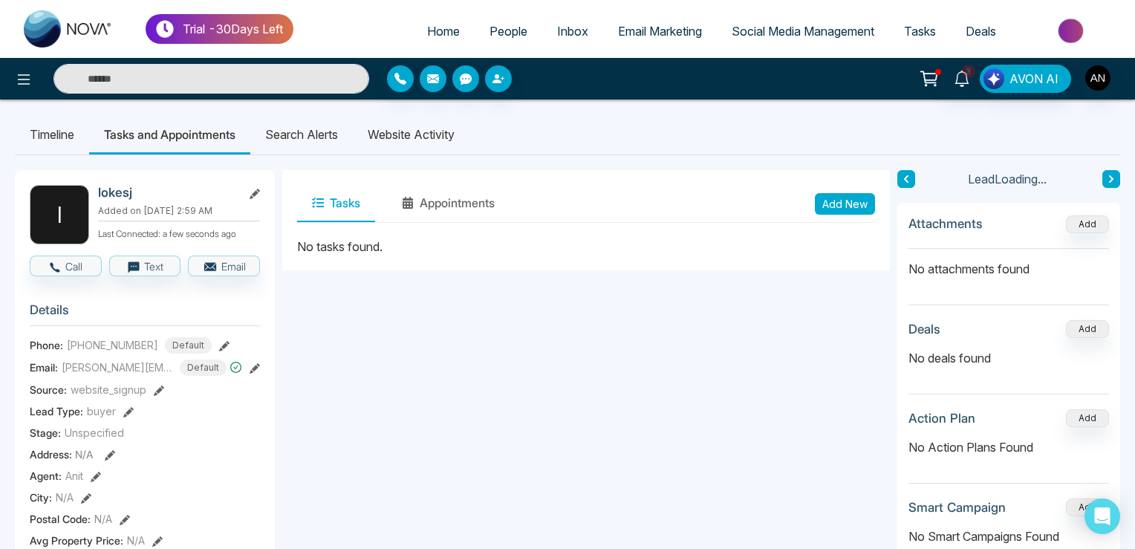
click at [418, 144] on li "Website Activity" at bounding box center [411, 134] width 117 height 40
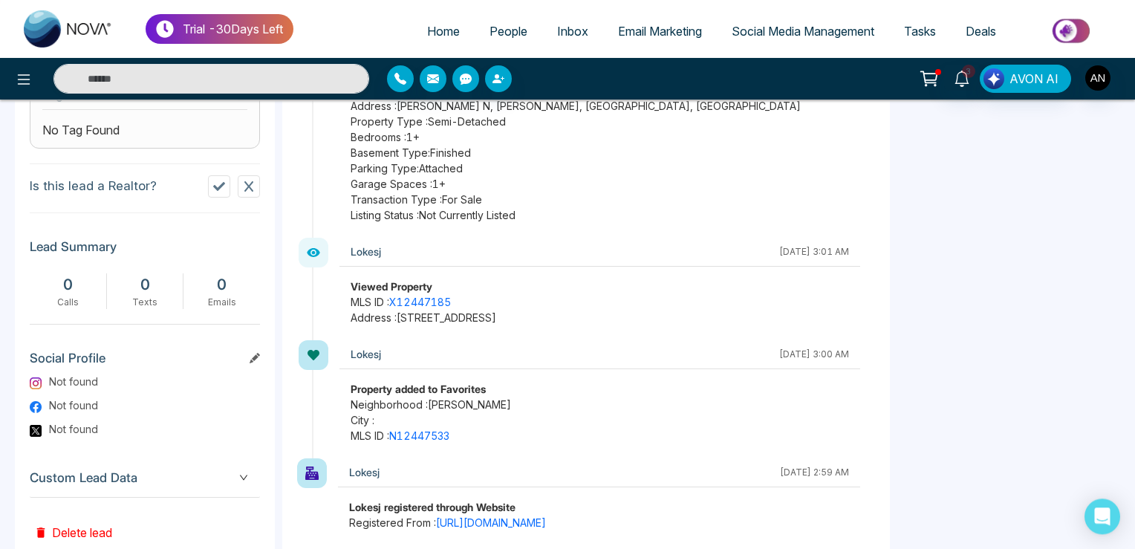
scroll to position [681, 0]
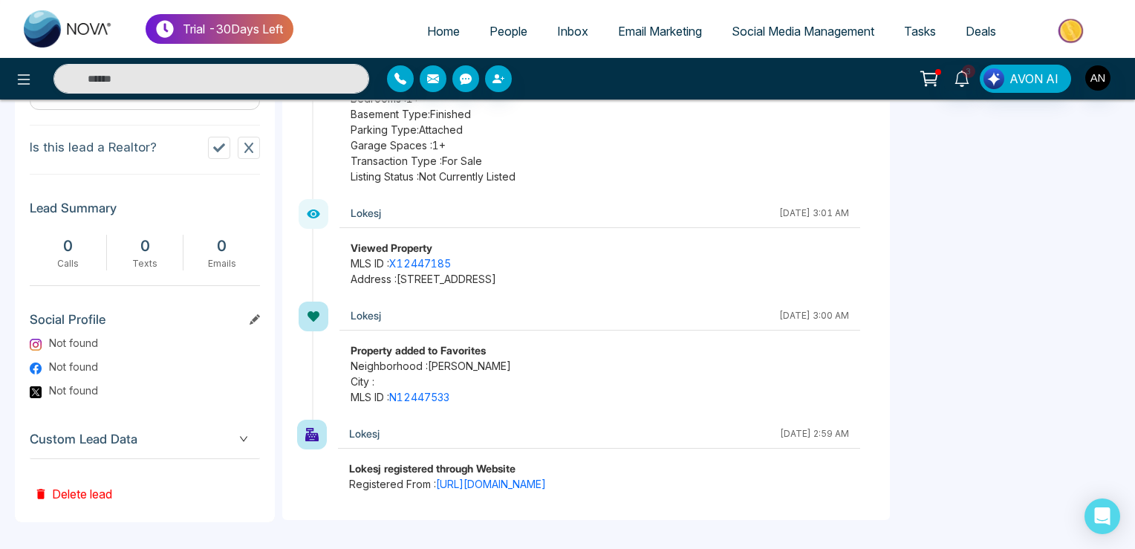
click at [251, 151] on icon at bounding box center [249, 148] width 12 height 12
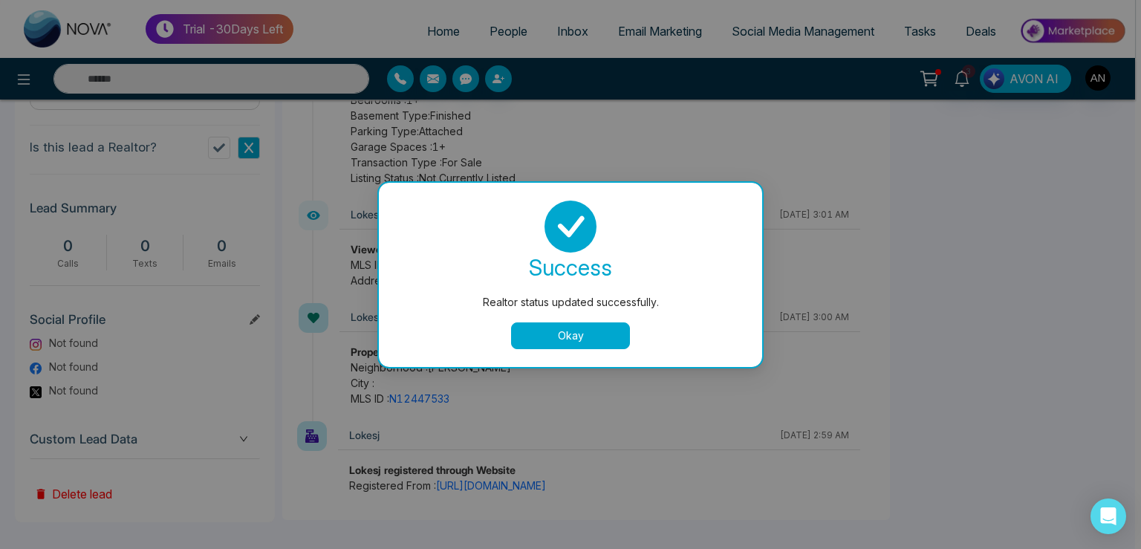
click at [539, 340] on button "Okay" at bounding box center [570, 335] width 119 height 27
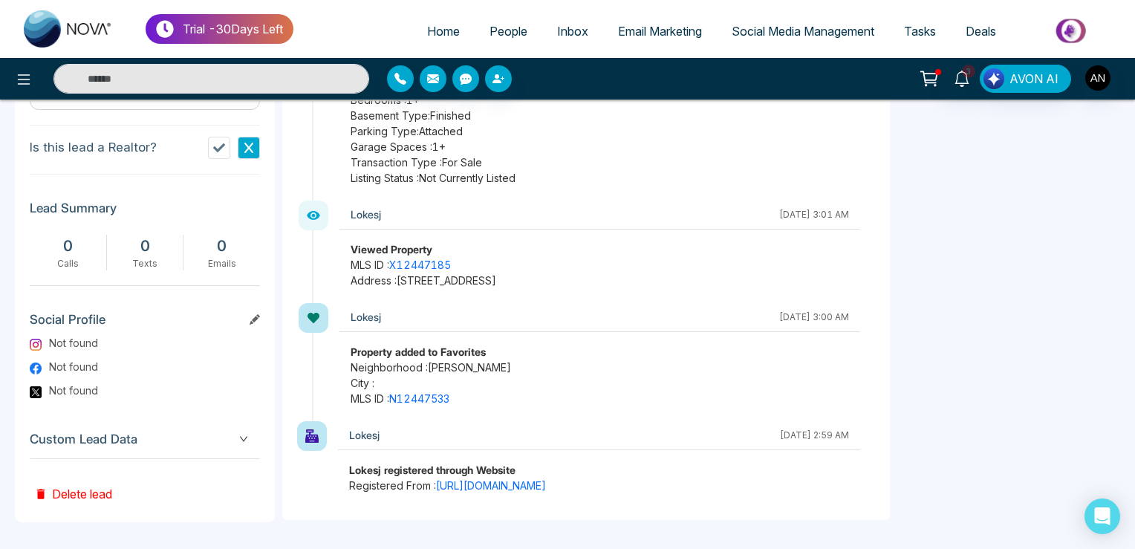
click at [478, 30] on link "People" at bounding box center [509, 31] width 68 height 28
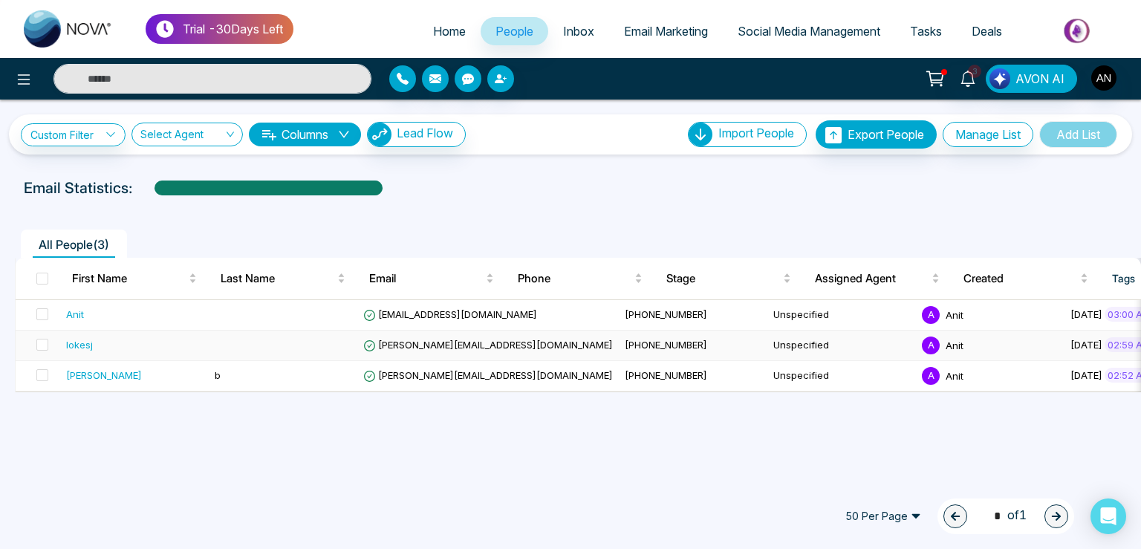
click at [394, 334] on td "lokesh@mmnovatech.com" at bounding box center [487, 345] width 261 height 30
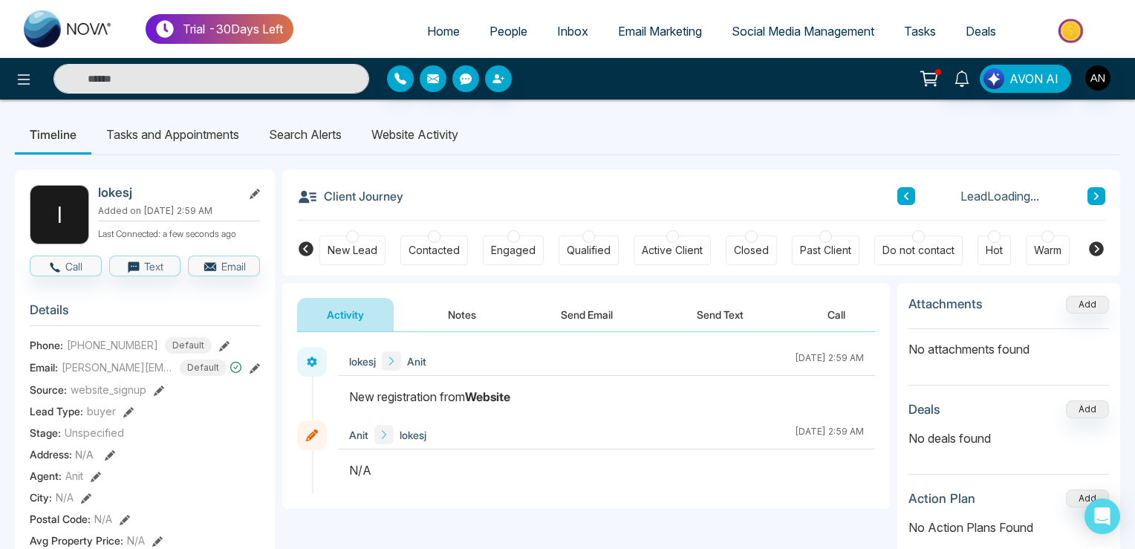
click at [414, 143] on li "Website Activity" at bounding box center [414, 134] width 117 height 40
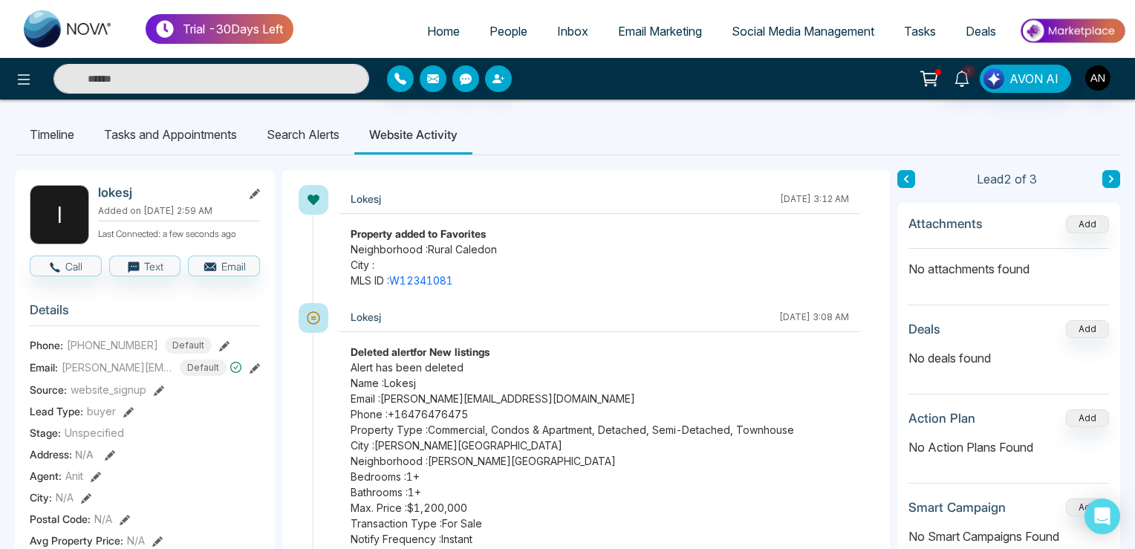
click at [308, 128] on li "Search Alerts" at bounding box center [303, 134] width 102 height 40
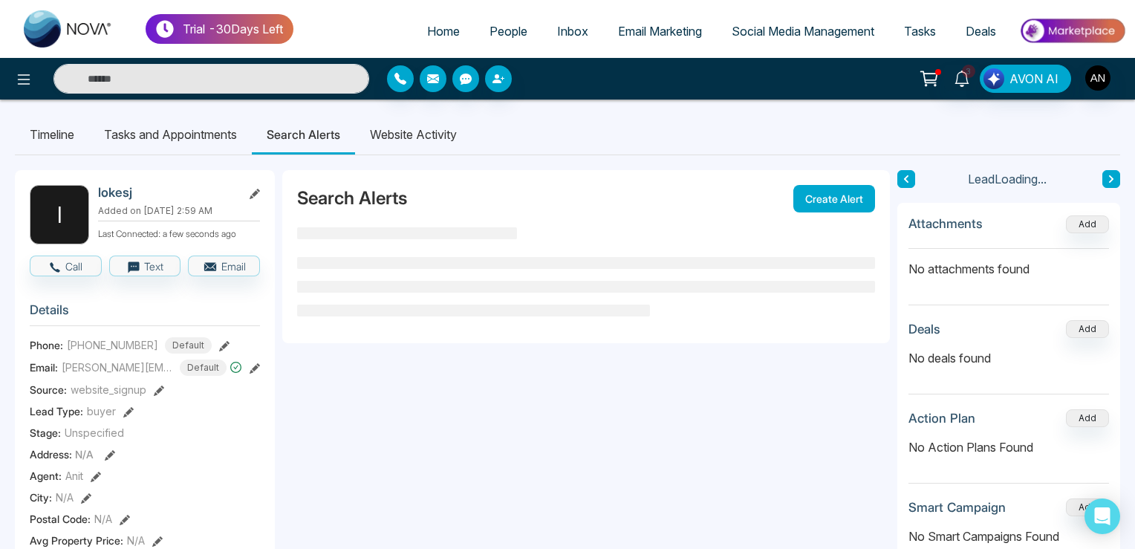
click at [421, 135] on li "Website Activity" at bounding box center [413, 134] width 117 height 40
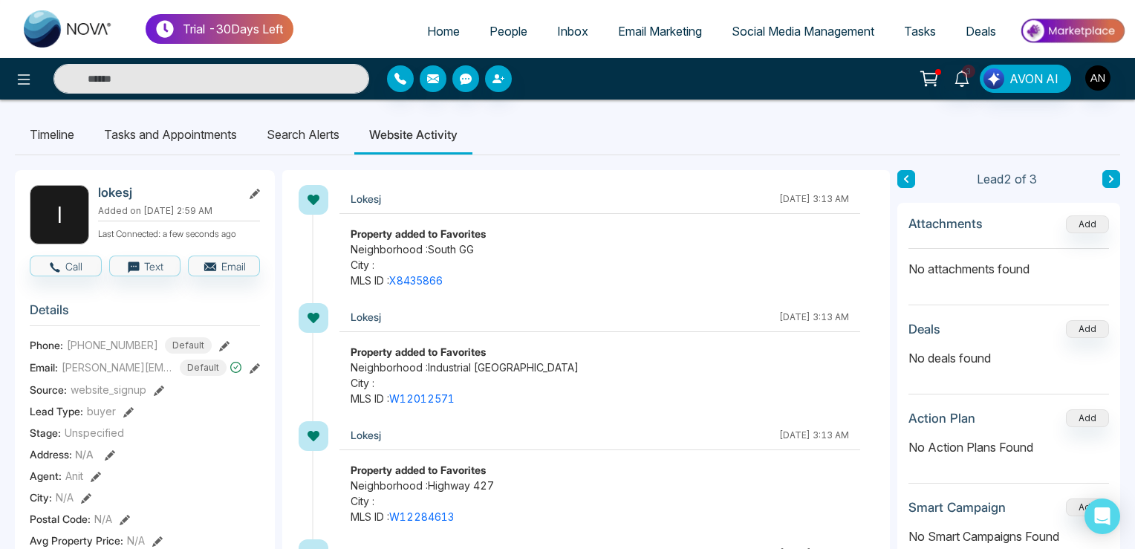
drag, startPoint x: 313, startPoint y: 124, endPoint x: 425, endPoint y: 124, distance: 112.1
click at [315, 124] on li "Search Alerts" at bounding box center [303, 134] width 102 height 40
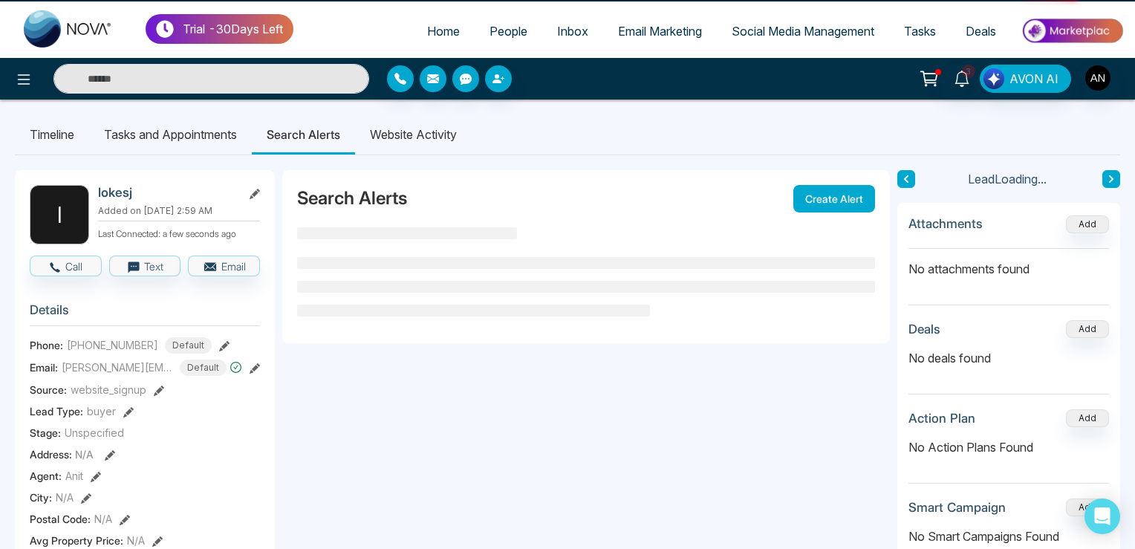
click at [426, 124] on li "Website Activity" at bounding box center [413, 134] width 117 height 40
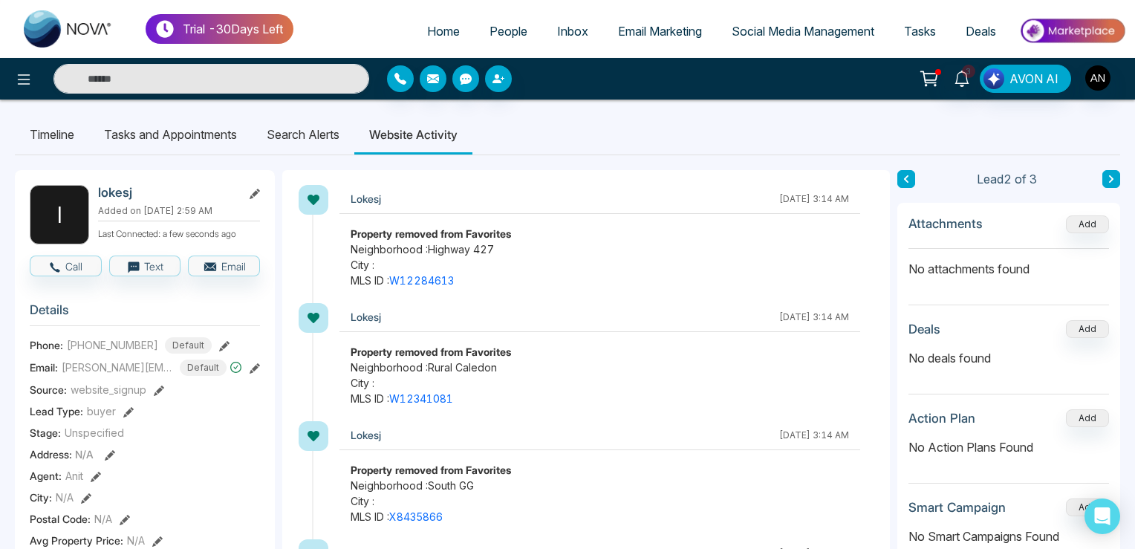
drag, startPoint x: 34, startPoint y: 82, endPoint x: 36, endPoint y: 97, distance: 14.9
click at [34, 90] on div at bounding box center [189, 79] width 378 height 30
click at [3, 79] on div at bounding box center [189, 79] width 378 height 30
click at [29, 91] on button at bounding box center [24, 79] width 30 height 30
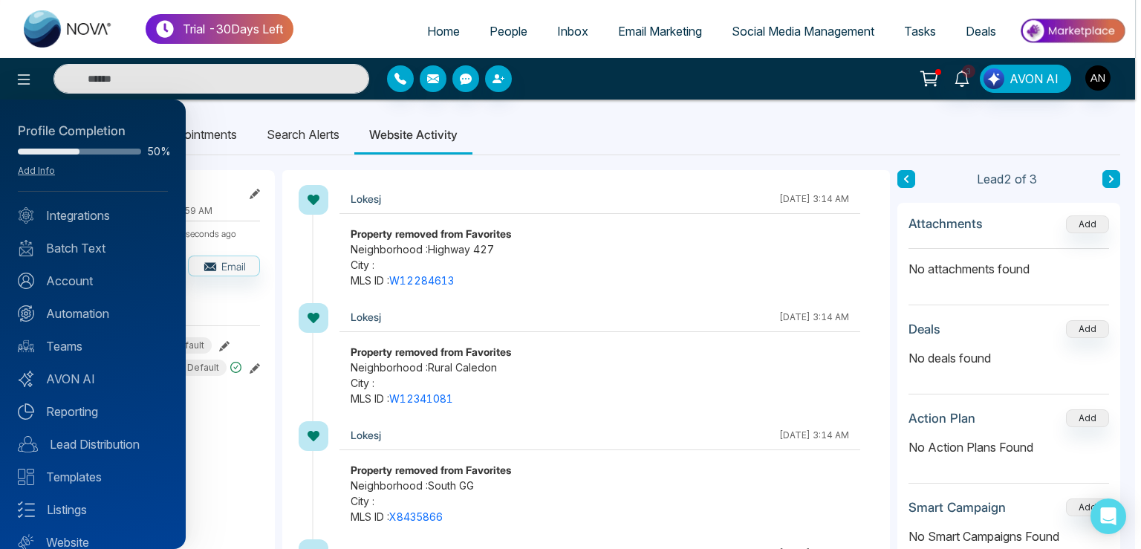
click at [587, 160] on div at bounding box center [570, 274] width 1141 height 549
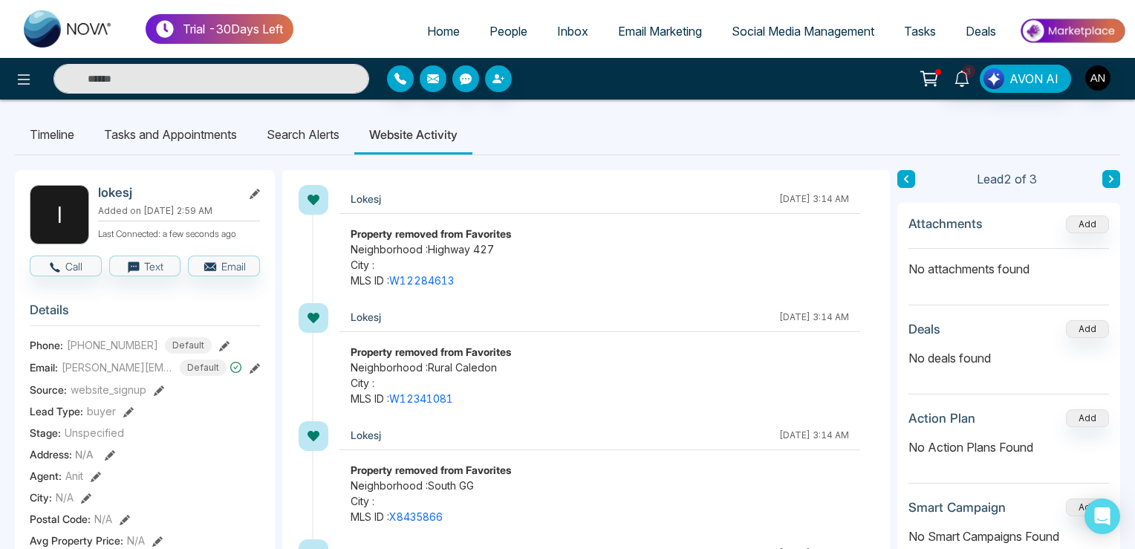
click at [347, 143] on li "Search Alerts" at bounding box center [303, 134] width 102 height 40
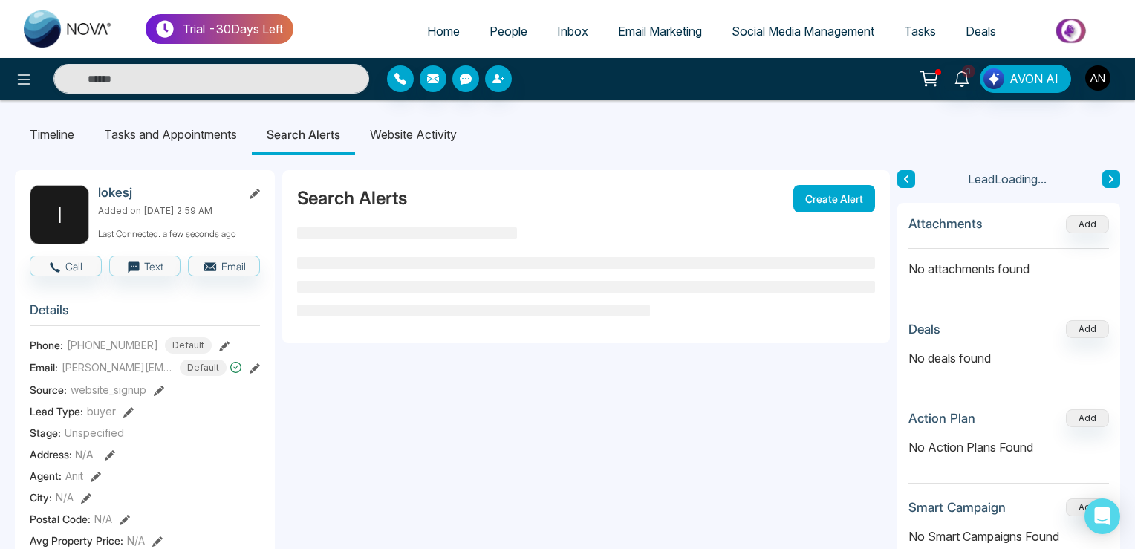
click at [405, 135] on li "Website Activity" at bounding box center [413, 134] width 117 height 40
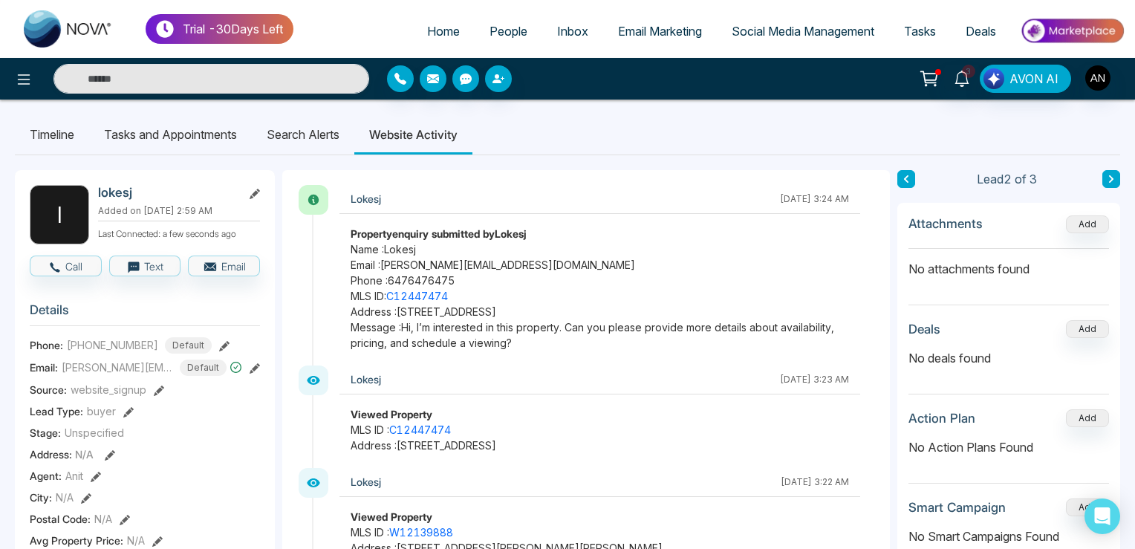
click at [325, 149] on li "Search Alerts" at bounding box center [303, 134] width 102 height 40
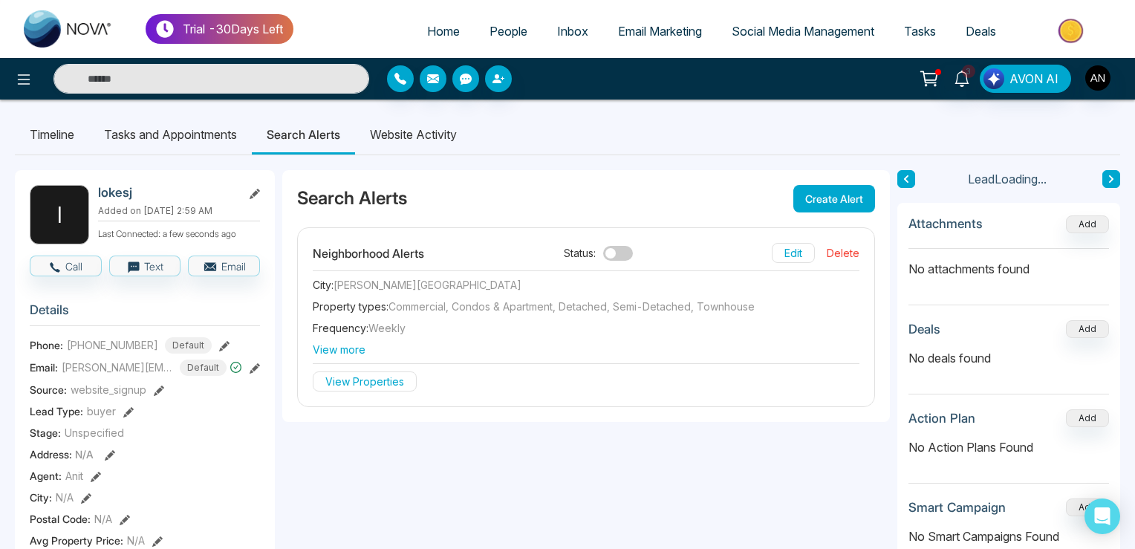
click at [416, 138] on li "Website Activity" at bounding box center [413, 134] width 117 height 40
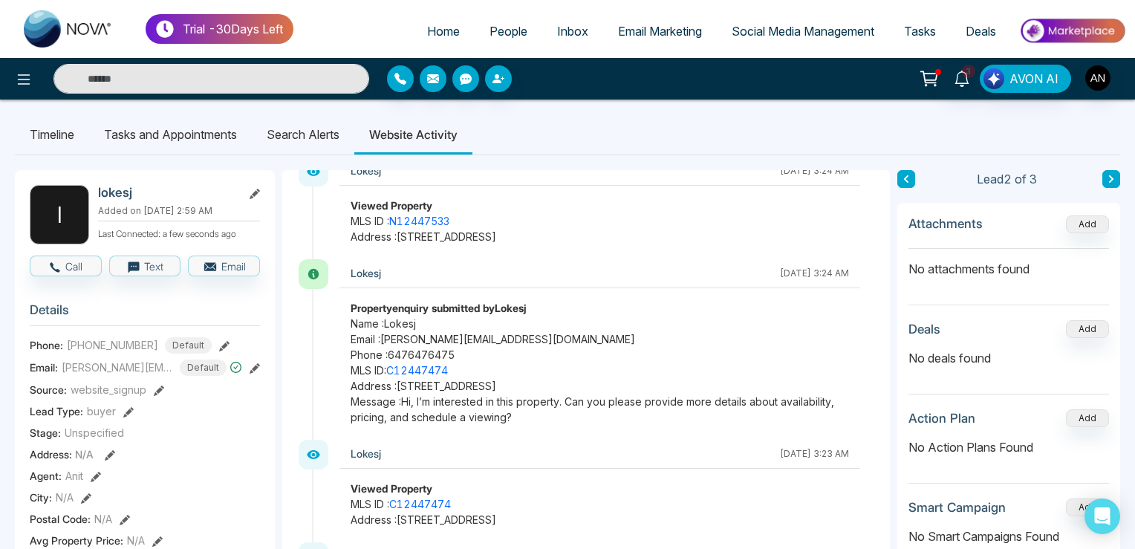
scroll to position [684, 0]
